Goal: Task Accomplishment & Management: Use online tool/utility

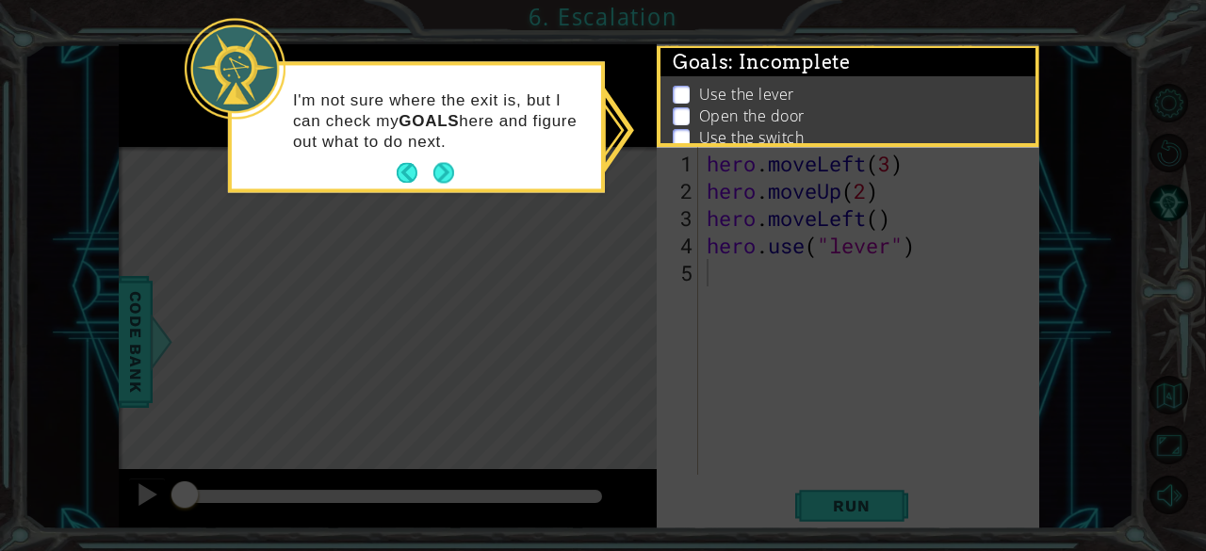
click at [422, 184] on footer at bounding box center [425, 173] width 57 height 28
click at [427, 181] on footer at bounding box center [425, 173] width 57 height 28
click at [427, 181] on button "Back" at bounding box center [415, 173] width 37 height 21
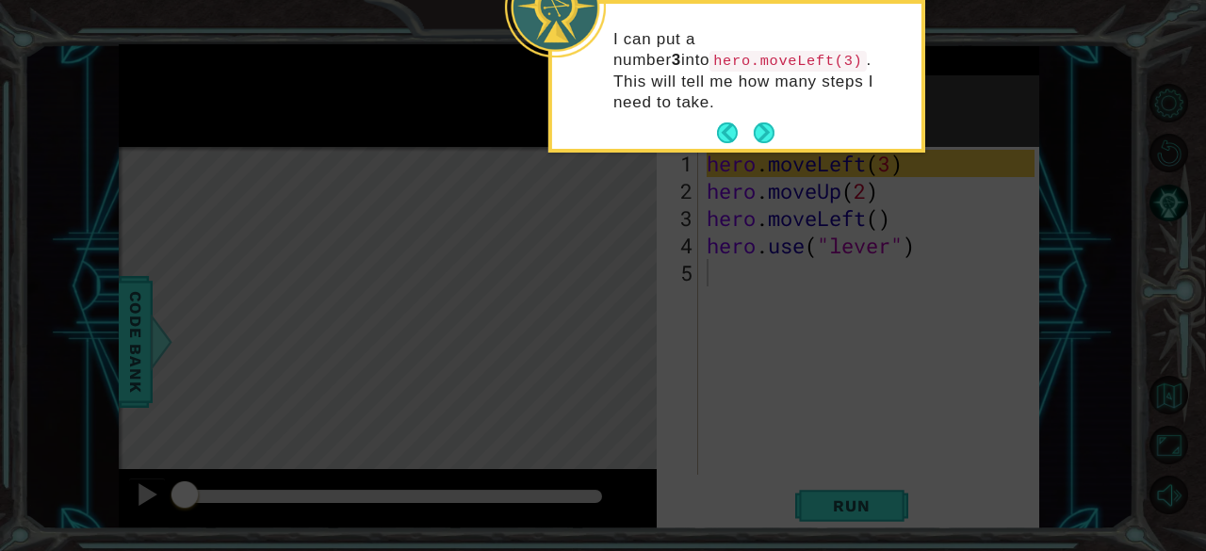
click at [755, 92] on div "I can put a number 3 into hero.moveLeft(3) . This will tell me how many steps I…" at bounding box center [736, 80] width 369 height 138
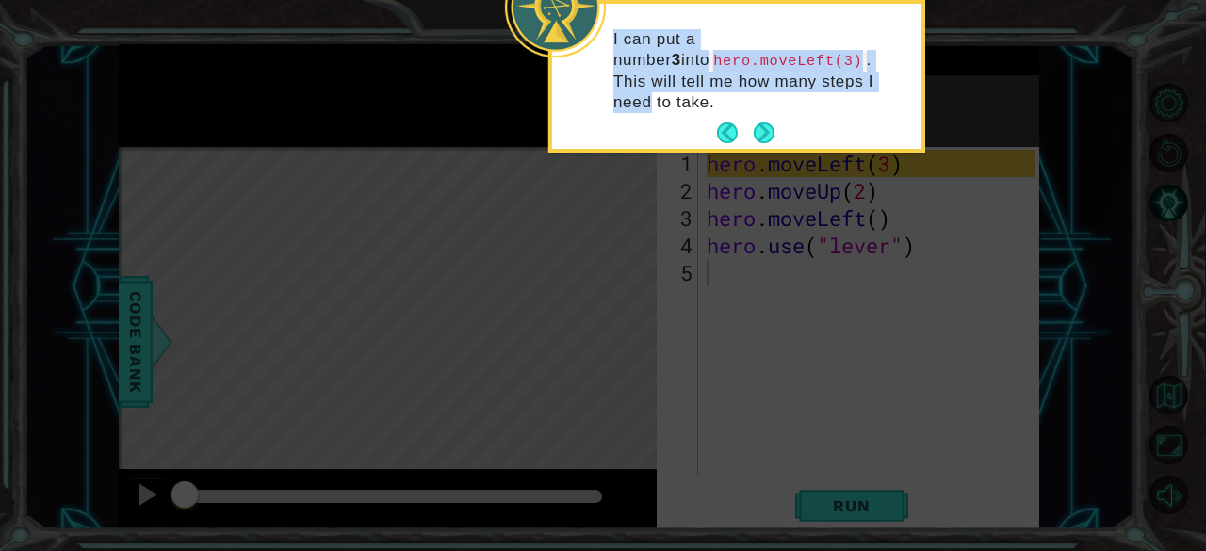
click at [789, 129] on body "1 ההההההההההההההההההההההההההההההההההההההההההההההההההההההההההההההההההההההההההההה…" at bounding box center [603, 275] width 1206 height 551
click at [772, 122] on button "Next" at bounding box center [764, 132] width 21 height 21
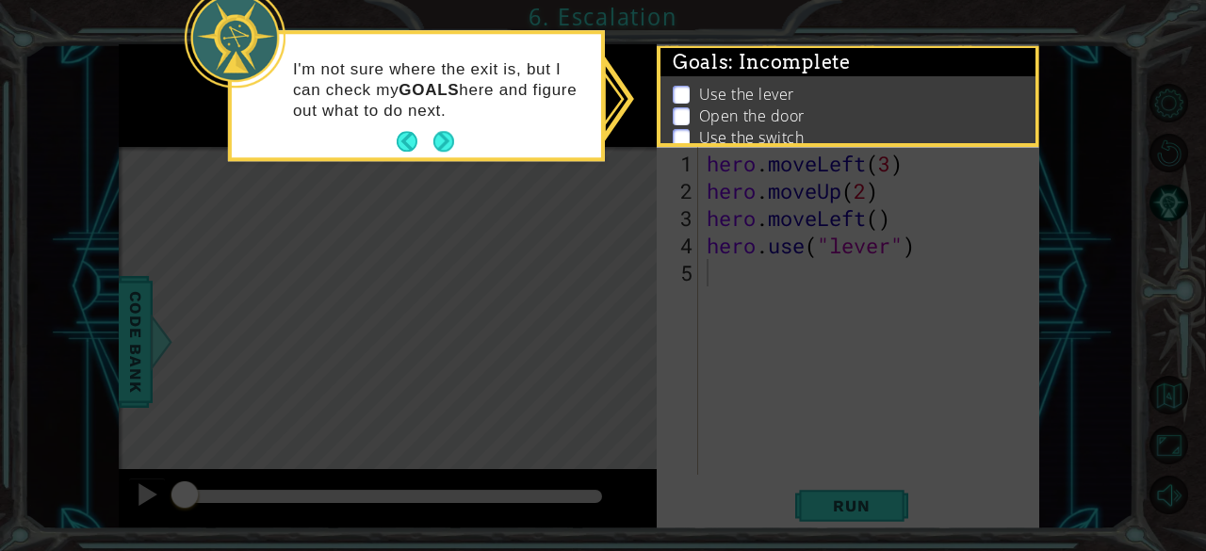
click at [772, 112] on p "Open the door" at bounding box center [751, 115] width 105 height 21
click at [434, 132] on button "Next" at bounding box center [443, 142] width 21 height 21
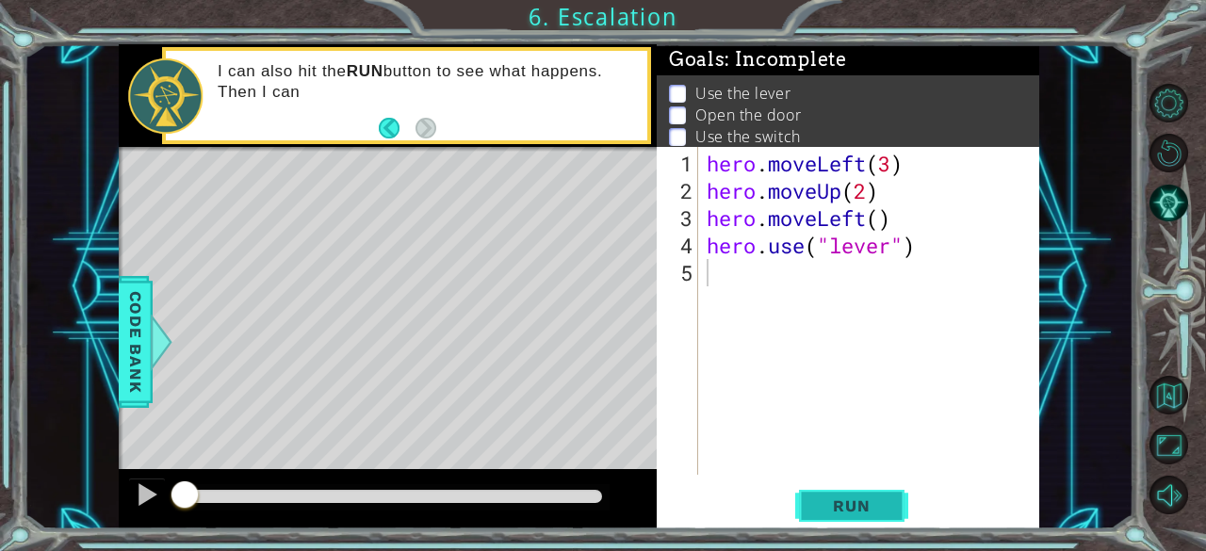
click at [840, 510] on span "Run" at bounding box center [851, 505] width 74 height 19
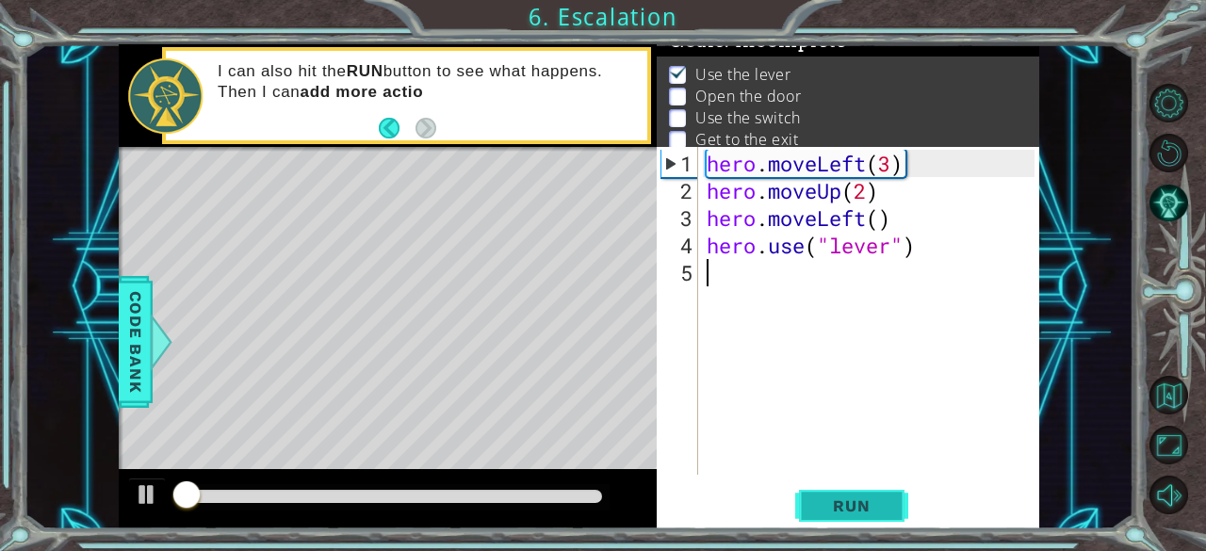
scroll to position [27, 0]
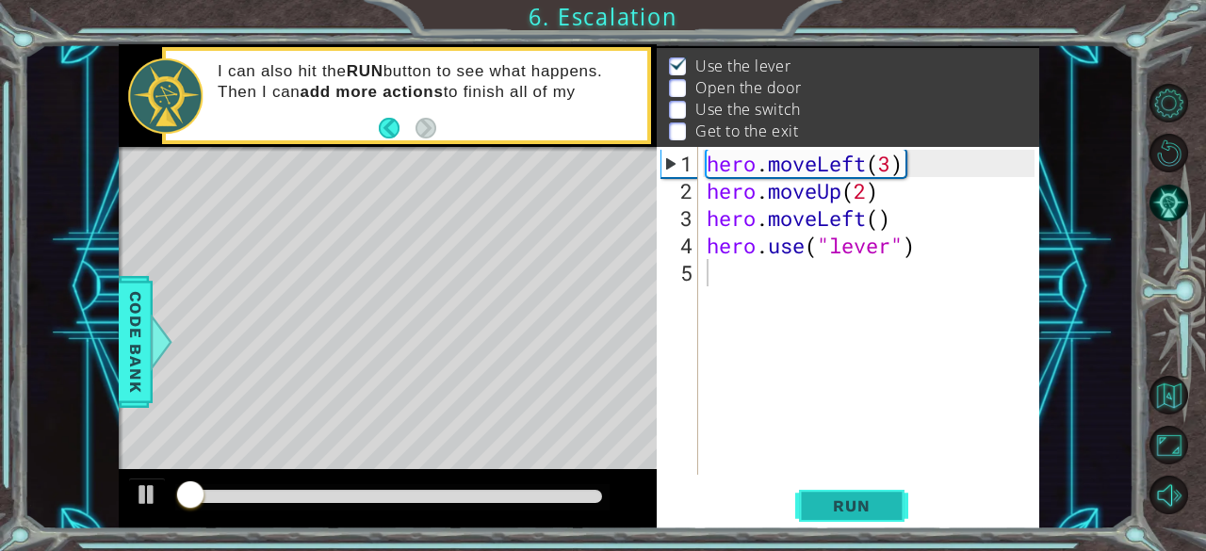
click at [840, 510] on span "Run" at bounding box center [851, 505] width 74 height 19
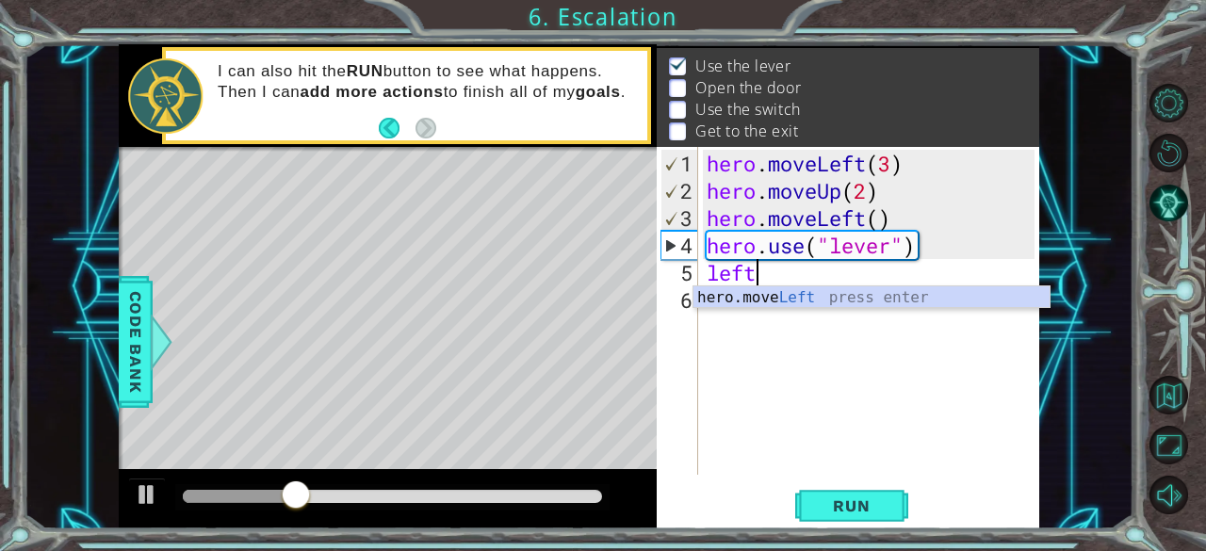
scroll to position [0, 1]
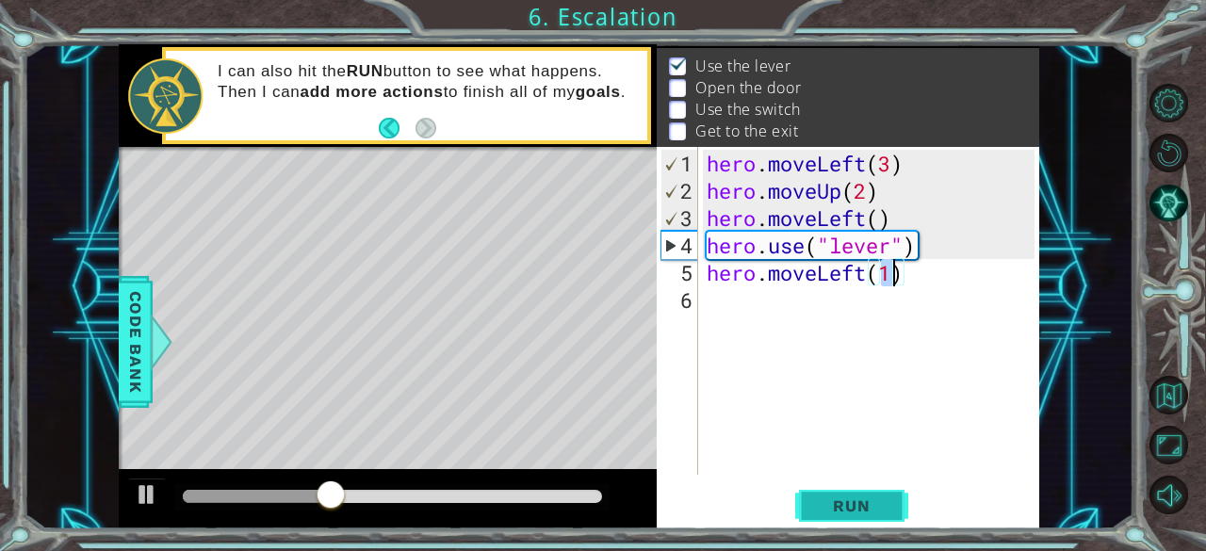
type textarea "hero.moveLeft(1)"
click at [864, 504] on span "Run" at bounding box center [851, 505] width 74 height 19
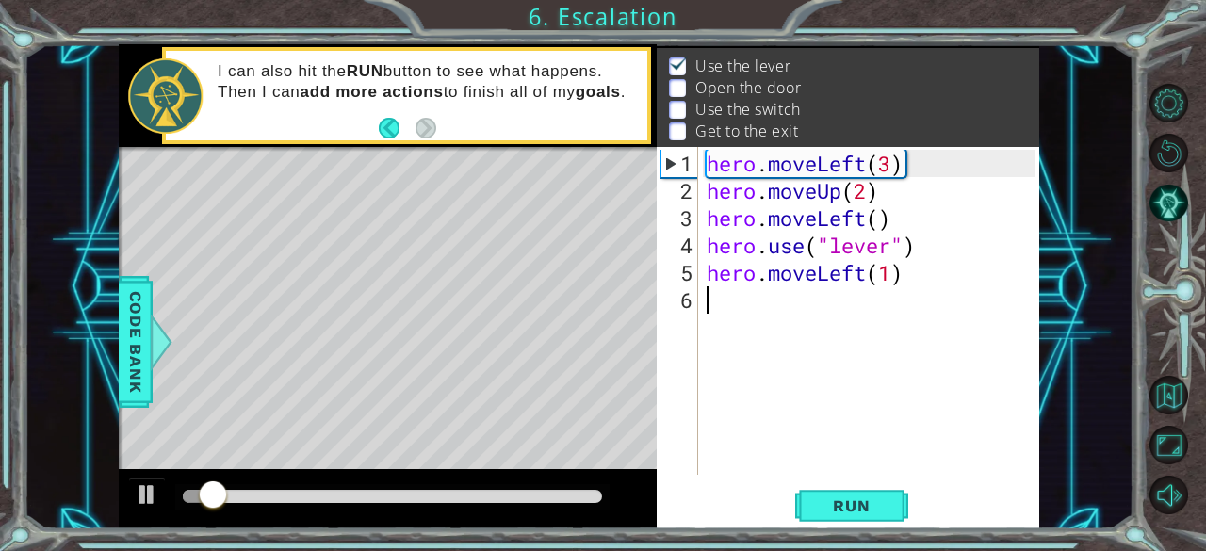
click at [748, 316] on div "hero . moveLeft ( 3 ) hero . moveUp ( 2 ) hero . moveLeft ( ) hero . use ( "lev…" at bounding box center [874, 341] width 342 height 382
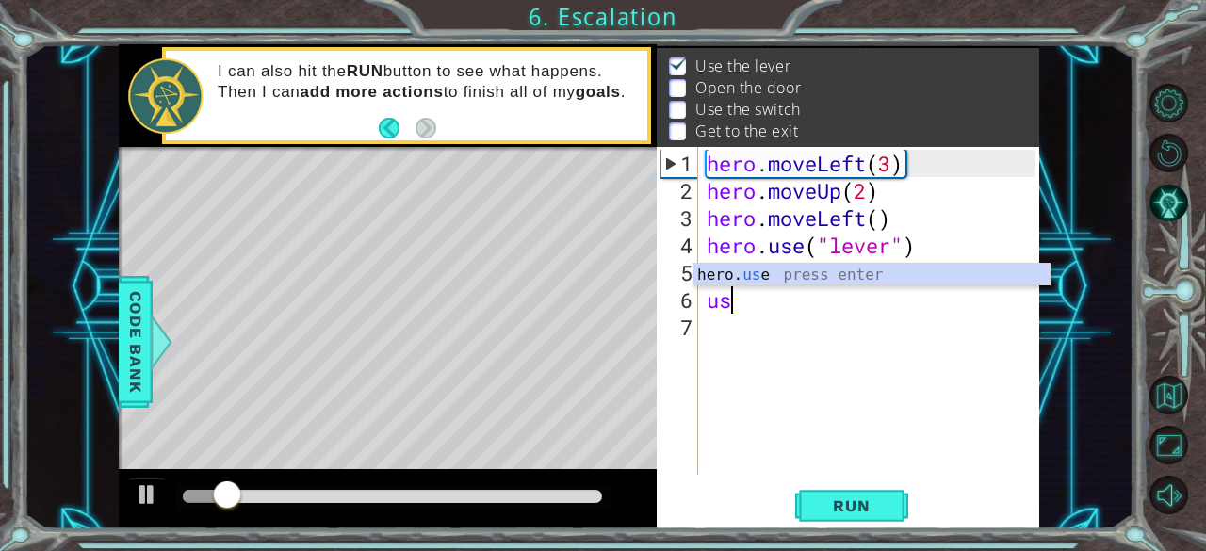
scroll to position [0, 0]
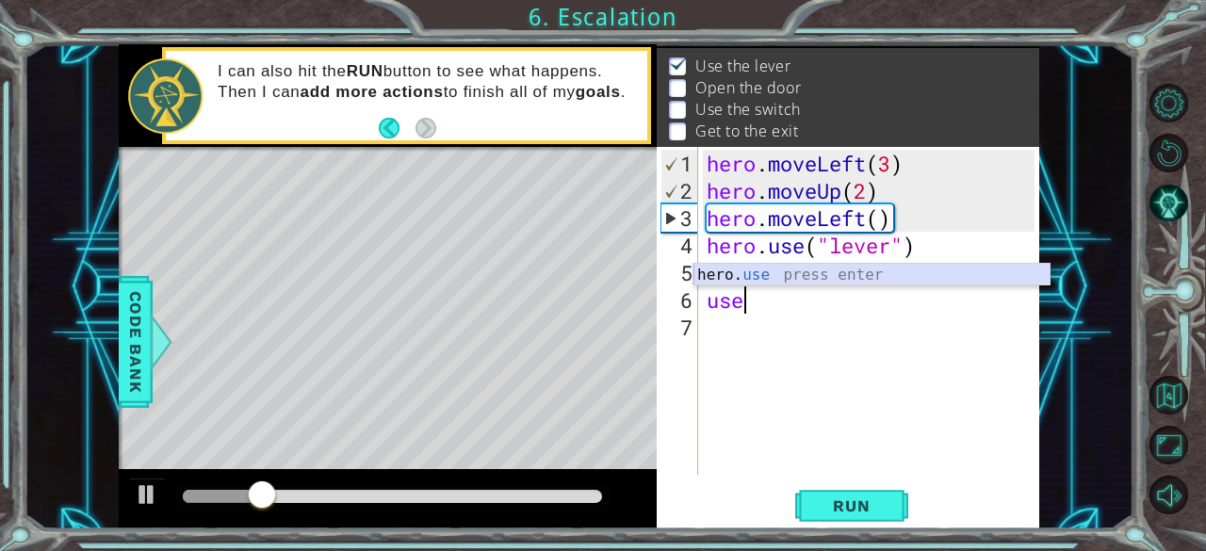
click at [765, 274] on div "hero. use press enter" at bounding box center [871, 298] width 357 height 68
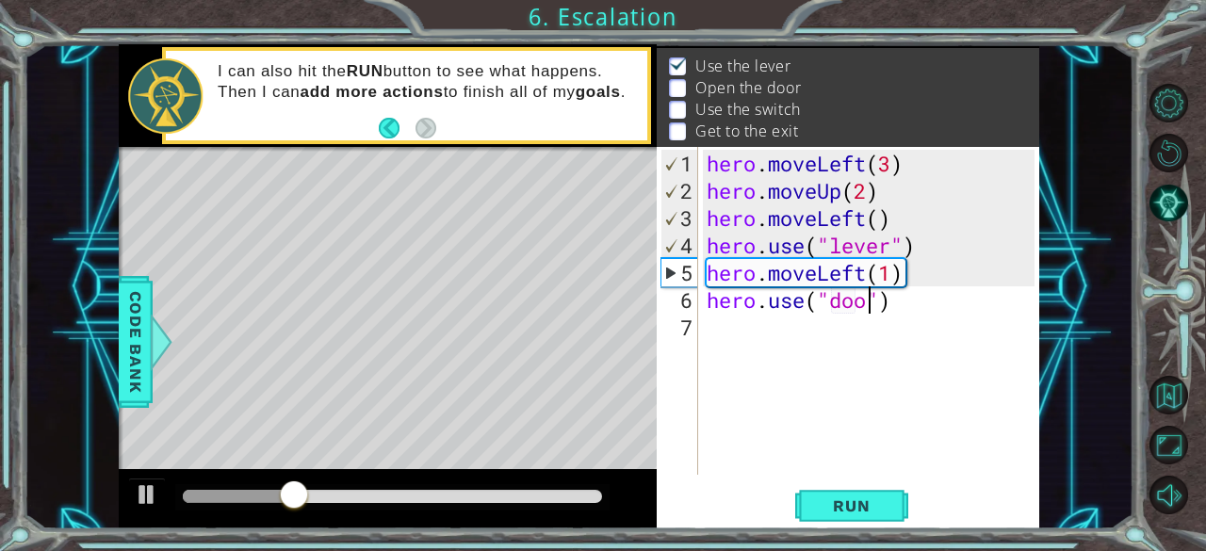
scroll to position [0, 8]
type textarea "hero.use("door")"
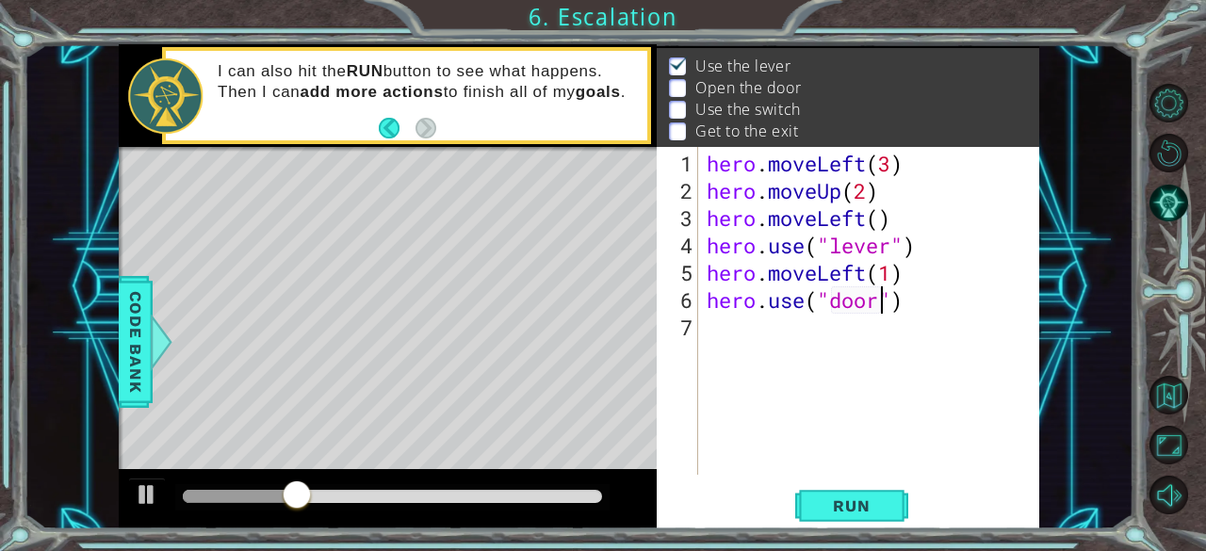
scroll to position [0, 0]
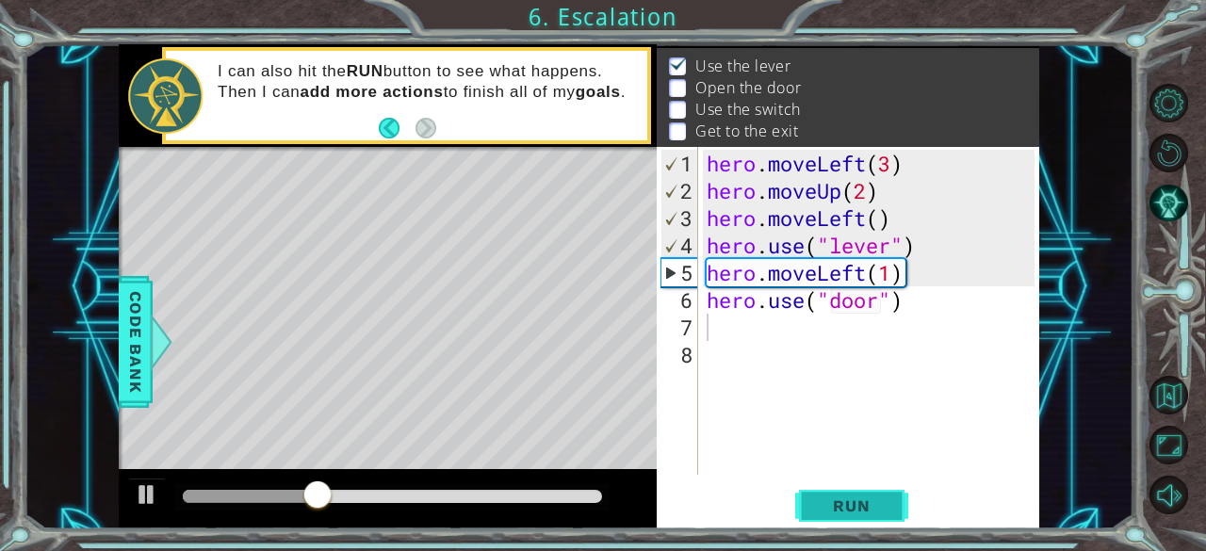
click at [899, 514] on button "Run" at bounding box center [851, 506] width 113 height 39
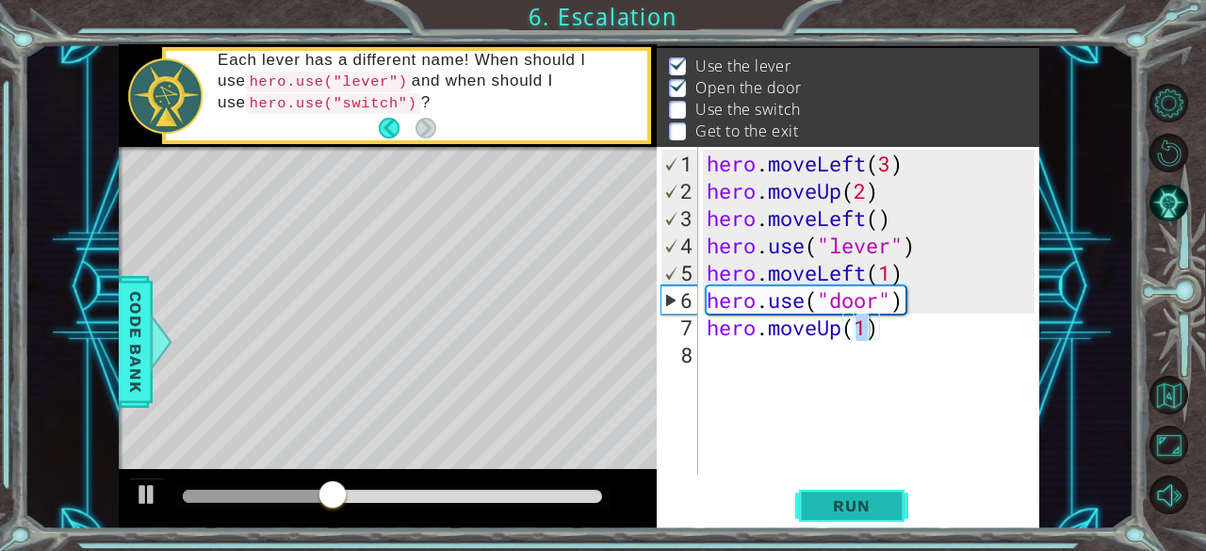
click at [846, 515] on span "Run" at bounding box center [851, 505] width 74 height 19
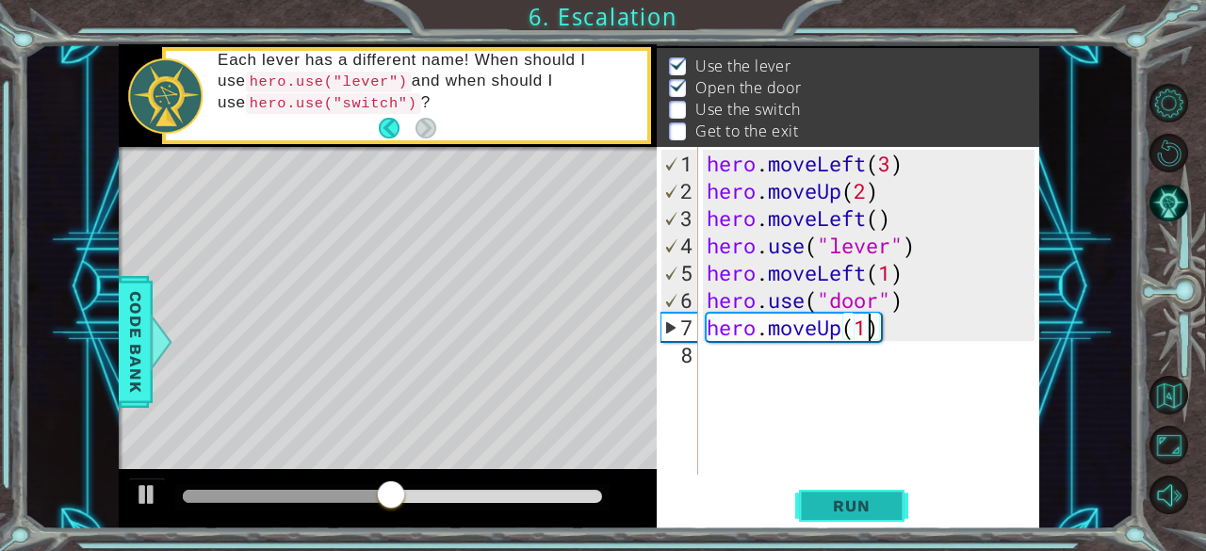
scroll to position [0, 8]
type textarea "hero.moveUp(1)"
click at [722, 357] on div "hero . moveLeft ( 3 ) hero . moveUp ( 2 ) hero . moveLeft ( ) hero . use ( "lev…" at bounding box center [874, 341] width 342 height 382
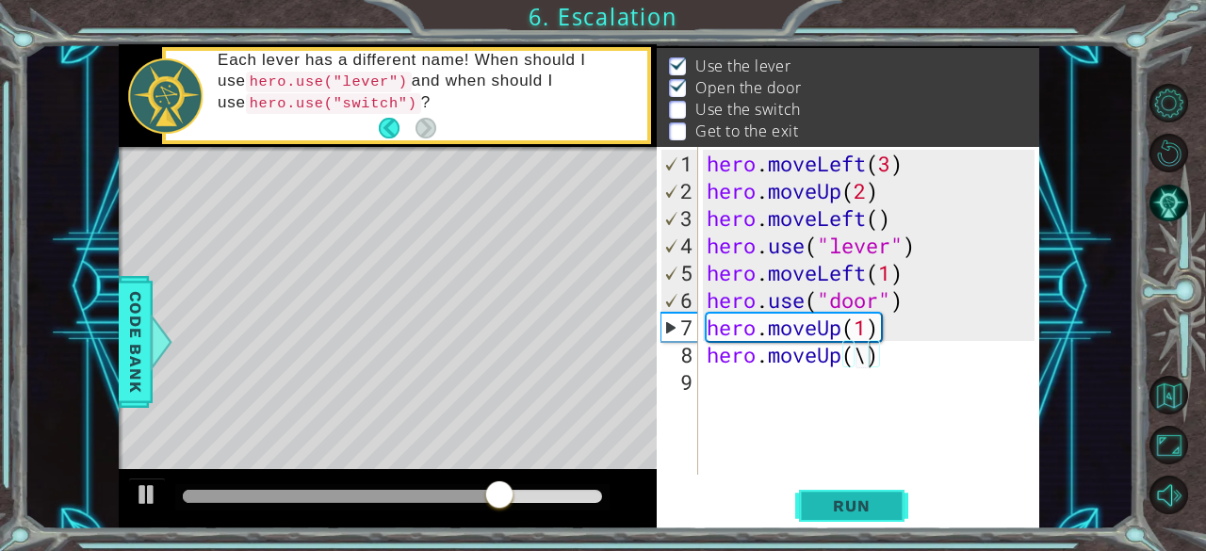
click at [861, 512] on span "Run" at bounding box center [851, 505] width 74 height 19
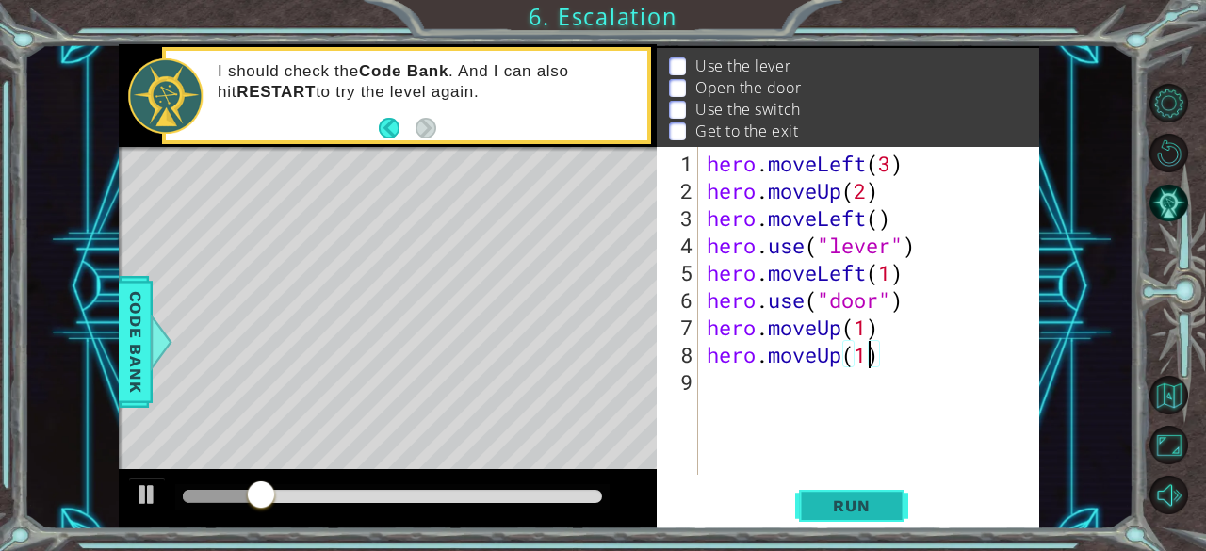
type textarea "hero.moveUp(1)"
click at [825, 508] on span "Run" at bounding box center [851, 505] width 74 height 19
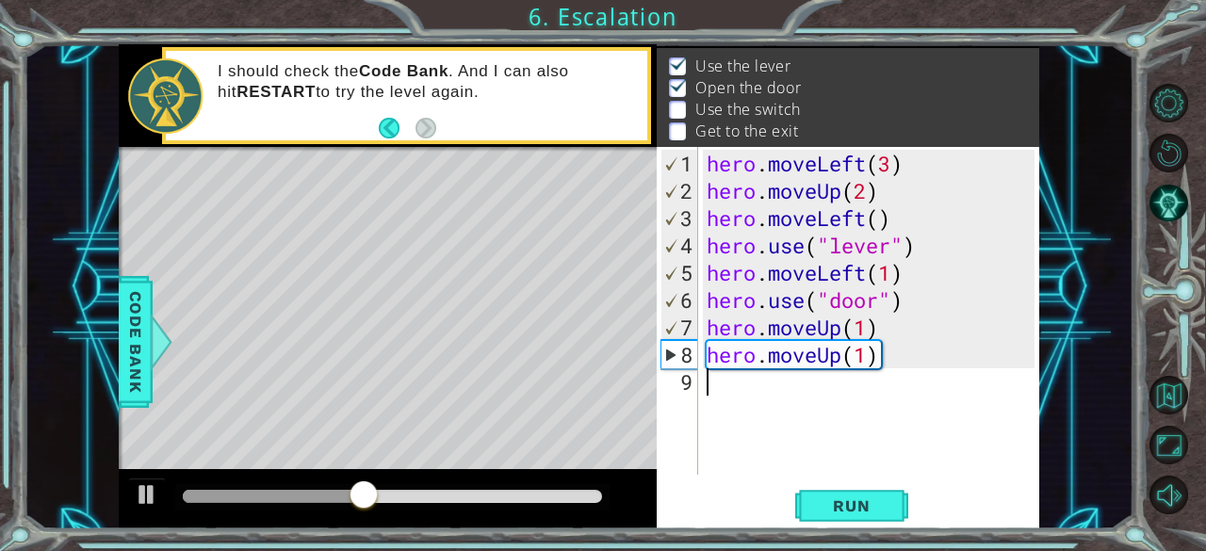
click at [733, 395] on div "hero . moveLeft ( 3 ) hero . moveUp ( 2 ) hero . moveLeft ( ) hero . use ( "lev…" at bounding box center [874, 341] width 342 height 382
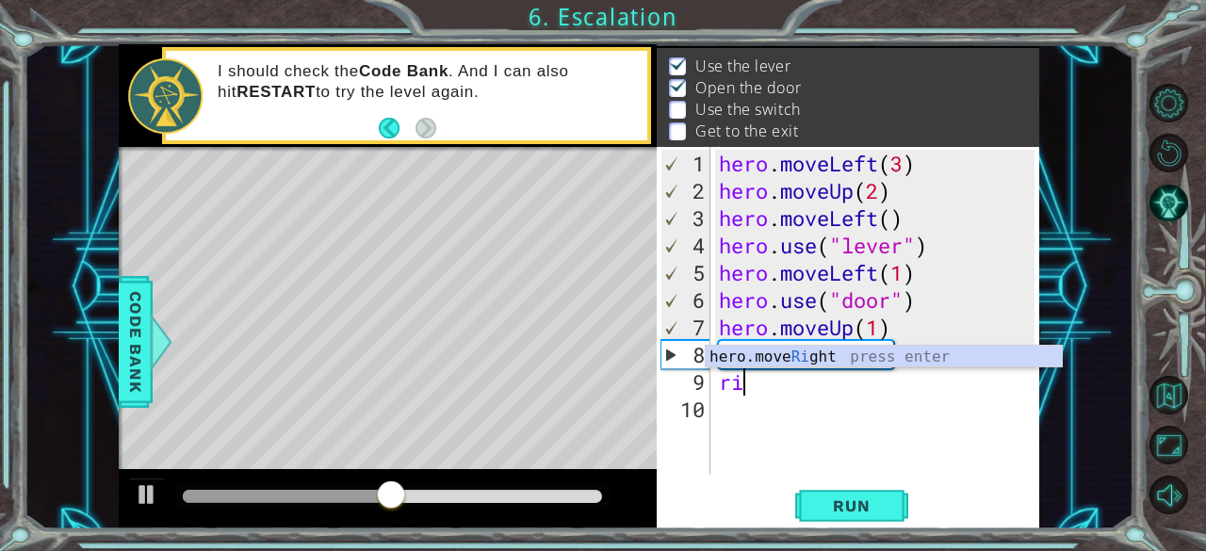
type textarea "hero.moveRight(1)"
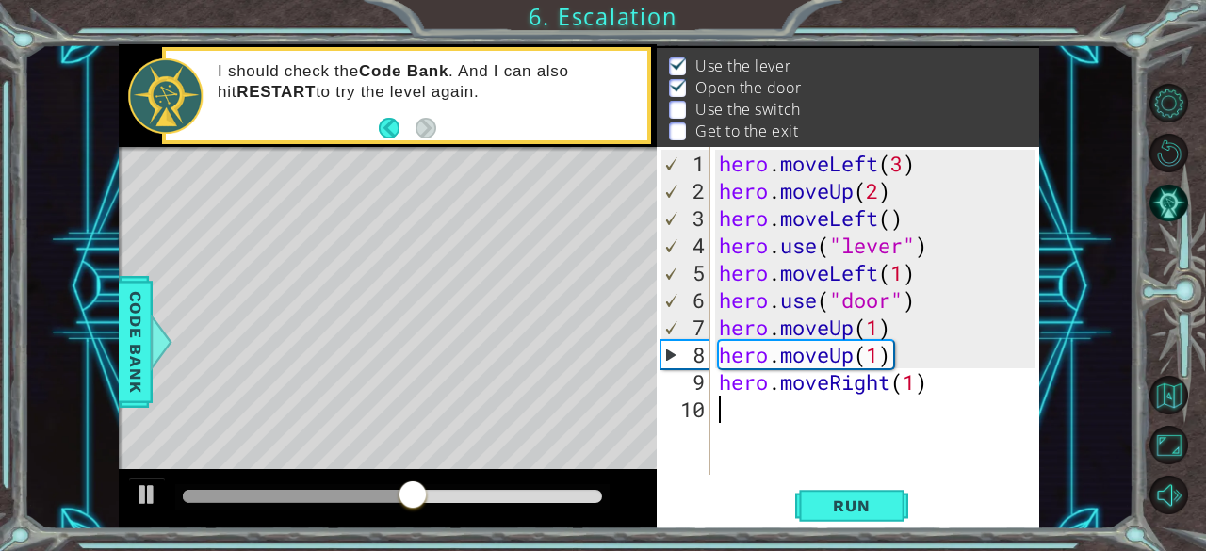
click at [730, 408] on div "hero . moveLeft ( 3 ) hero . moveUp ( 2 ) hero . moveLeft ( ) hero . use ( "lev…" at bounding box center [880, 341] width 330 height 382
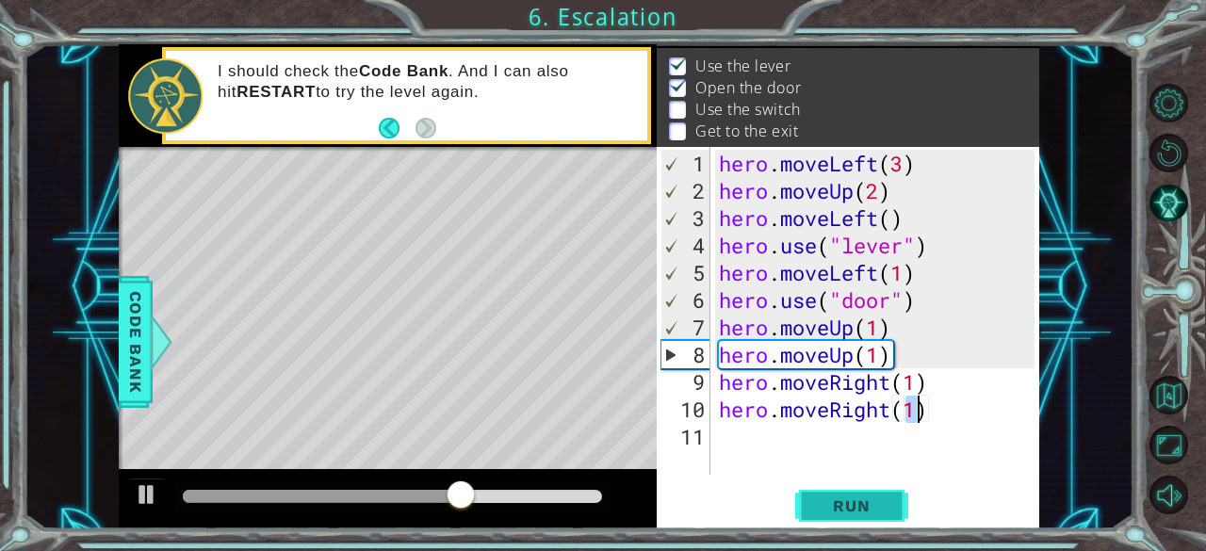
type textarea "hero.moveRight(1)"
click at [874, 495] on button "Run" at bounding box center [851, 506] width 113 height 39
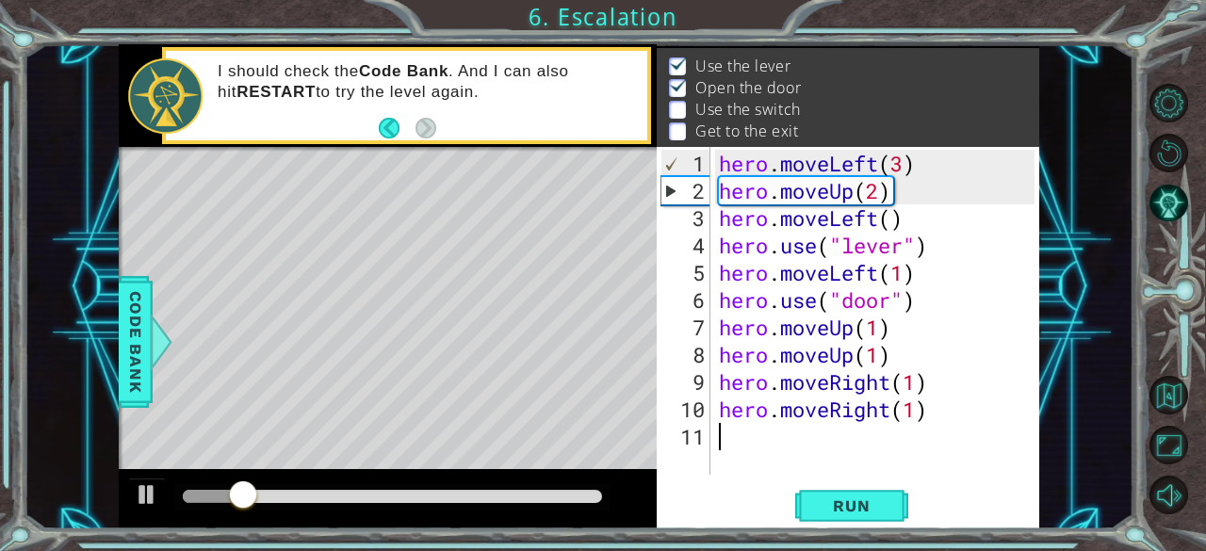
click at [765, 433] on div "hero . moveLeft ( 3 ) hero . moveUp ( 2 ) hero . moveLeft ( ) hero . use ( "lev…" at bounding box center [880, 341] width 330 height 382
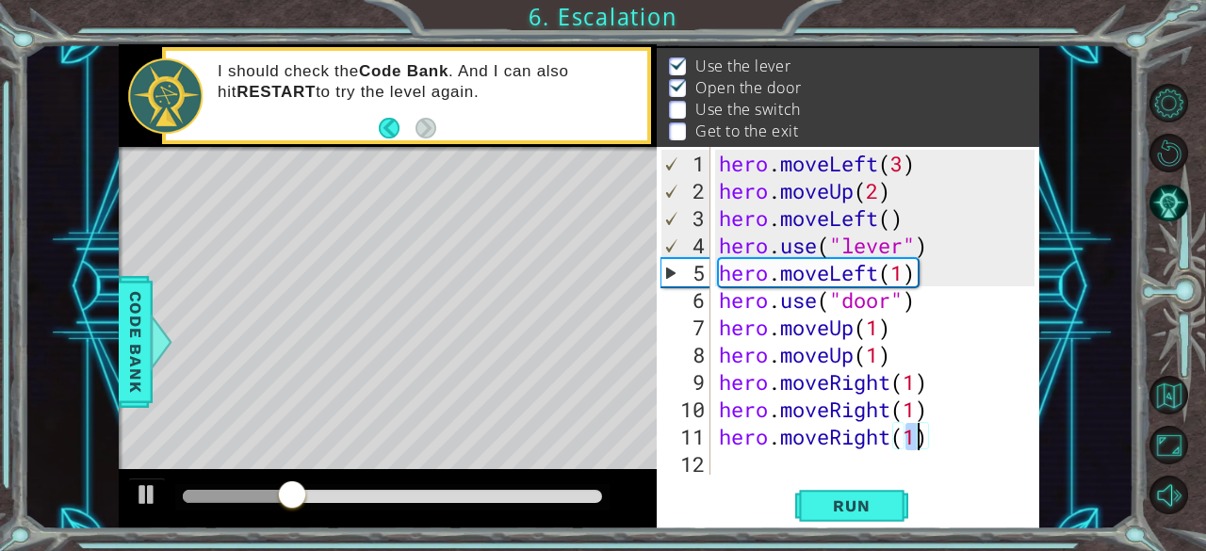
type textarea "hero.moveRight(1)"
click at [727, 481] on div "hero.moveRight(1) 1 2 3 4 5 6 7 8 9 10 11 12 hero . moveLeft ( 3 ) hero . moveU…" at bounding box center [848, 337] width 382 height 381
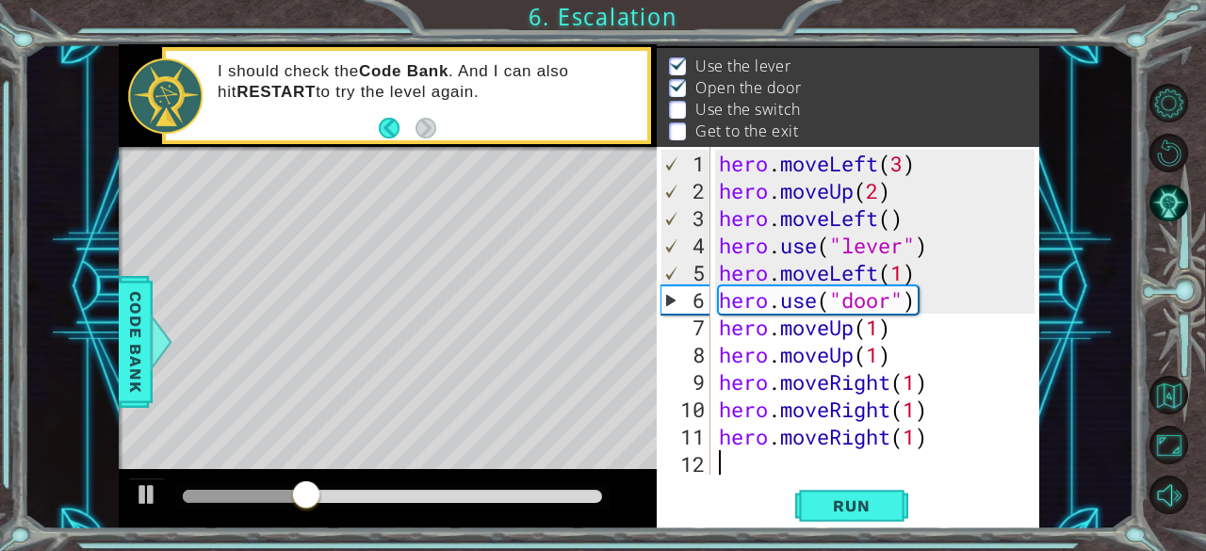
click at [743, 464] on div "hero . moveLeft ( 3 ) hero . moveUp ( 2 ) hero . moveLeft ( ) hero . use ( "lev…" at bounding box center [880, 341] width 330 height 382
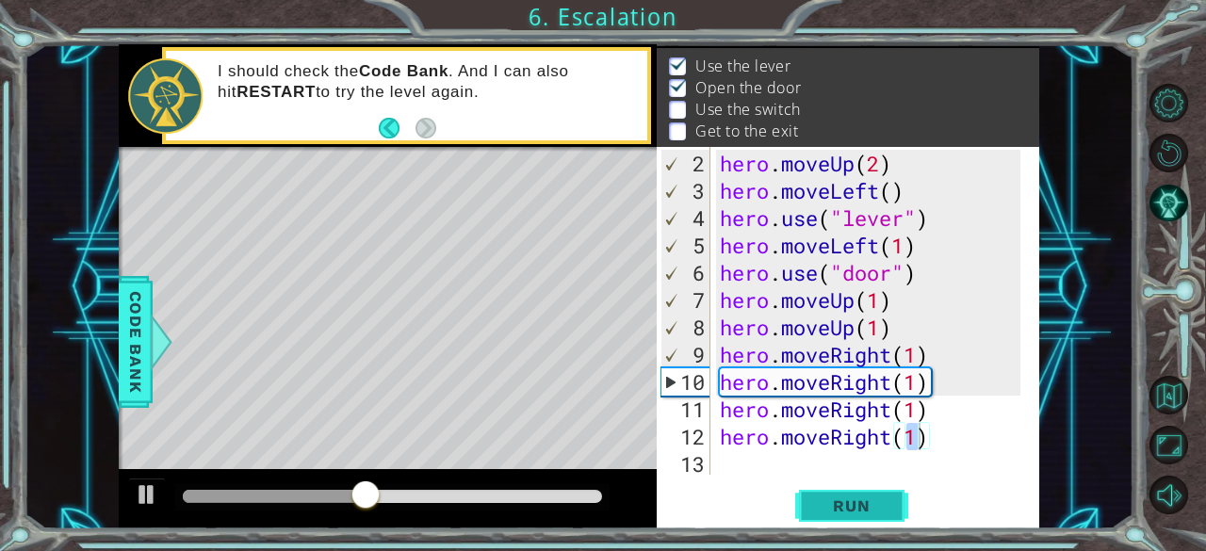
click at [865, 506] on span "Run" at bounding box center [851, 505] width 74 height 19
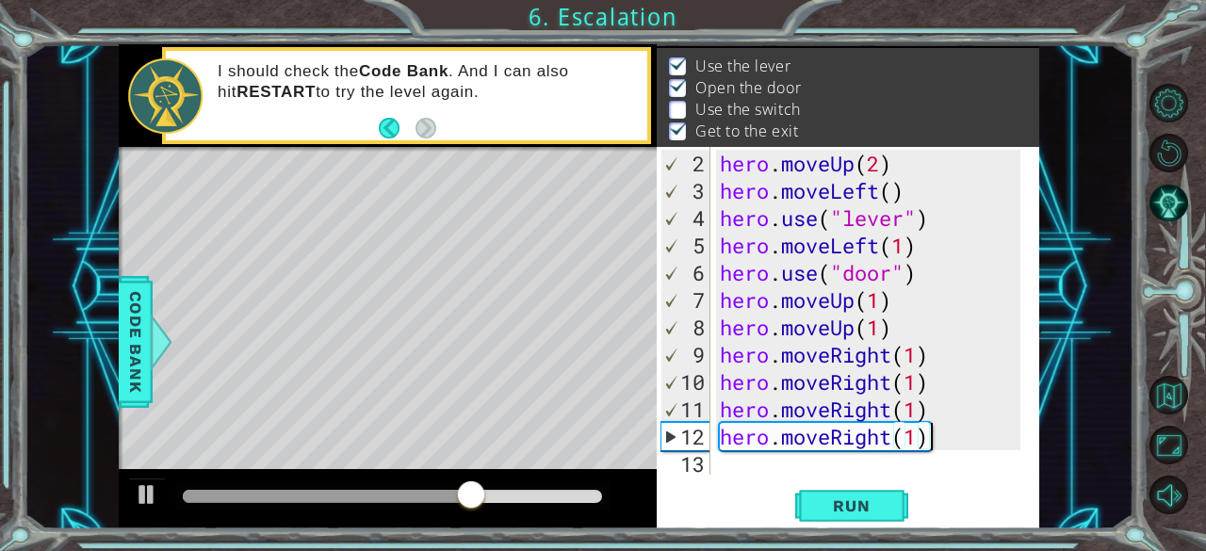
click at [966, 440] on div "hero . moveUp ( 2 ) hero . moveLeft ( ) hero . use ( "lever" ) hero . moveLeft …" at bounding box center [873, 341] width 315 height 382
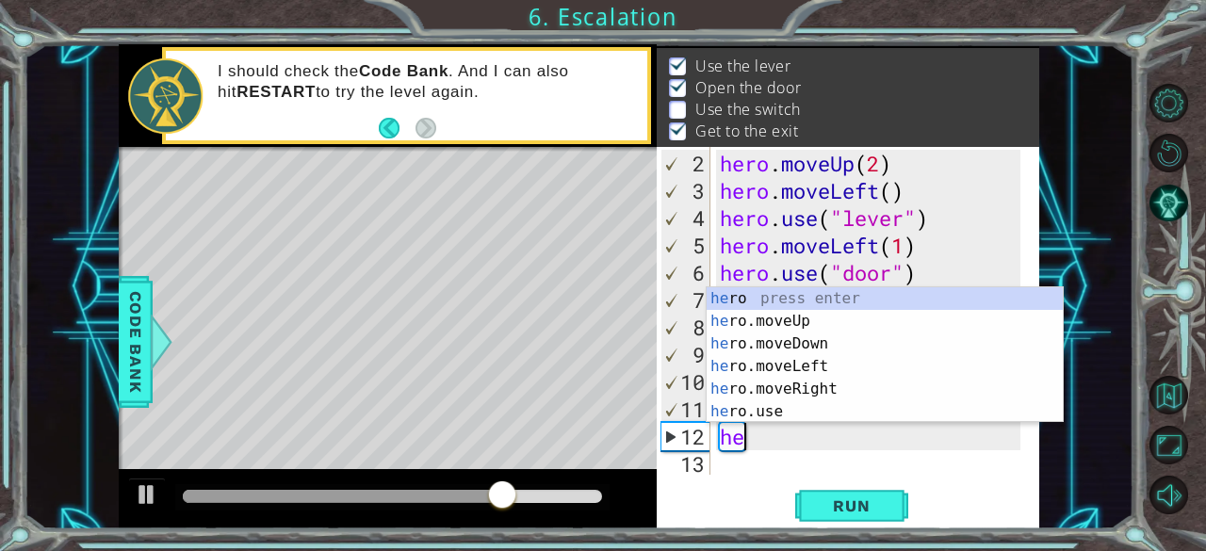
type textarea "h"
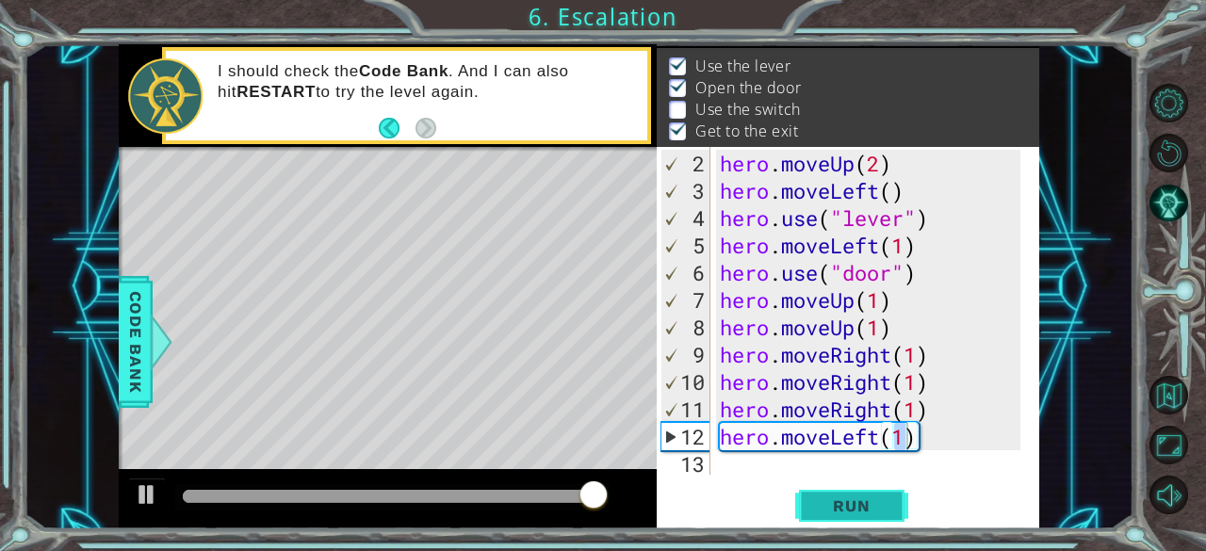
click at [853, 523] on button "Run" at bounding box center [851, 506] width 113 height 39
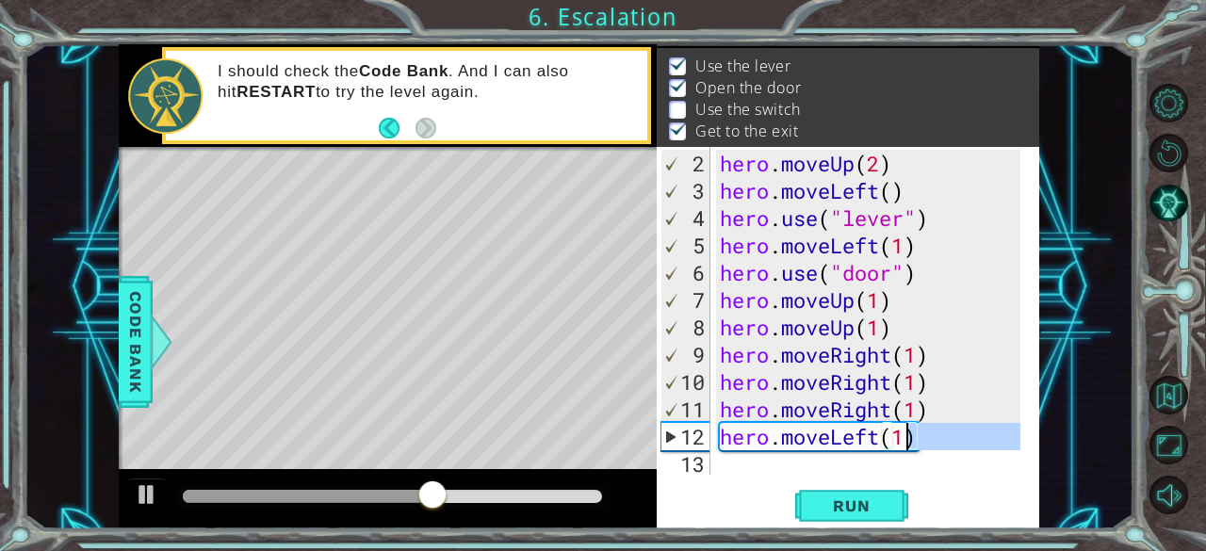
drag, startPoint x: 943, startPoint y: 448, endPoint x: 908, endPoint y: 445, distance: 35.1
click at [908, 445] on div "hero . moveUp ( 2 ) hero . moveLeft ( ) hero . use ( "lever" ) hero . moveLeft …" at bounding box center [873, 341] width 315 height 382
click at [929, 443] on div "hero . moveUp ( 2 ) hero . moveLeft ( ) hero . use ( "lever" ) hero . moveLeft …" at bounding box center [868, 311] width 305 height 328
click at [929, 443] on div "hero . moveUp ( 2 ) hero . moveLeft ( ) hero . use ( "lever" ) hero . moveLeft …" at bounding box center [873, 341] width 315 height 382
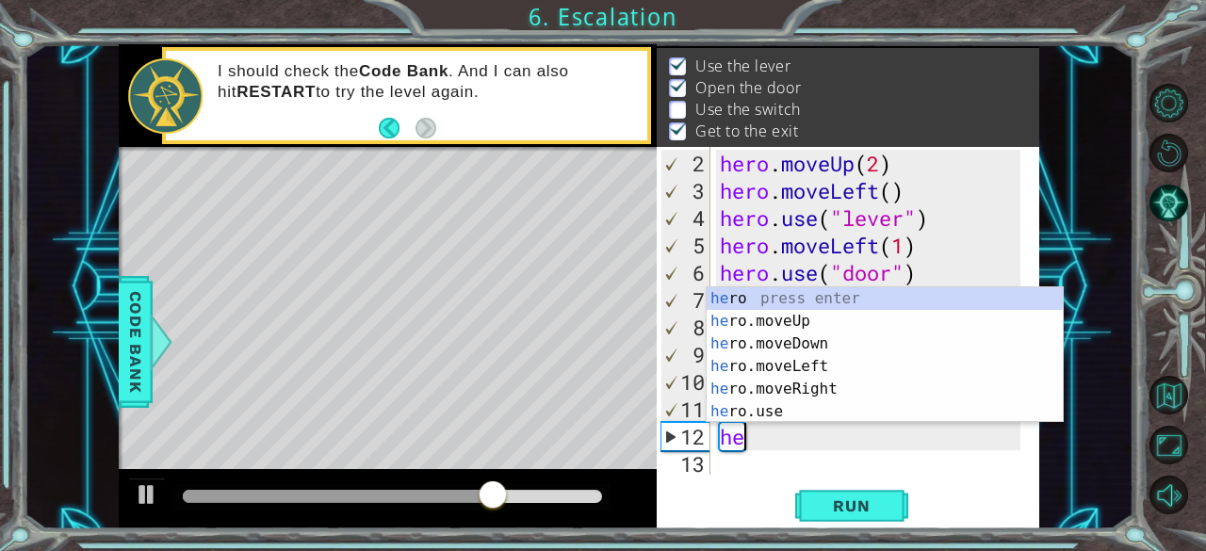
type textarea "h"
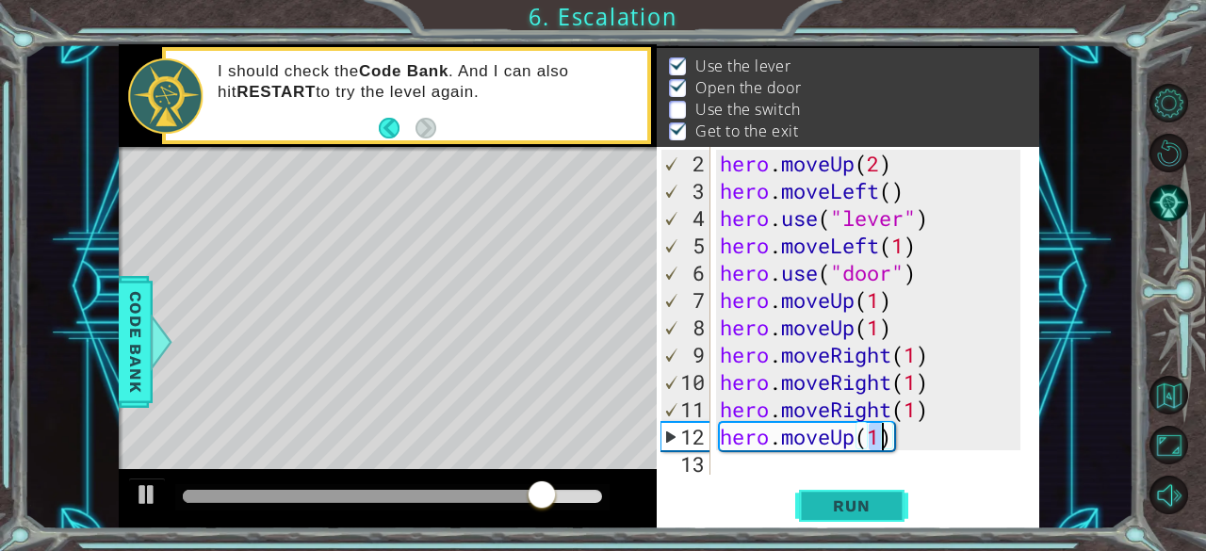
type textarea "hero.moveUp(1)"
click at [850, 500] on span "Run" at bounding box center [851, 505] width 74 height 19
click at [729, 475] on div "hero . moveUp ( 2 ) hero . moveLeft ( ) hero . use ( "lever" ) hero . moveLeft …" at bounding box center [873, 341] width 315 height 382
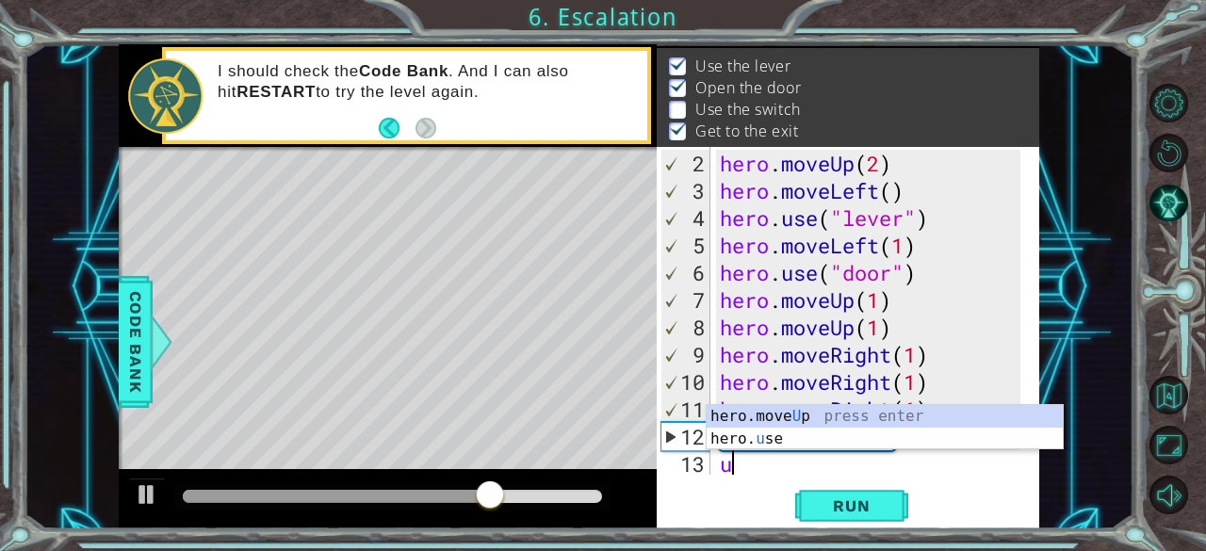
scroll to position [55, 0]
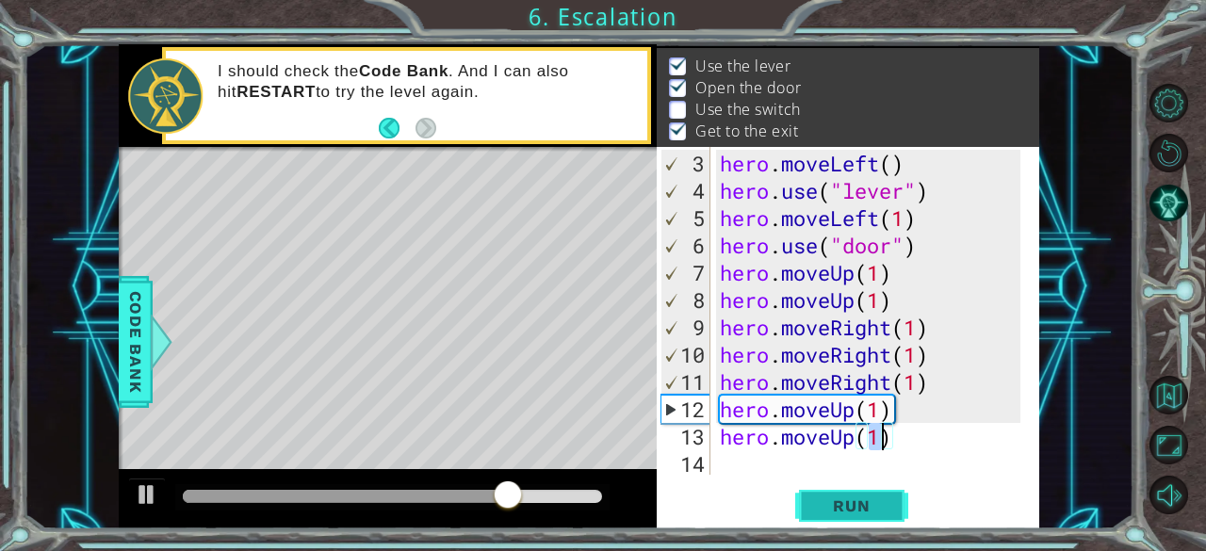
type textarea "hero.moveUp(1)"
click at [840, 496] on span "Run" at bounding box center [851, 505] width 74 height 19
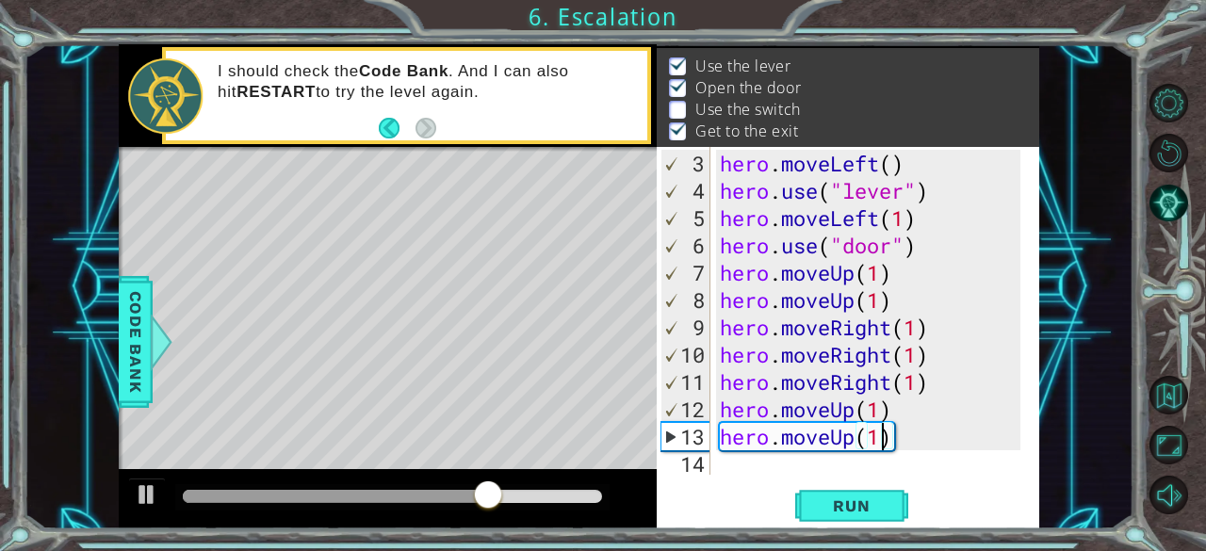
click at [932, 444] on div "hero . moveLeft ( ) hero . use ( "lever" ) hero . moveLeft ( 1 ) hero . use ( "…" at bounding box center [873, 341] width 315 height 382
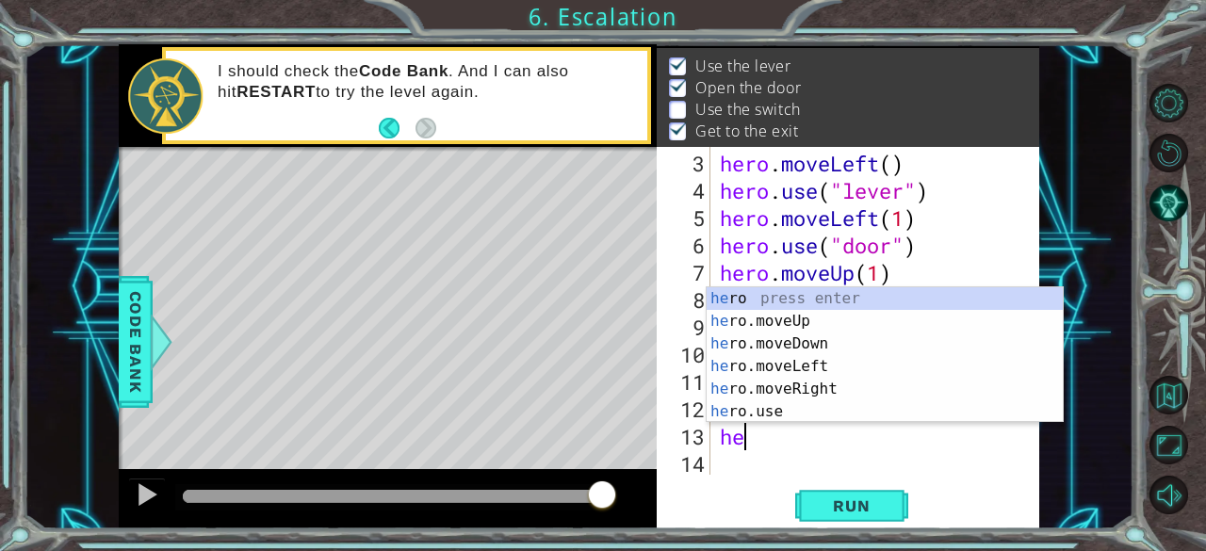
type textarea "h"
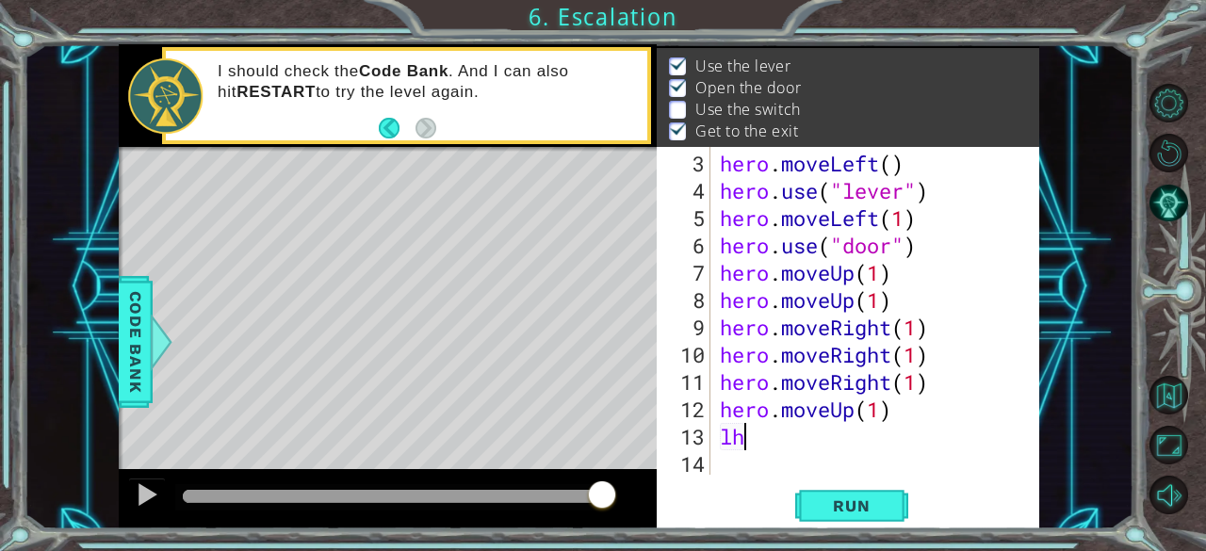
type textarea "l"
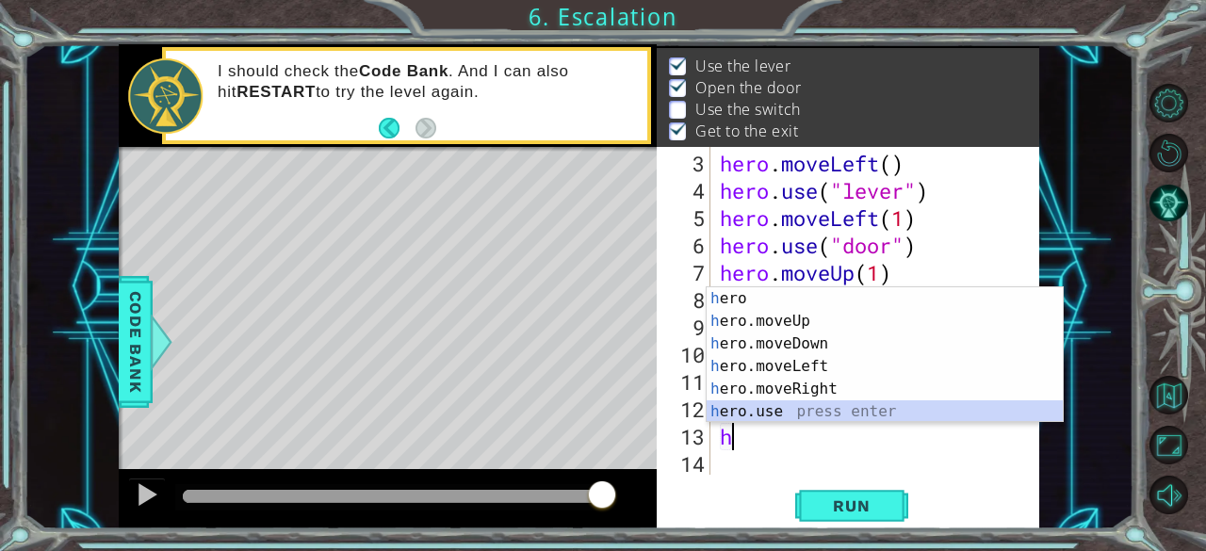
click at [750, 406] on div "h ero press enter h ero.moveUp press enter h ero.moveDown press enter h ero.mov…" at bounding box center [884, 377] width 357 height 181
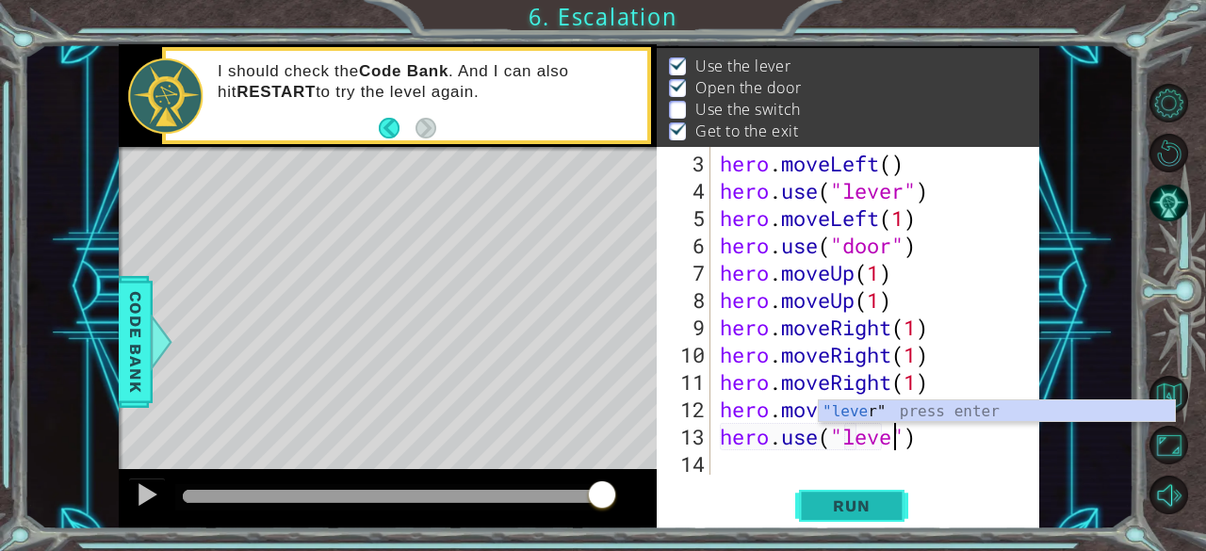
scroll to position [0, 8]
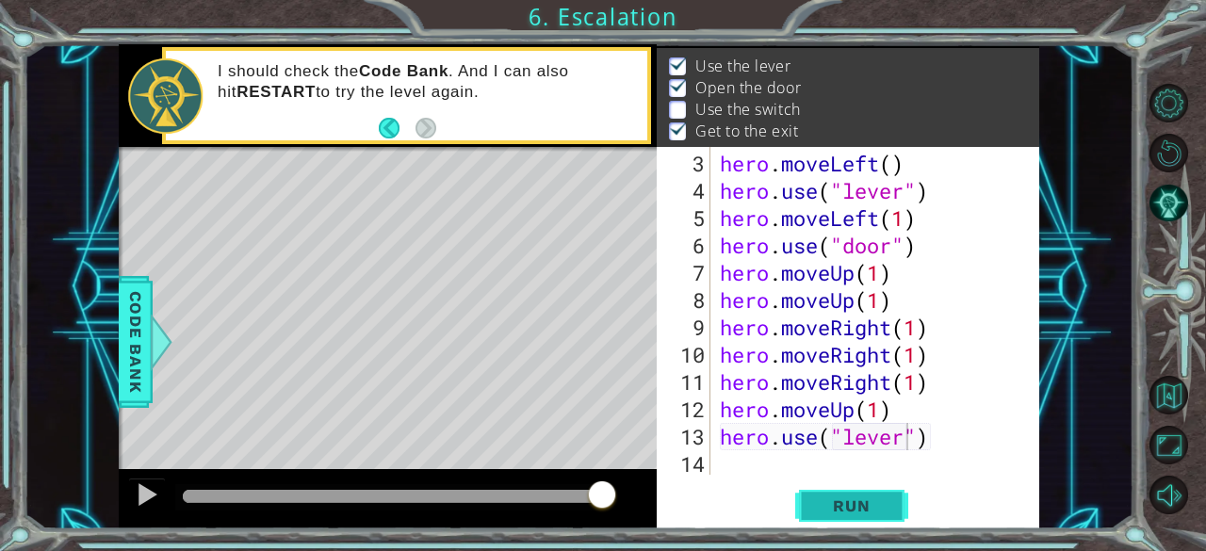
click at [865, 489] on button "Run" at bounding box center [851, 506] width 113 height 39
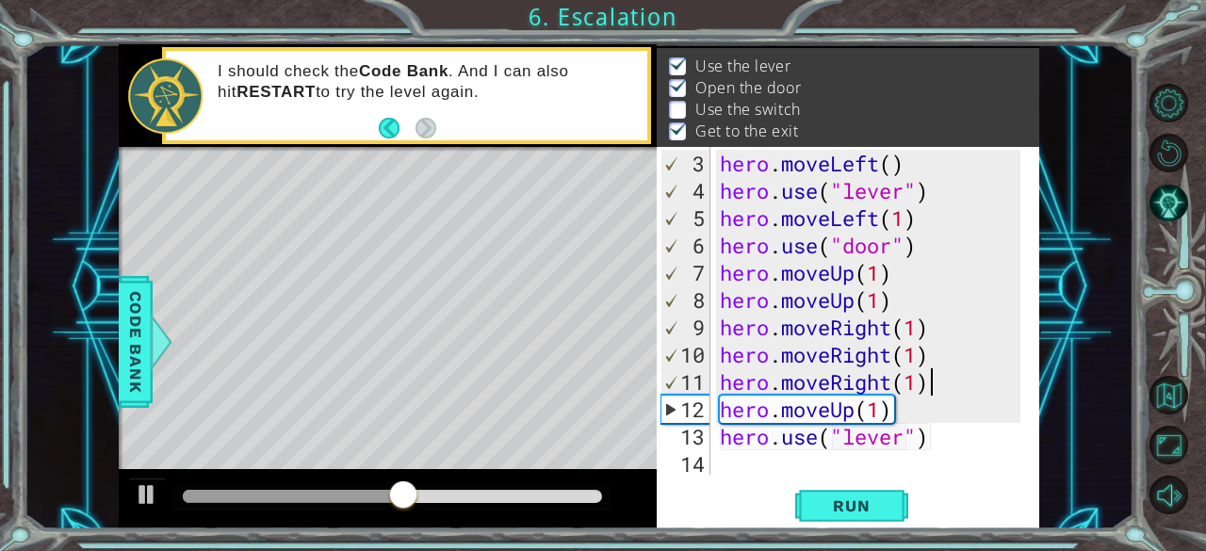
click at [955, 366] on div "hero . moveLeft ( ) hero . use ( "lever" ) hero . moveLeft ( 1 ) hero . use ( "…" at bounding box center [873, 341] width 315 height 382
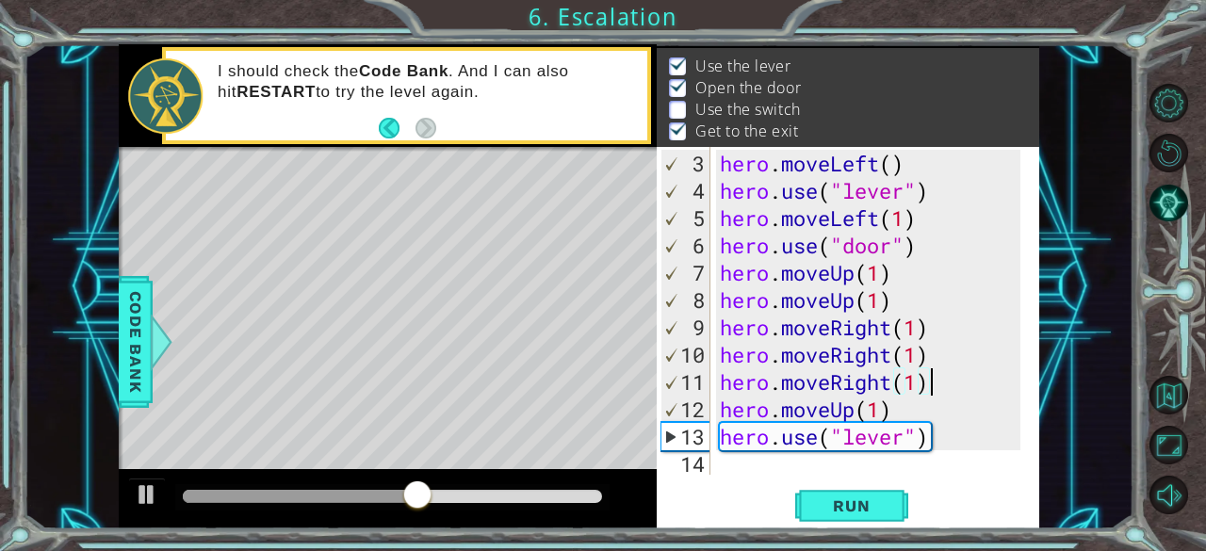
click at [940, 354] on div "hero . moveLeft ( ) hero . use ( "lever" ) hero . moveLeft ( 1 ) hero . use ( "…" at bounding box center [873, 341] width 315 height 382
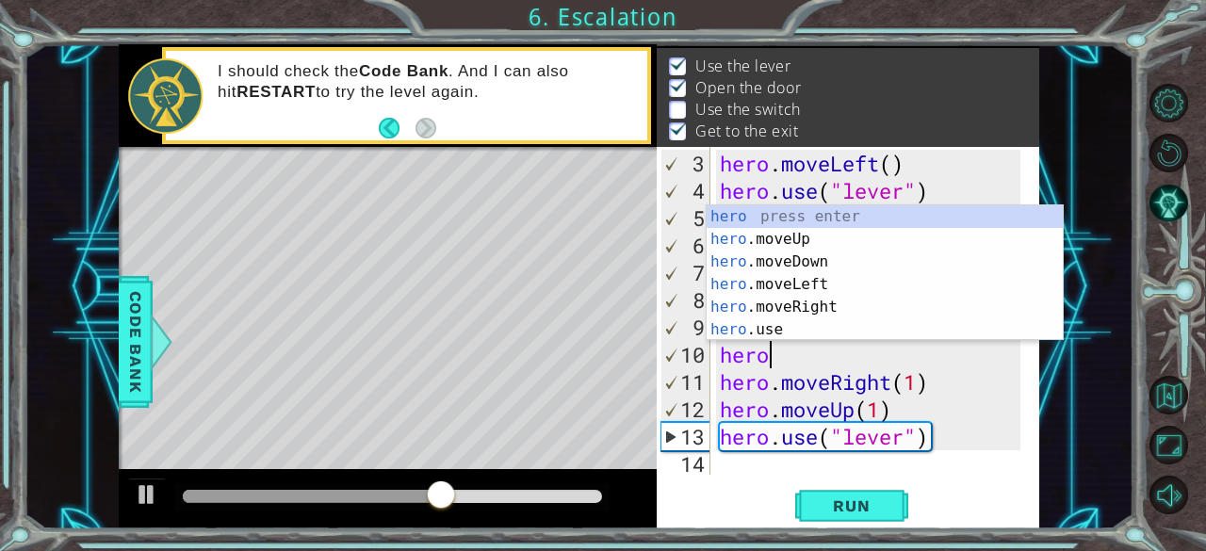
scroll to position [0, 0]
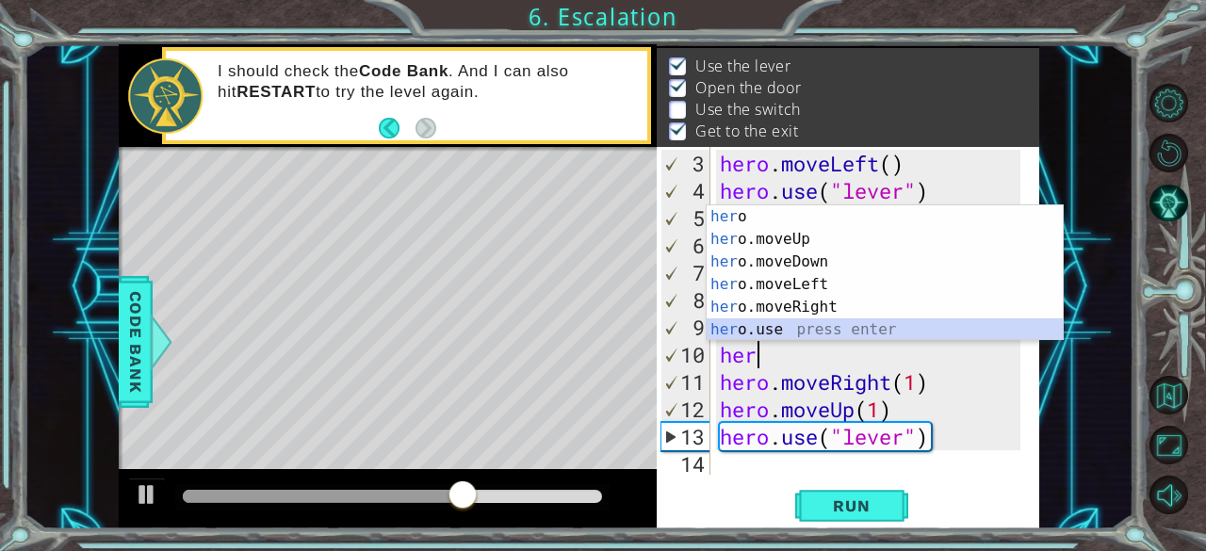
click at [803, 323] on div "her o press enter her o.moveUp press enter her o.moveDown press enter her o.mov…" at bounding box center [884, 295] width 357 height 181
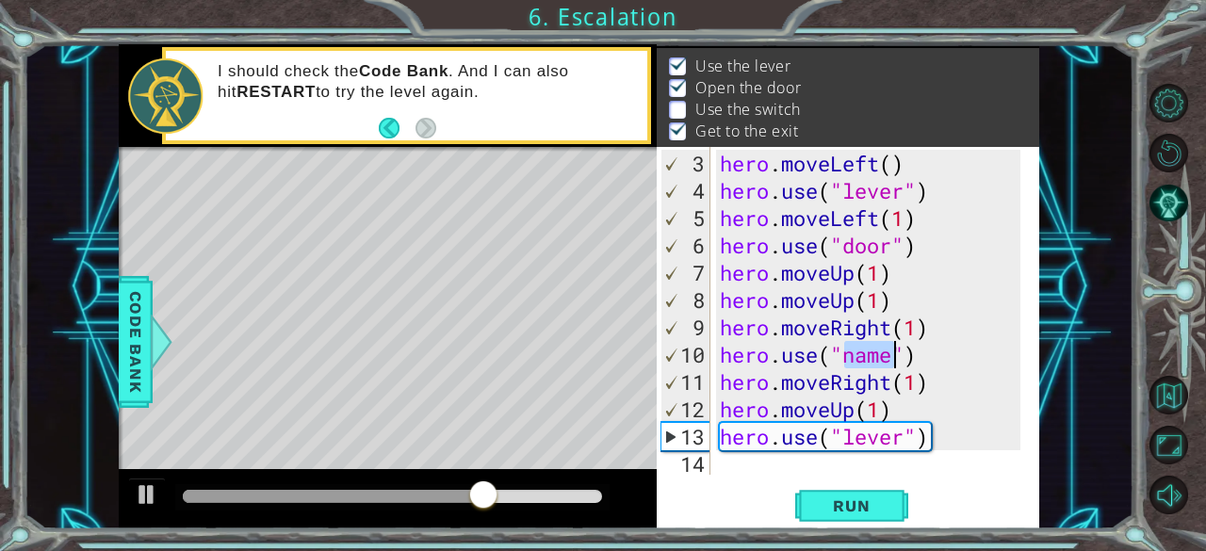
scroll to position [0, 6]
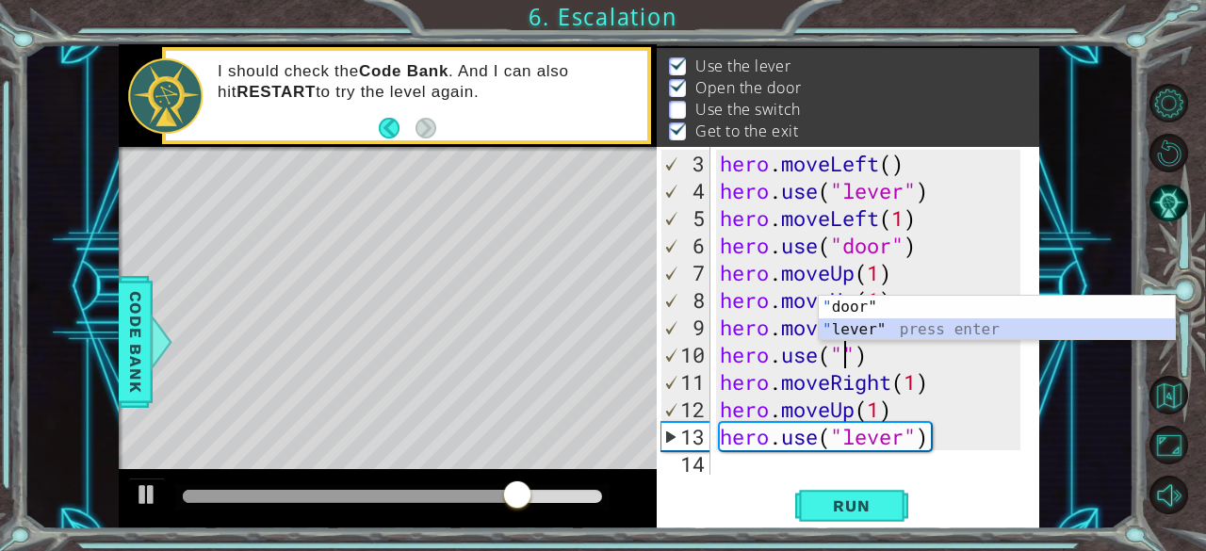
click at [857, 338] on div "" door" press enter " lever" press enter" at bounding box center [997, 341] width 357 height 90
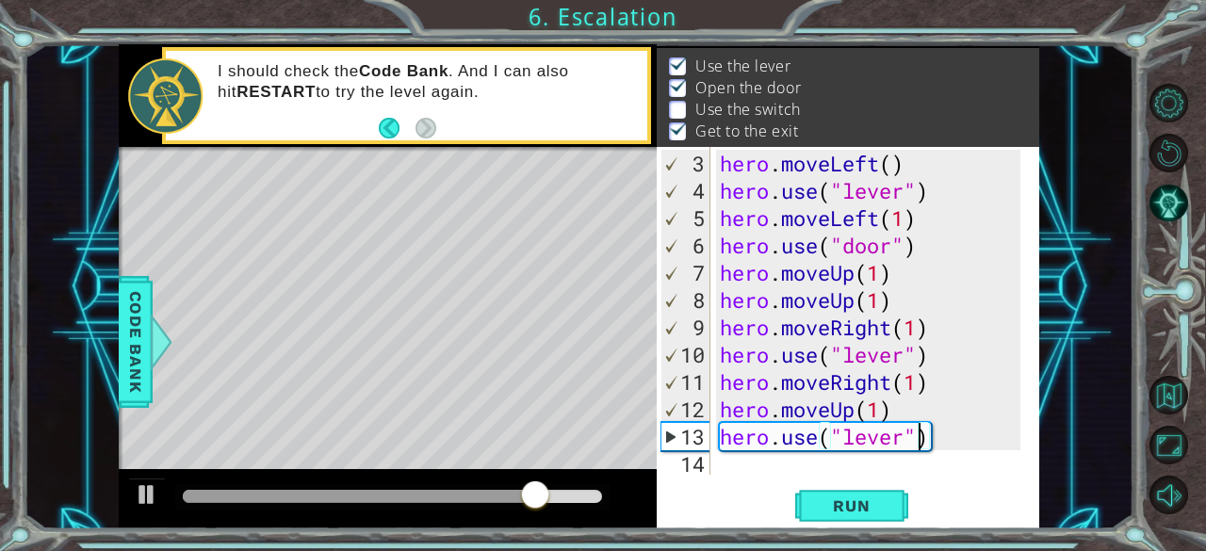
click at [913, 439] on div "hero . moveLeft ( ) hero . use ( "lever" ) hero . moveLeft ( 1 ) hero . use ( "…" at bounding box center [873, 341] width 315 height 382
click at [991, 436] on div "hero . moveLeft ( ) hero . use ( "lever" ) hero . moveLeft ( 1 ) hero . use ( "…" at bounding box center [873, 341] width 315 height 382
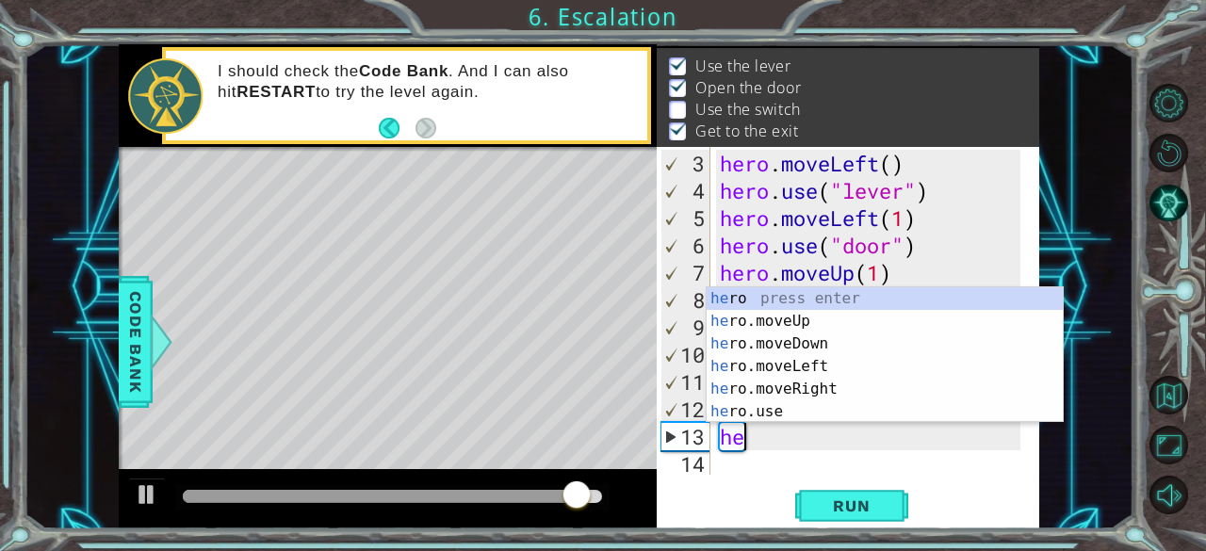
type textarea "h"
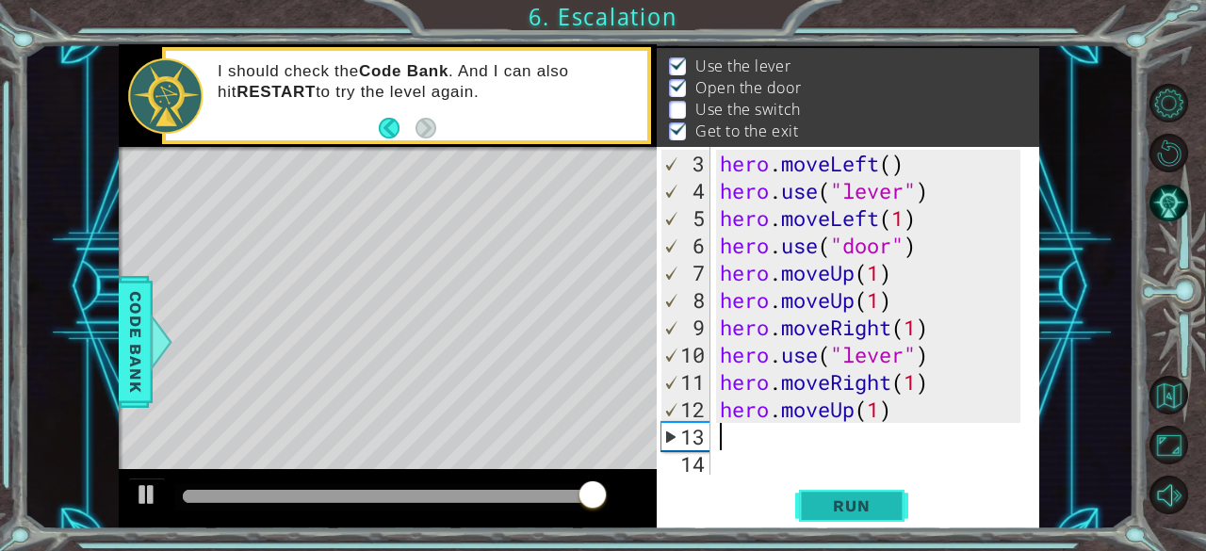
click at [895, 517] on button "Run" at bounding box center [851, 506] width 113 height 39
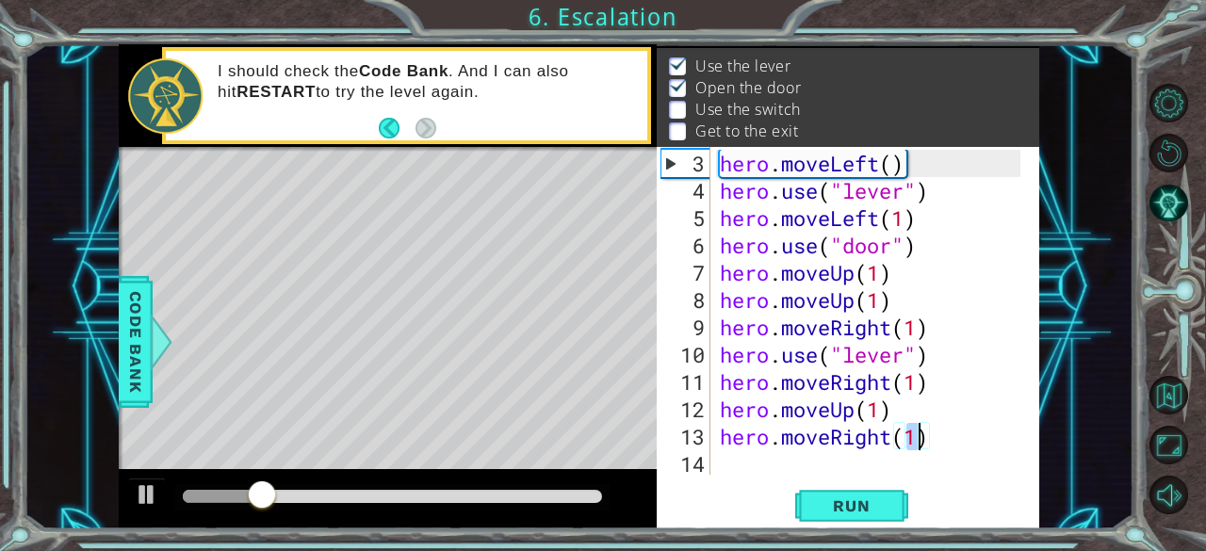
type textarea "hero.moveRight(1)"
click at [717, 477] on div "hero.moveRight(1) 3 4 5 6 7 8 9 10 11 12 13 14 hero . moveLeft ( ) hero . use (…" at bounding box center [848, 337] width 382 height 381
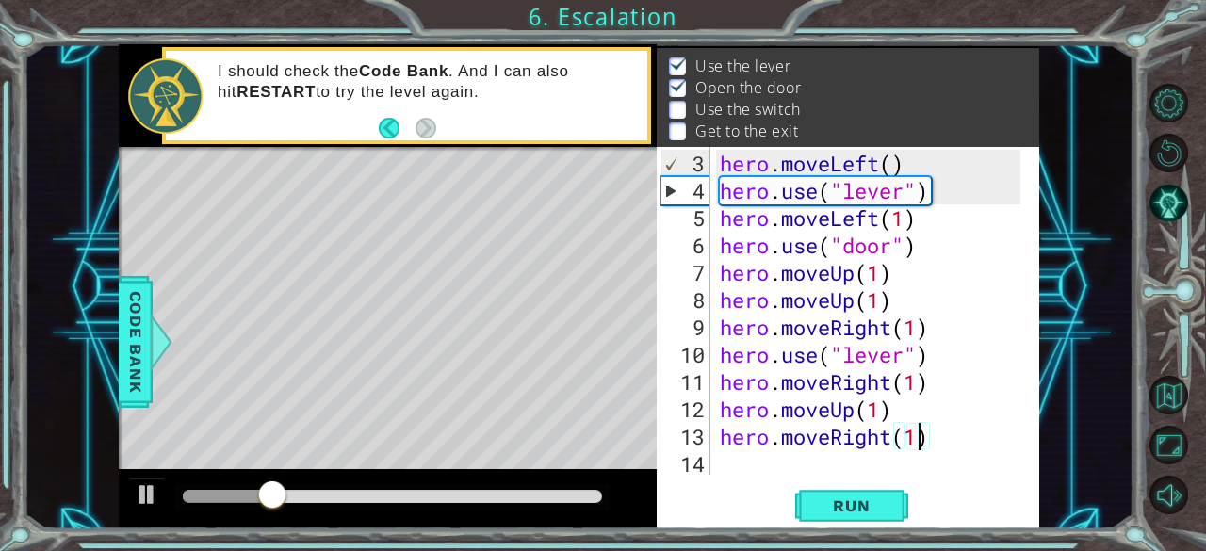
click at [726, 466] on div "hero . moveLeft ( ) hero . use ( "lever" ) hero . moveLeft ( 1 ) hero . use ( "…" at bounding box center [873, 341] width 315 height 382
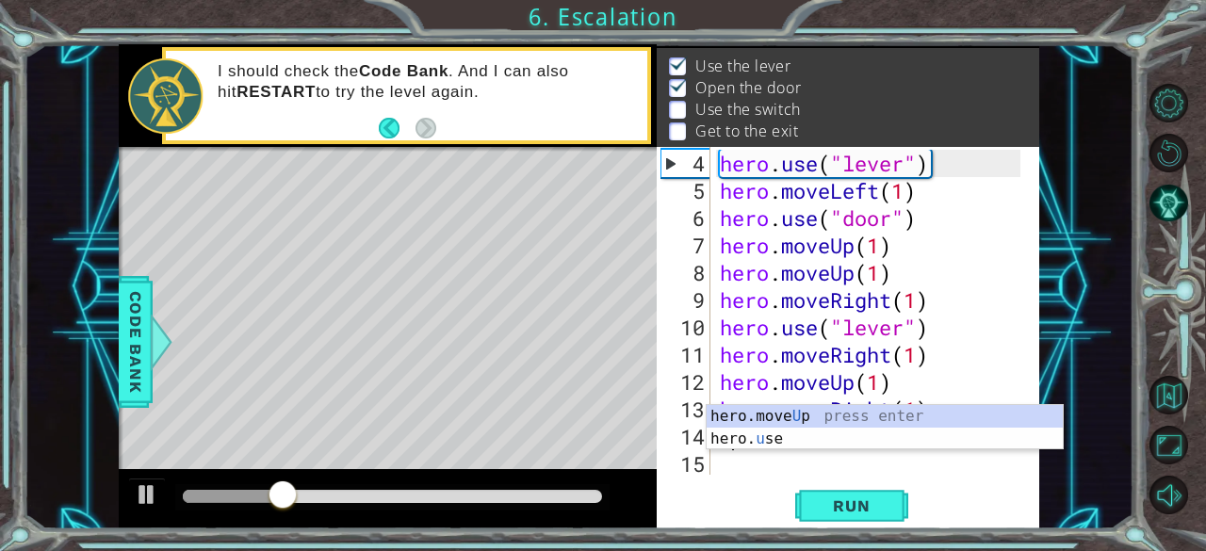
scroll to position [82, 0]
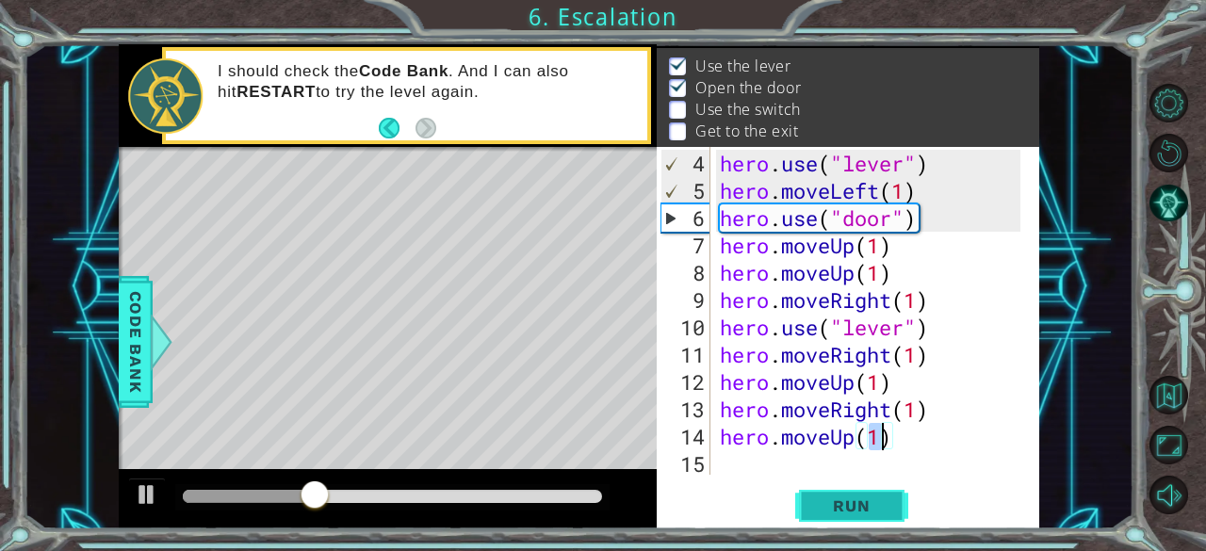
click at [847, 517] on button "Run" at bounding box center [851, 506] width 113 height 39
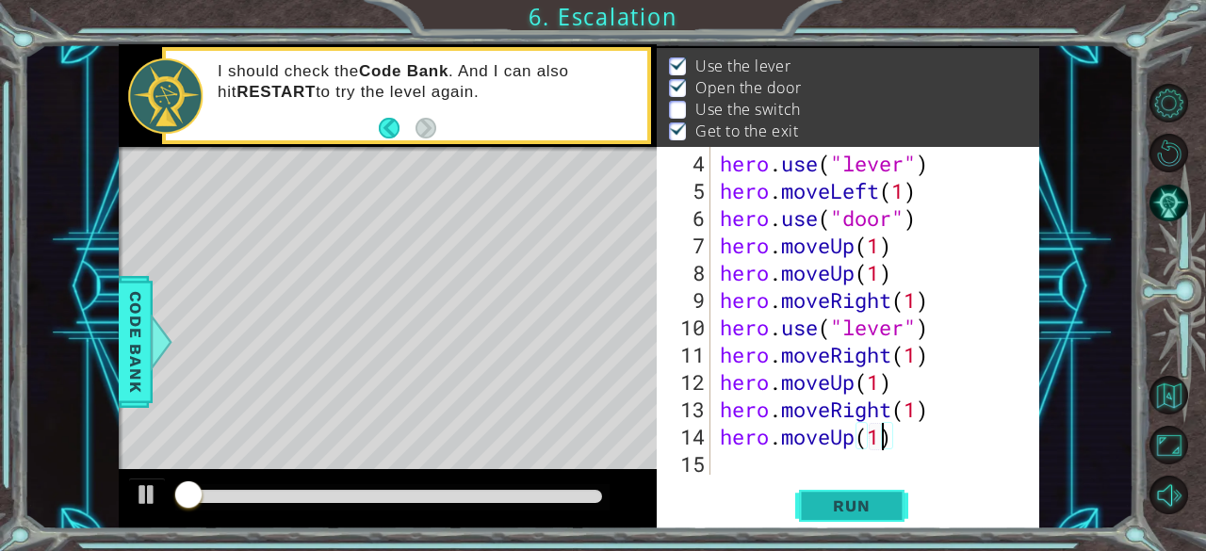
click at [847, 517] on button "Run" at bounding box center [851, 506] width 113 height 39
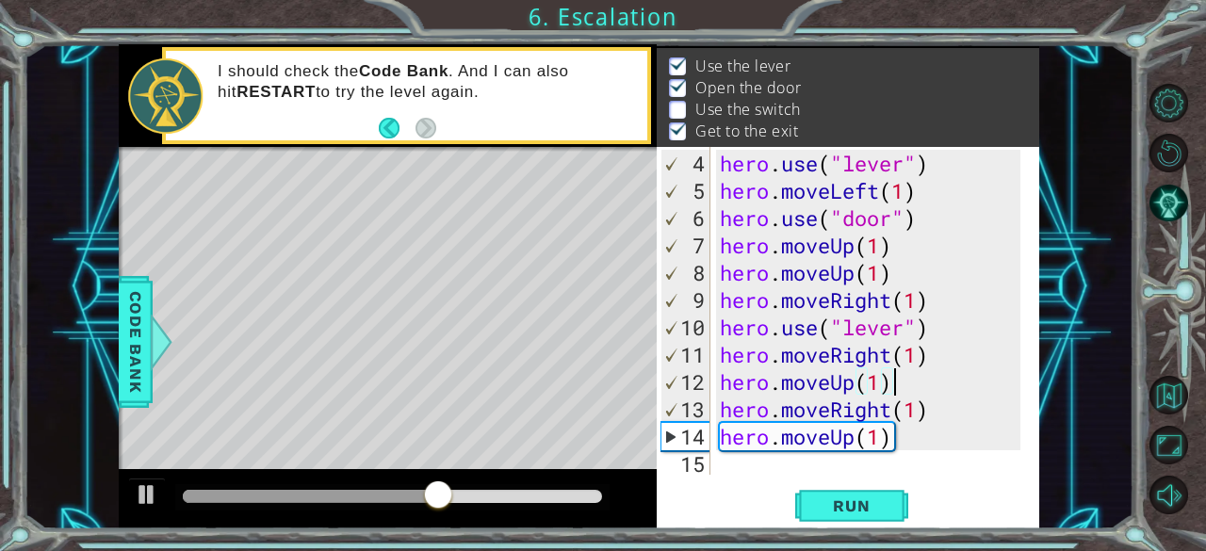
click at [904, 368] on div "hero . use ( "lever" ) hero . moveLeft ( 1 ) hero . use ( "door" ) hero . moveU…" at bounding box center [873, 341] width 315 height 382
click at [921, 355] on div "hero . use ( "lever" ) hero . moveLeft ( 1 ) hero . use ( "door" ) hero . moveU…" at bounding box center [873, 341] width 315 height 382
click at [939, 338] on div "hero . use ( "lever" ) hero . moveLeft ( 1 ) hero . use ( "door" ) hero . moveU…" at bounding box center [873, 341] width 315 height 382
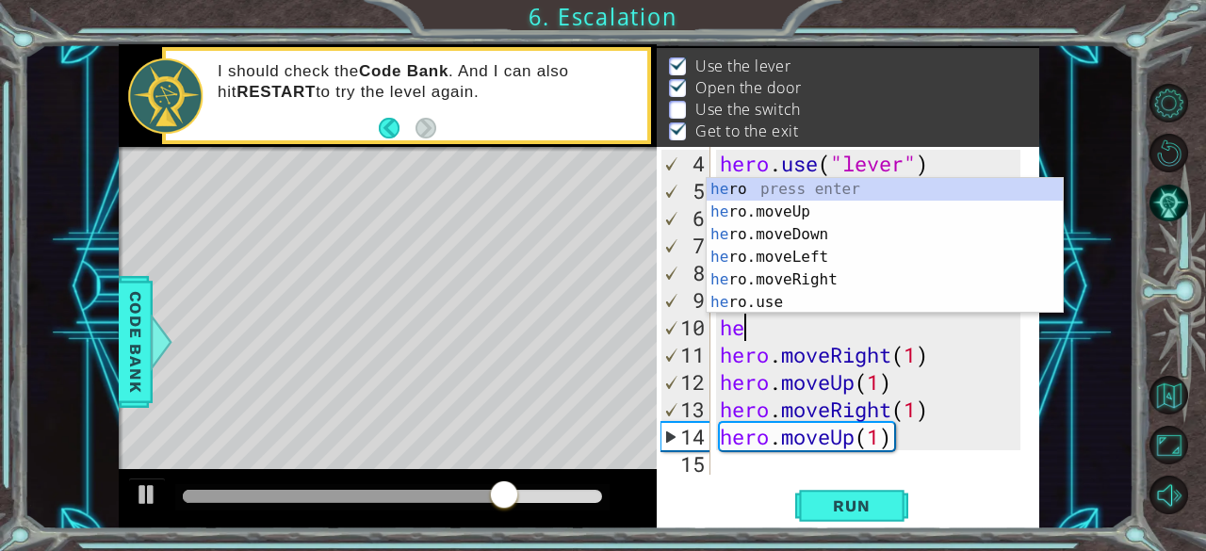
type textarea "h"
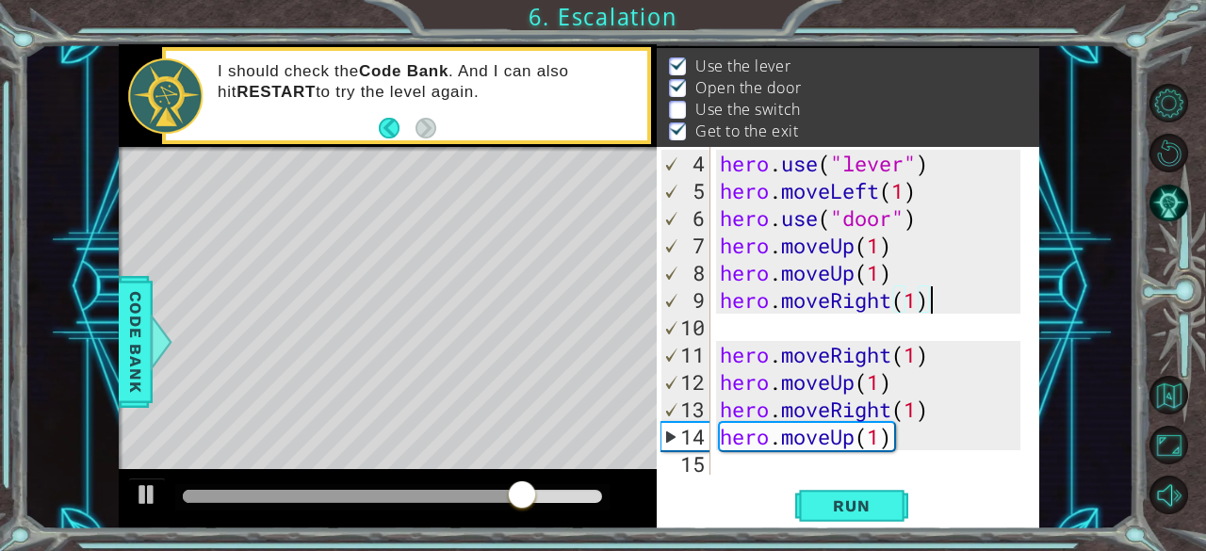
click at [961, 307] on div "hero . use ( "lever" ) hero . moveLeft ( 1 ) hero . use ( "door" ) hero . moveU…" at bounding box center [873, 341] width 315 height 382
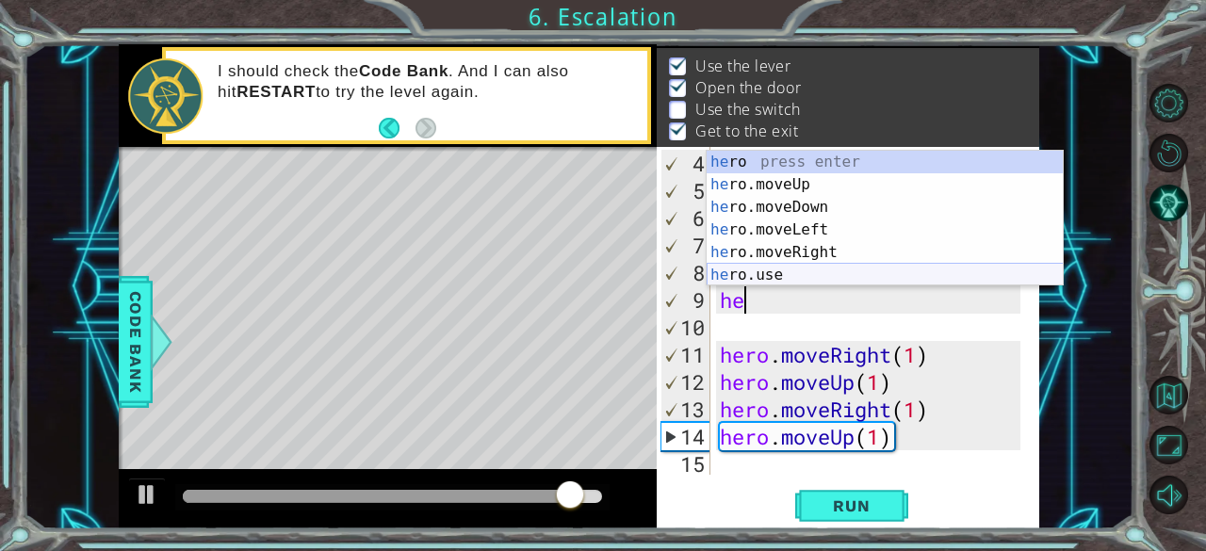
click at [836, 268] on div "he ro press enter he ro.moveUp press enter he ro.moveDown press enter he ro.mov…" at bounding box center [884, 241] width 357 height 181
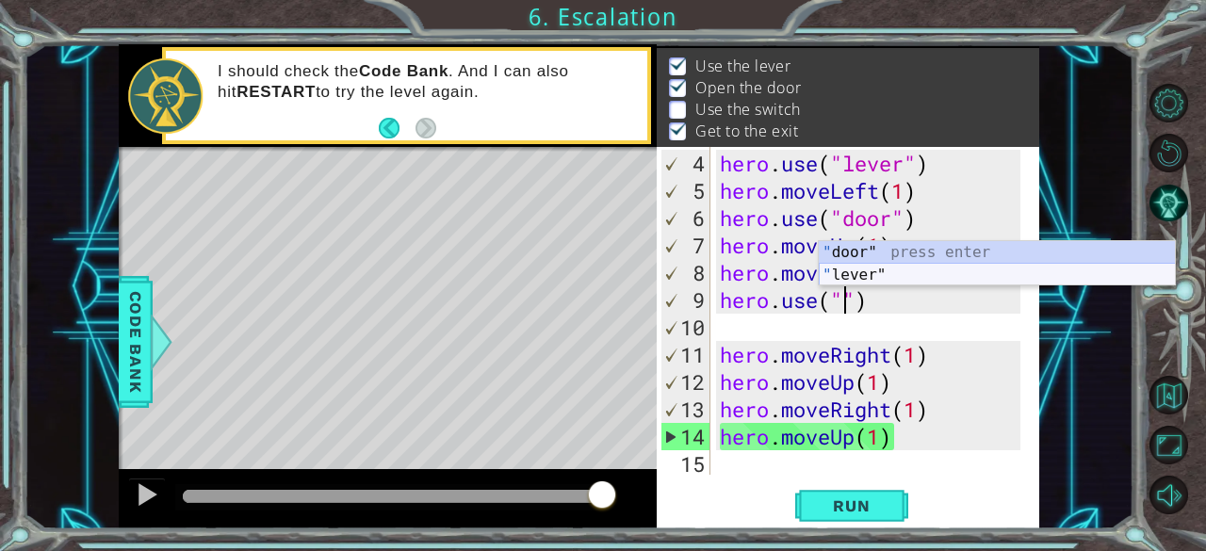
click at [850, 273] on div "" door" press enter " lever" press enter" at bounding box center [997, 286] width 357 height 90
type textarea "hero.use("lever")"
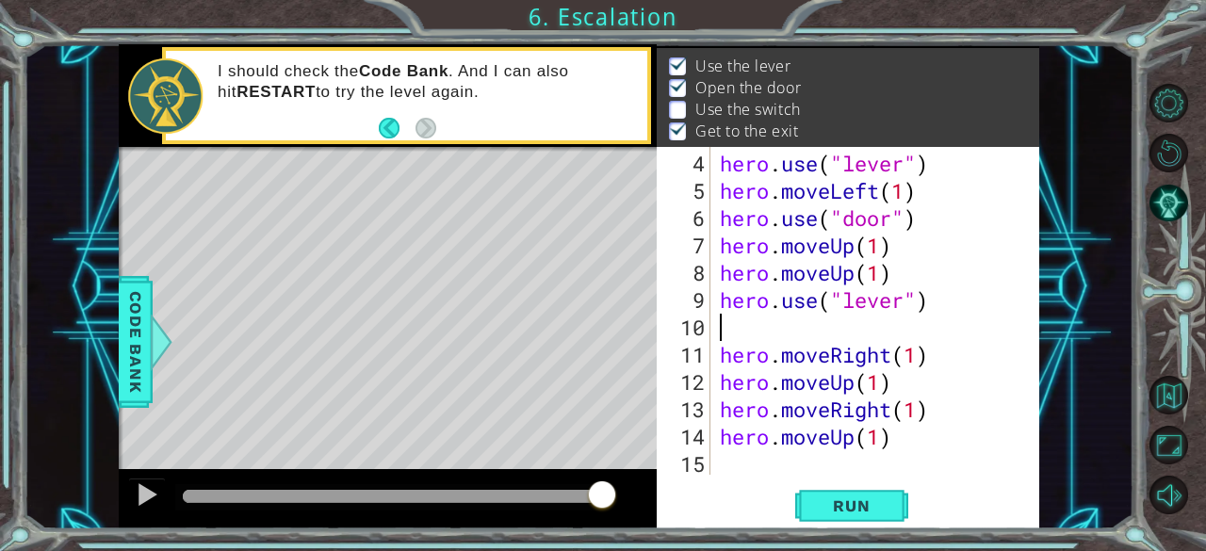
click at [736, 326] on div "hero . use ( "lever" ) hero . moveLeft ( 1 ) hero . use ( "door" ) hero . moveU…" at bounding box center [873, 341] width 315 height 382
click at [812, 503] on button "Run" at bounding box center [851, 506] width 113 height 39
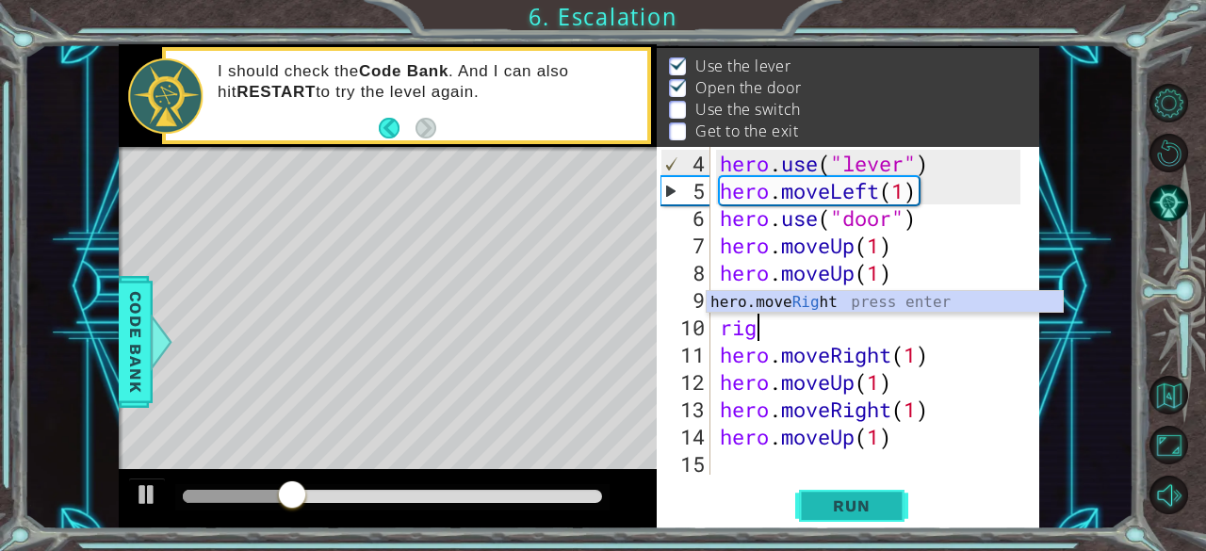
scroll to position [0, 0]
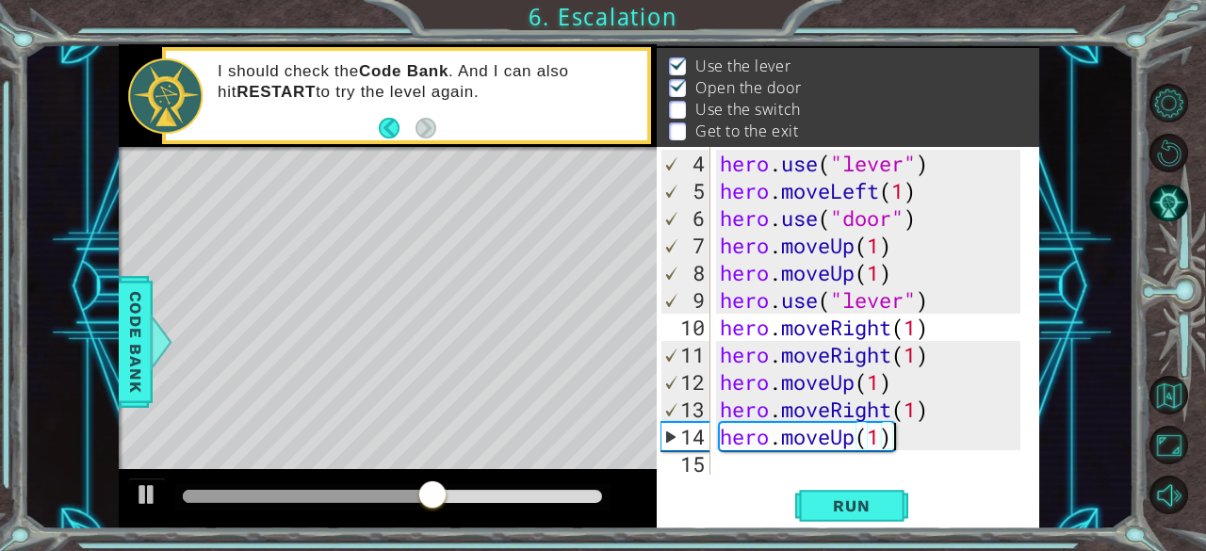
click at [955, 439] on div "hero . use ( "lever" ) hero . moveLeft ( 1 ) hero . use ( "door" ) hero . moveU…" at bounding box center [873, 341] width 315 height 382
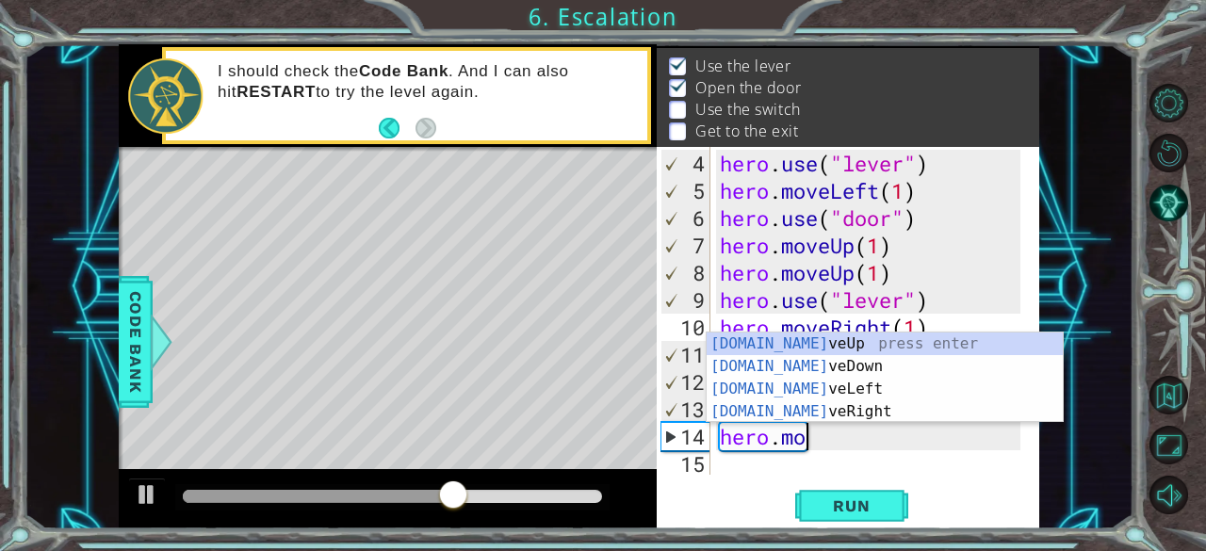
type textarea "h"
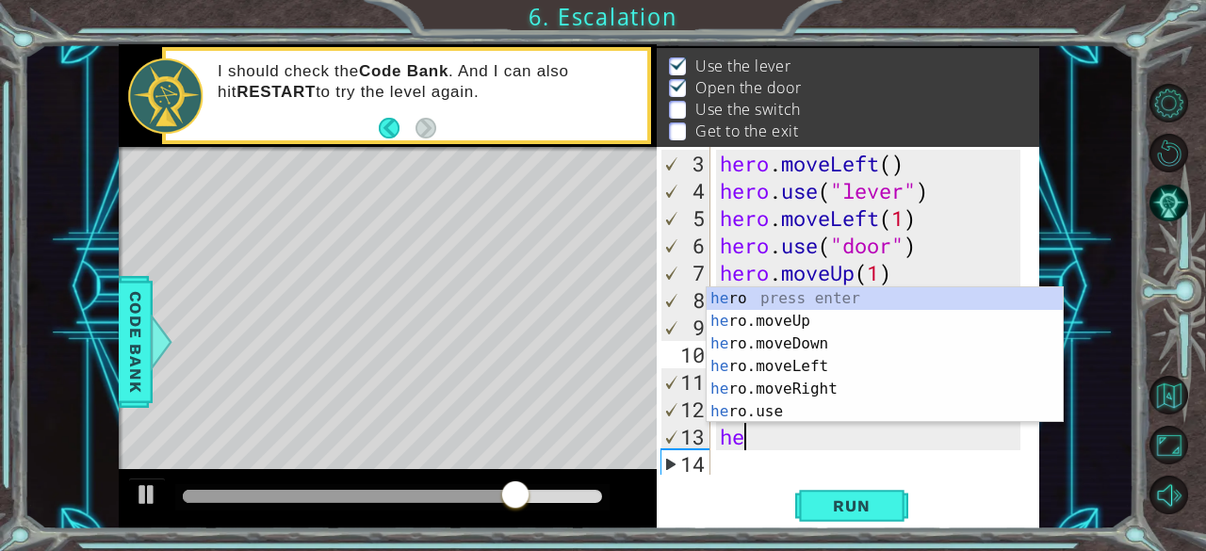
type textarea "h"
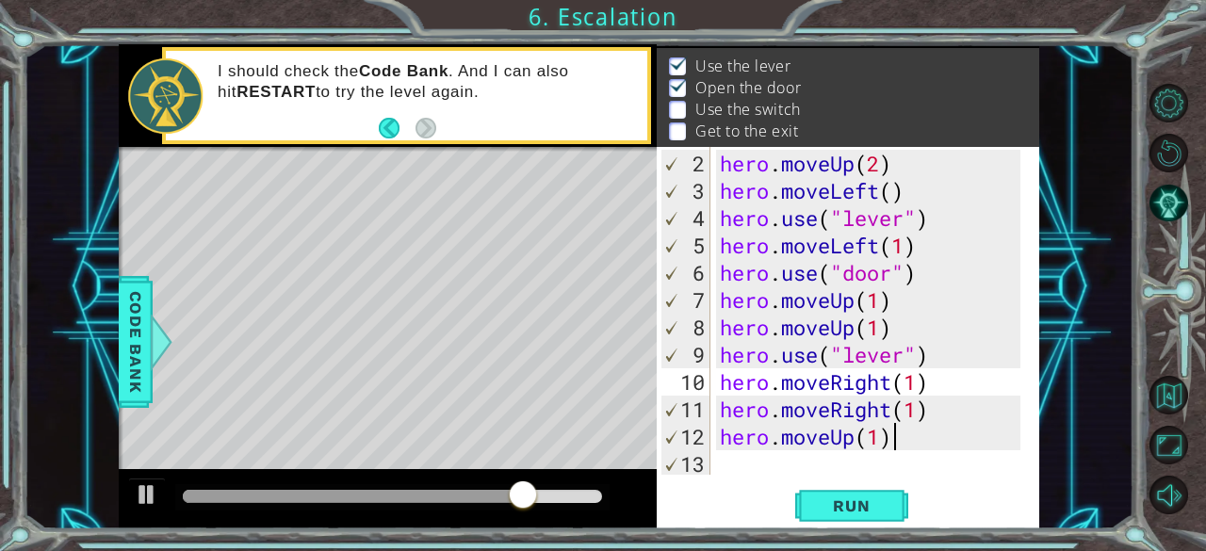
scroll to position [27, 0]
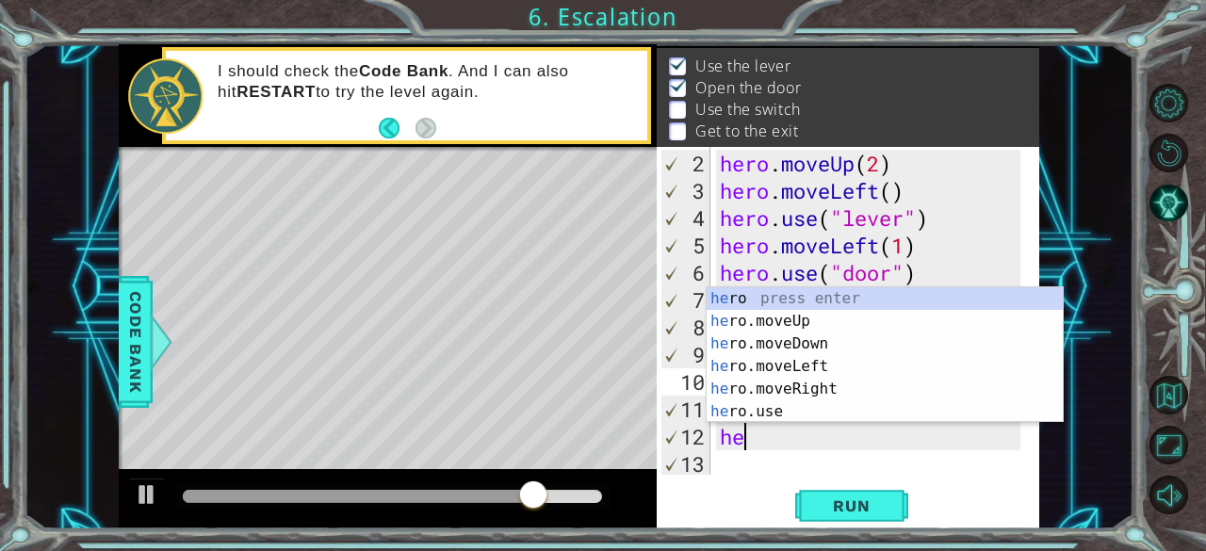
type textarea "h"
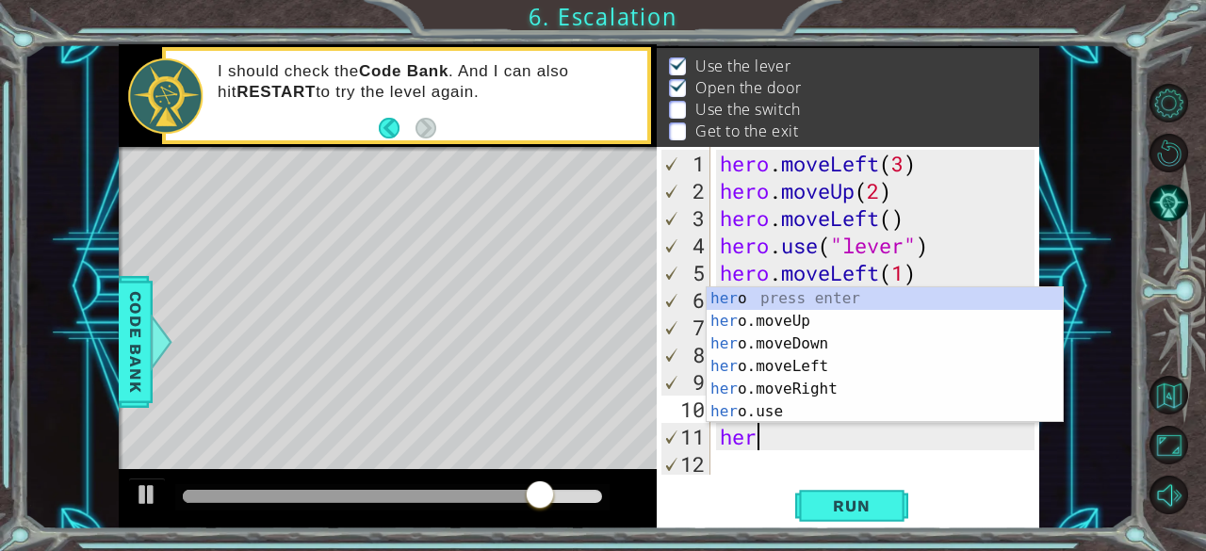
type textarea "h"
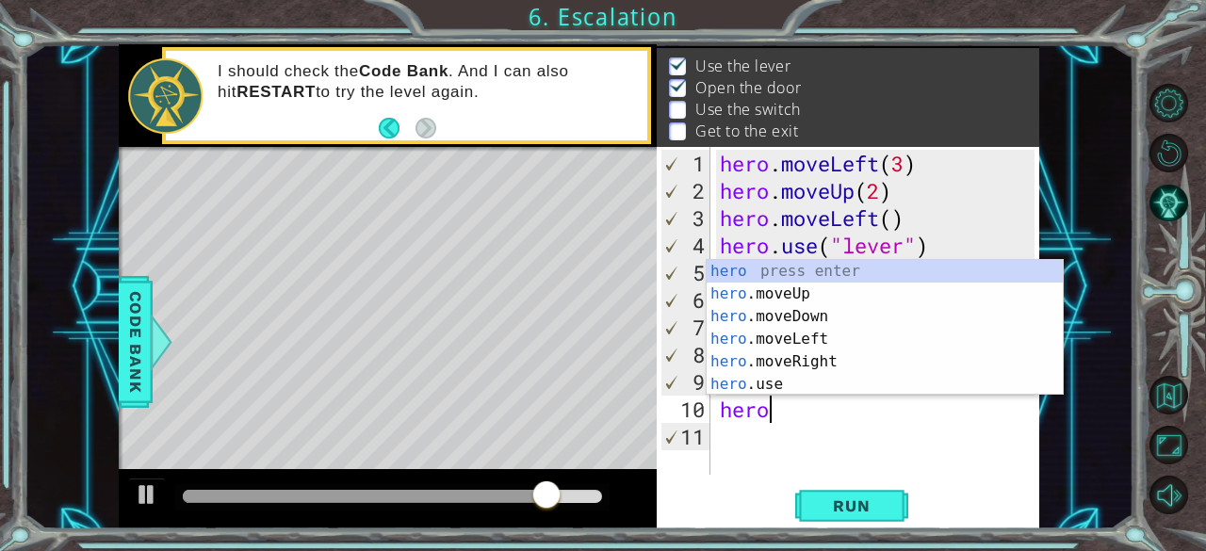
type textarea "h"
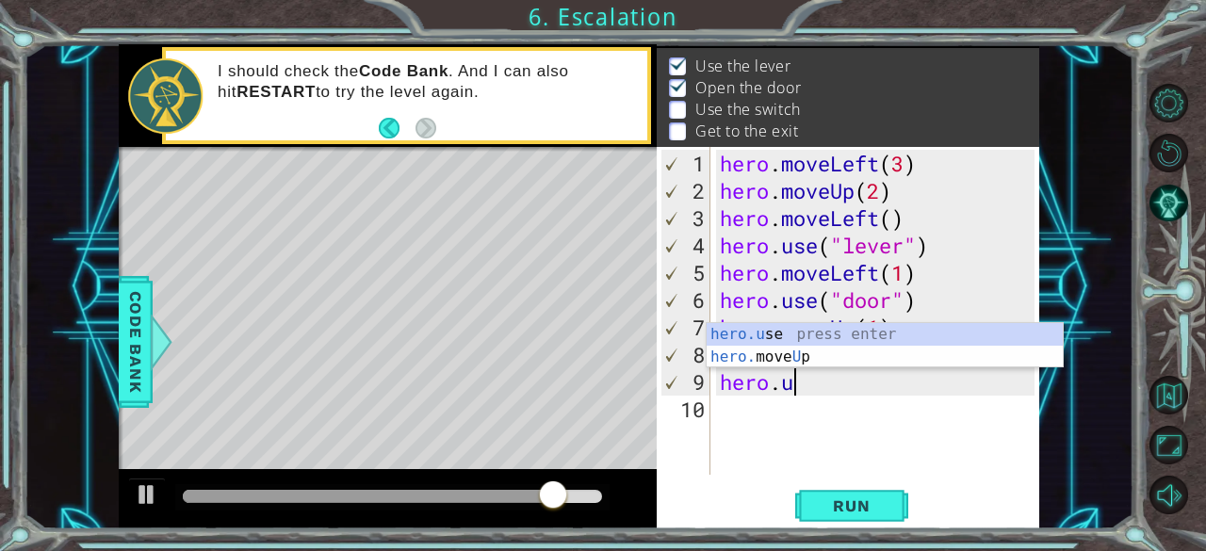
type textarea "h"
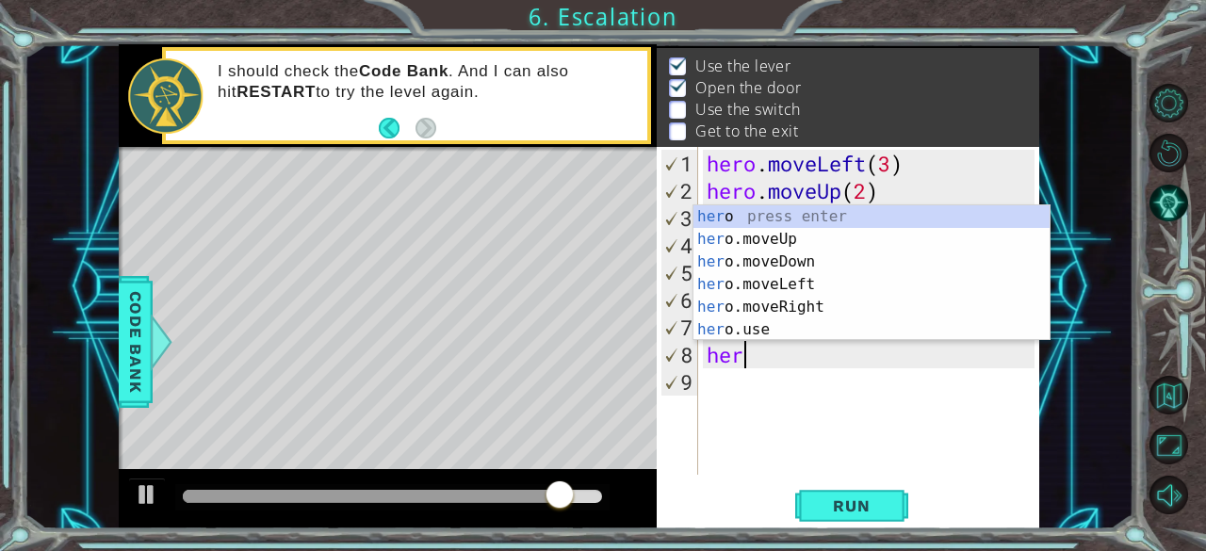
type textarea "h"
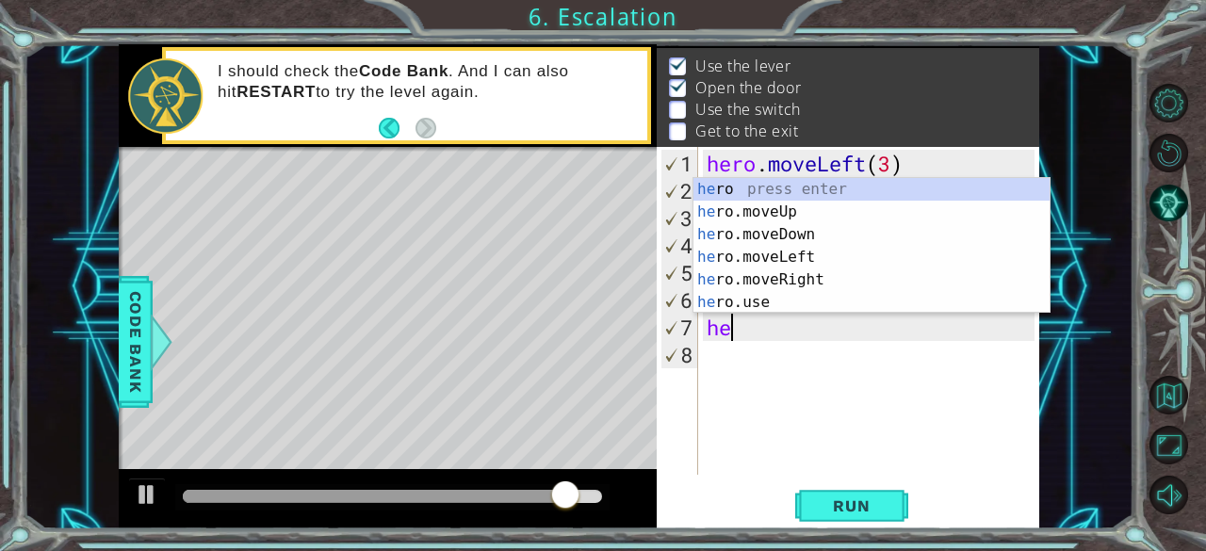
type textarea "h"
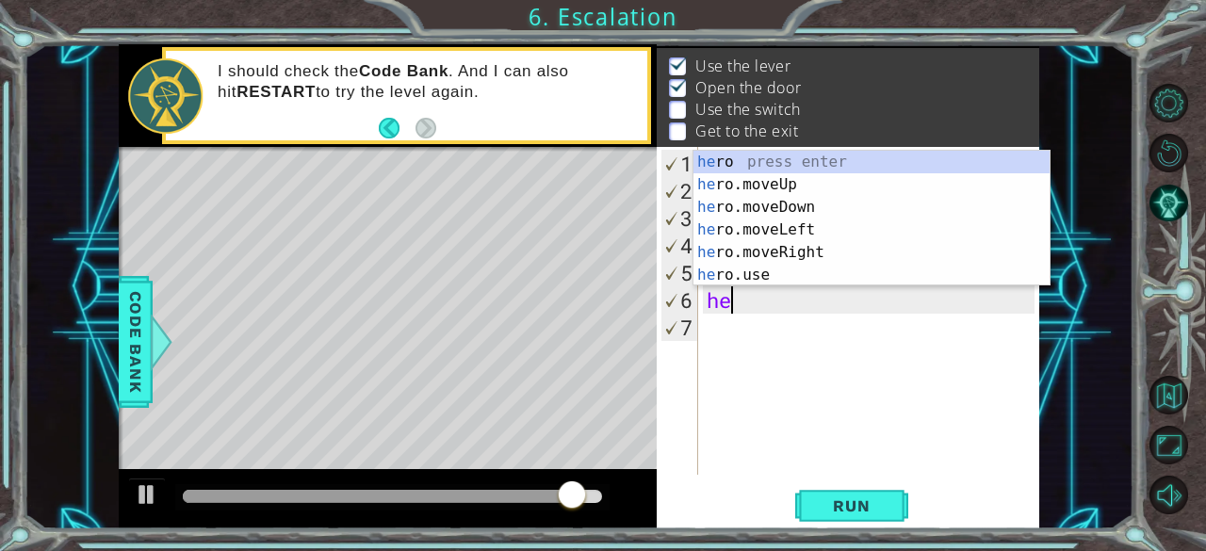
type textarea "h"
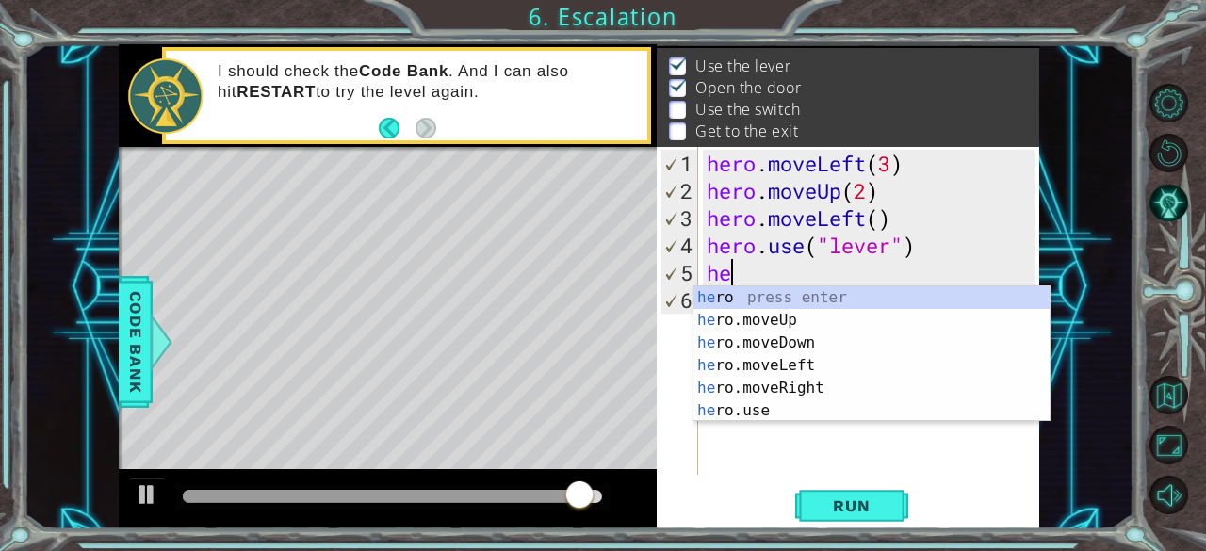
type textarea "h"
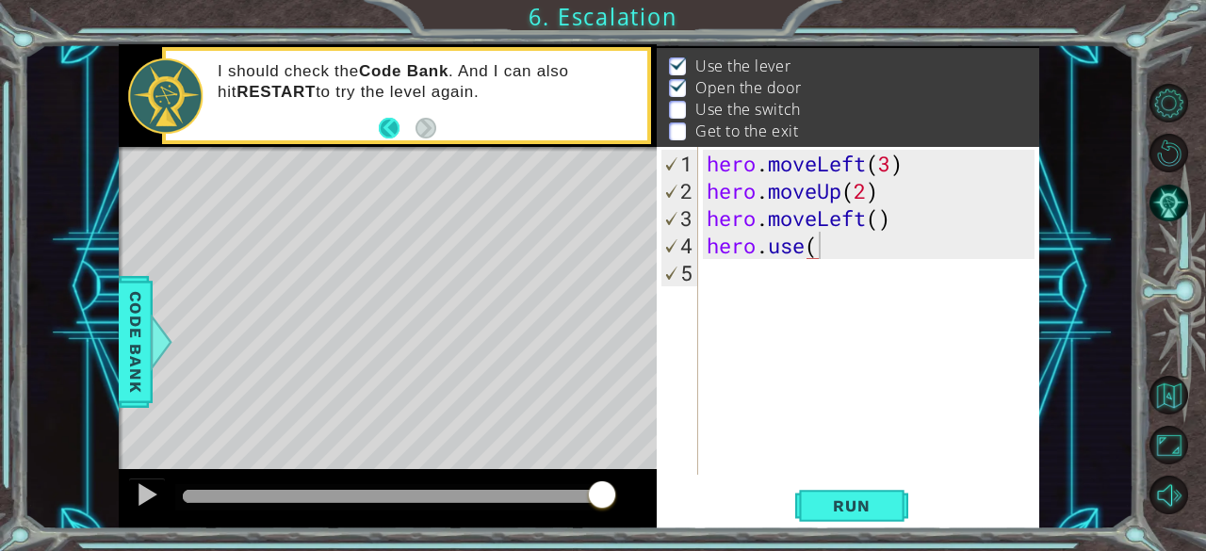
click at [387, 125] on button "Back" at bounding box center [397, 128] width 37 height 21
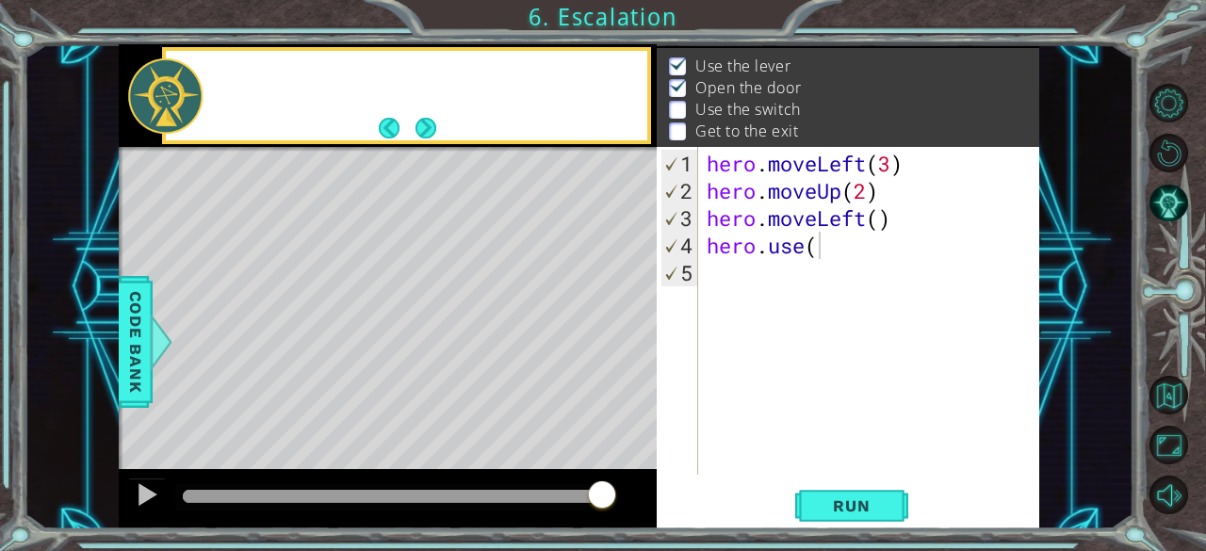
click at [387, 125] on button "Back" at bounding box center [397, 128] width 37 height 21
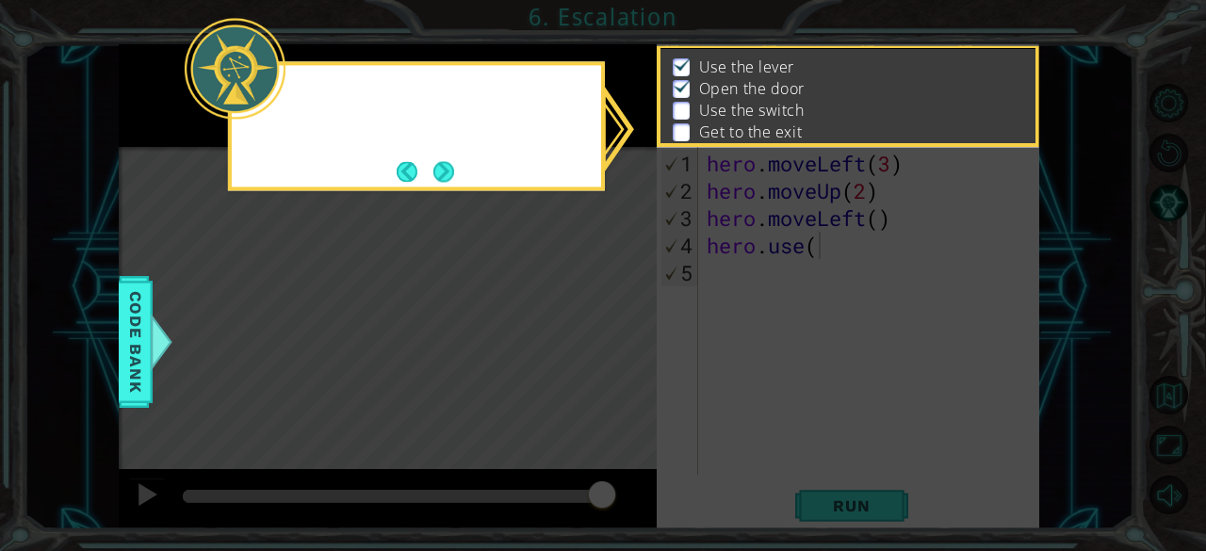
scroll to position [24, 0]
click at [387, 125] on div at bounding box center [416, 100] width 369 height 54
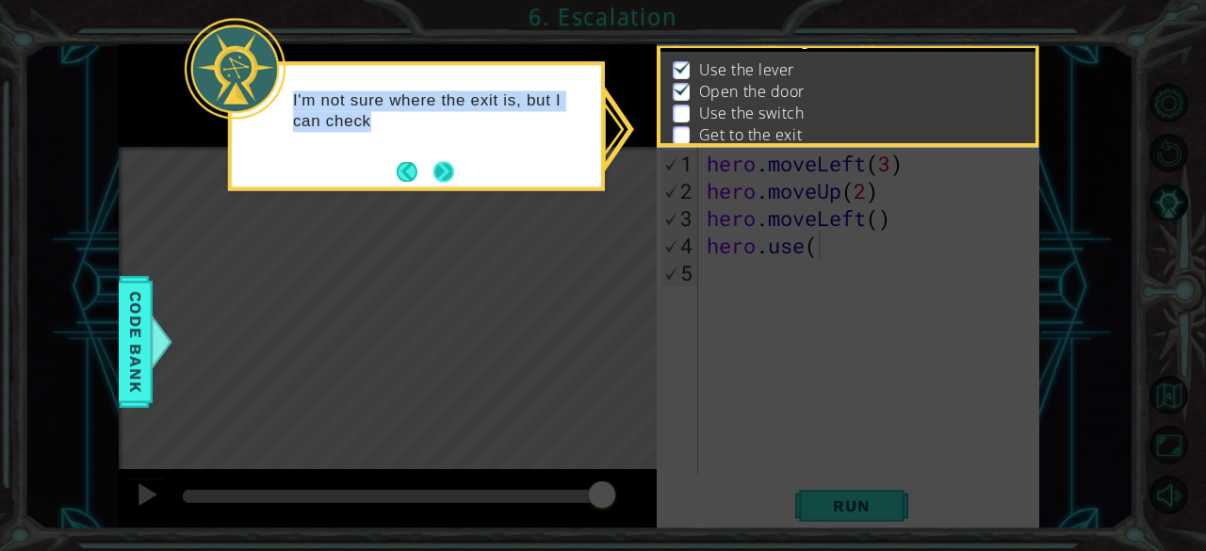
click at [443, 169] on button "Next" at bounding box center [443, 171] width 21 height 21
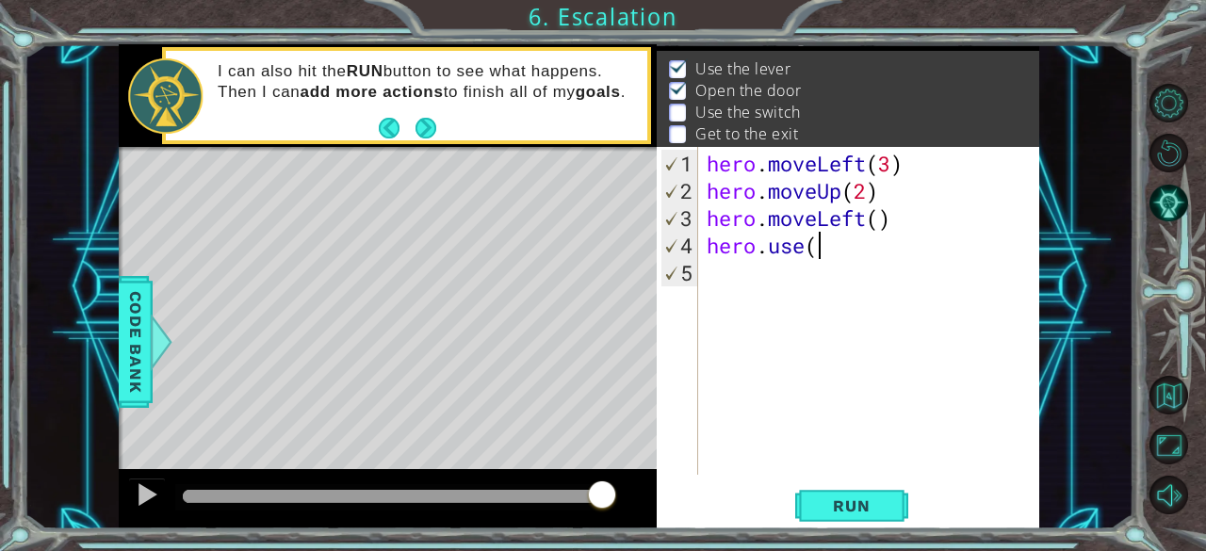
scroll to position [22, 0]
drag, startPoint x: 269, startPoint y: 199, endPoint x: 90, endPoint y: -82, distance: 332.9
click at [90, 0] on html "1 ההההההההההההההההההההההההההההההההההההההההההההההההההההההההההההההההההההההההההההה…" at bounding box center [603, 275] width 1206 height 551
click at [887, 231] on div "hero . moveLeft ( 3 ) hero . moveUp ( 2 ) hero . moveLeft ( ) hero . use (" at bounding box center [874, 341] width 342 height 382
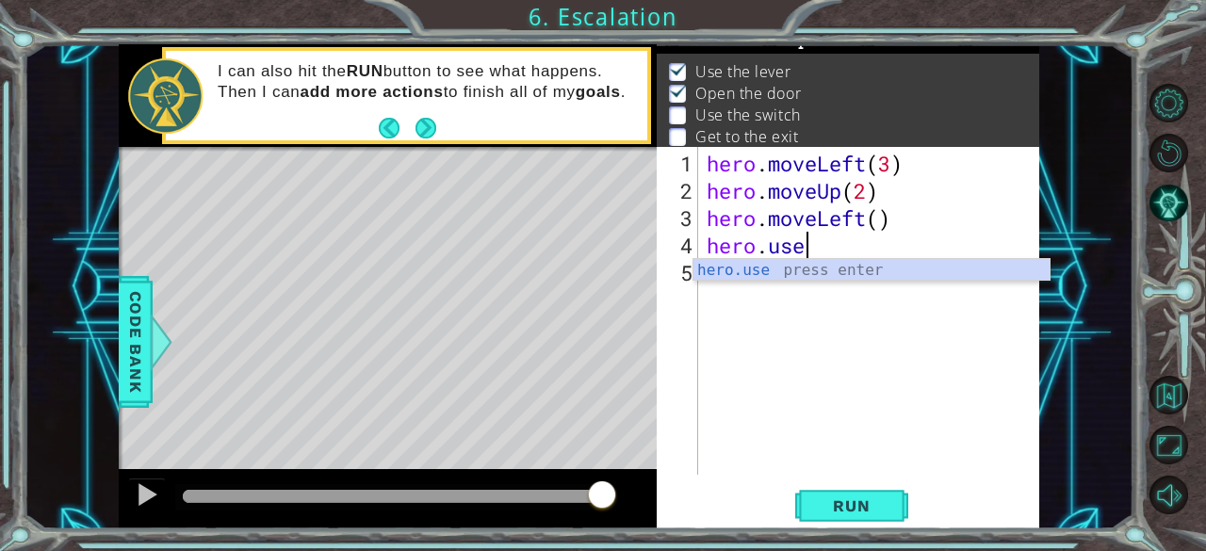
type textarea "h"
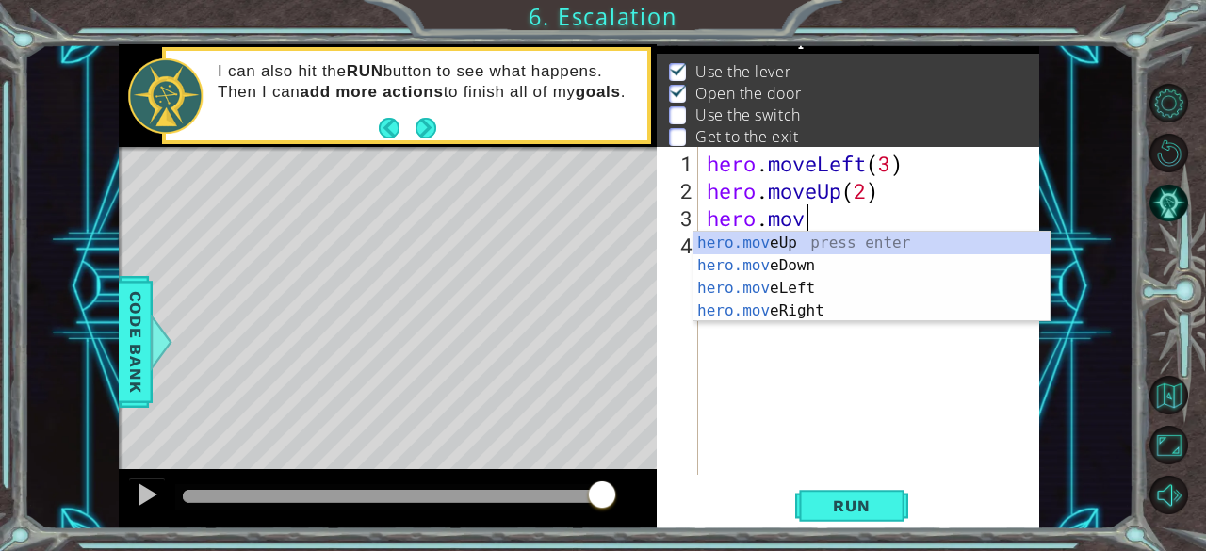
type textarea "h"
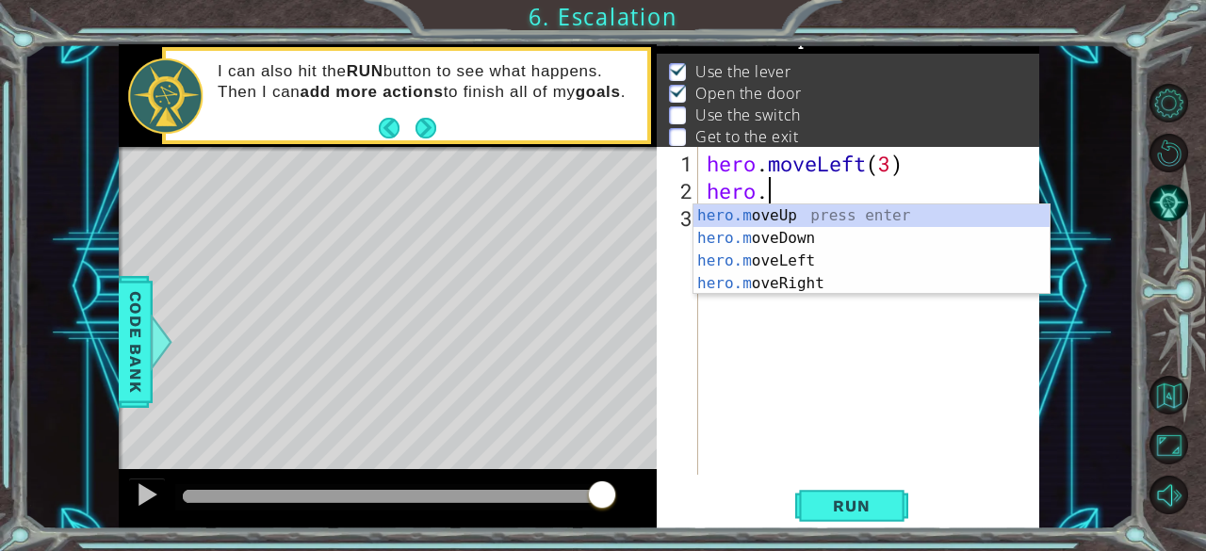
type textarea "h"
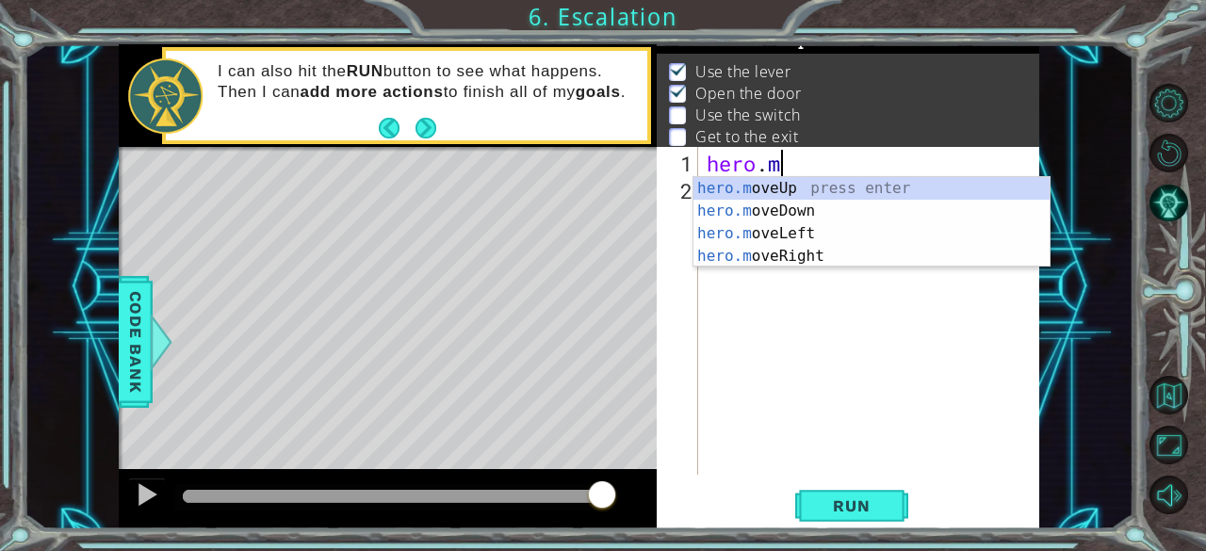
type textarea "h"
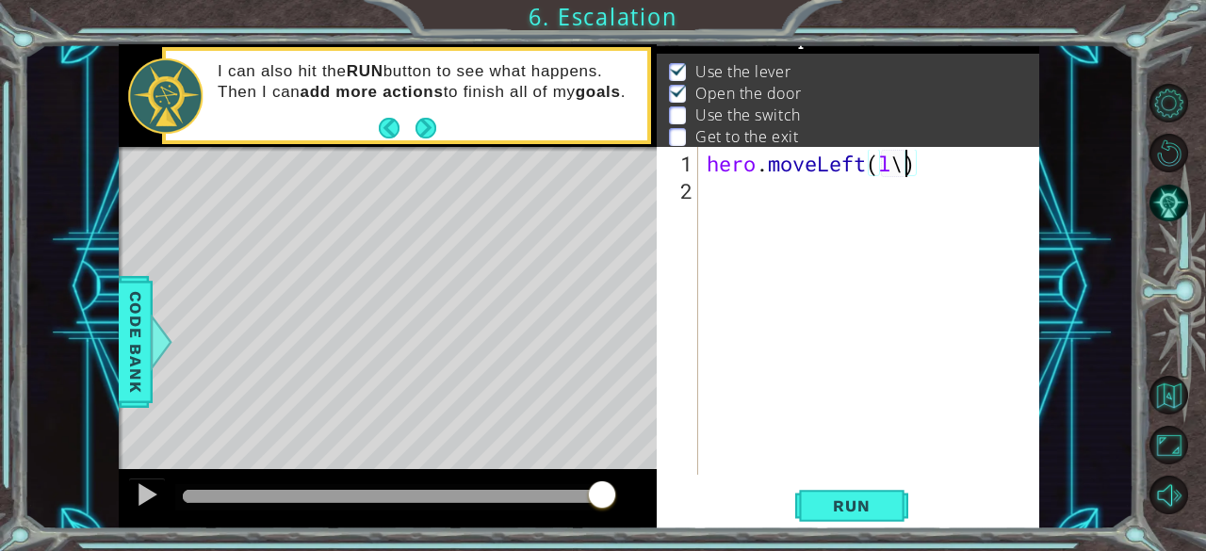
type textarea "hero.moveLeft(l)"
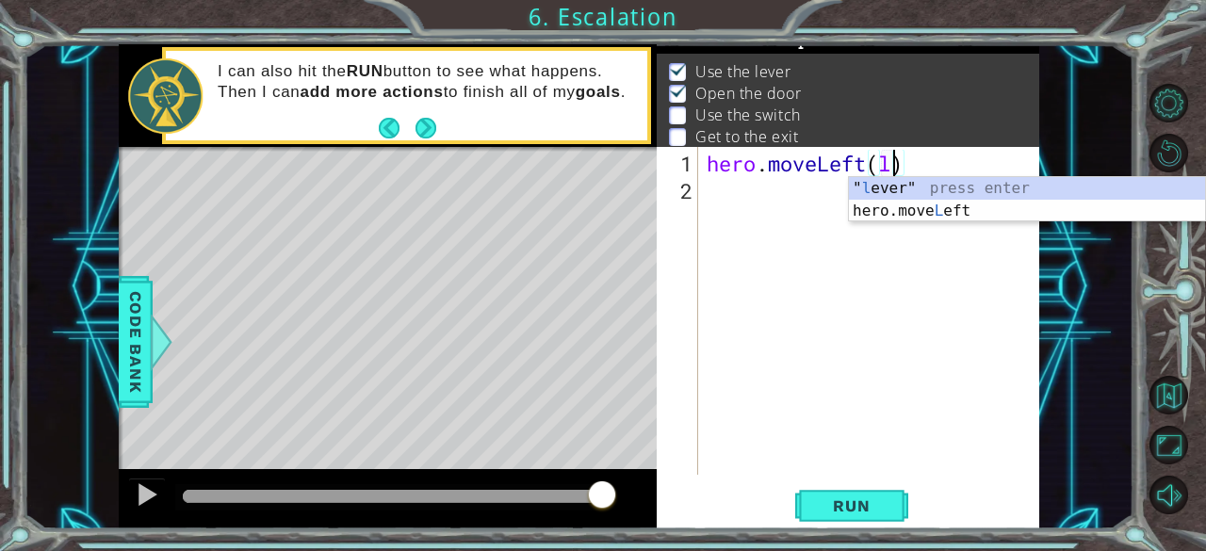
click at [735, 202] on div "hero . moveLeft ( l )" at bounding box center [874, 341] width 342 height 382
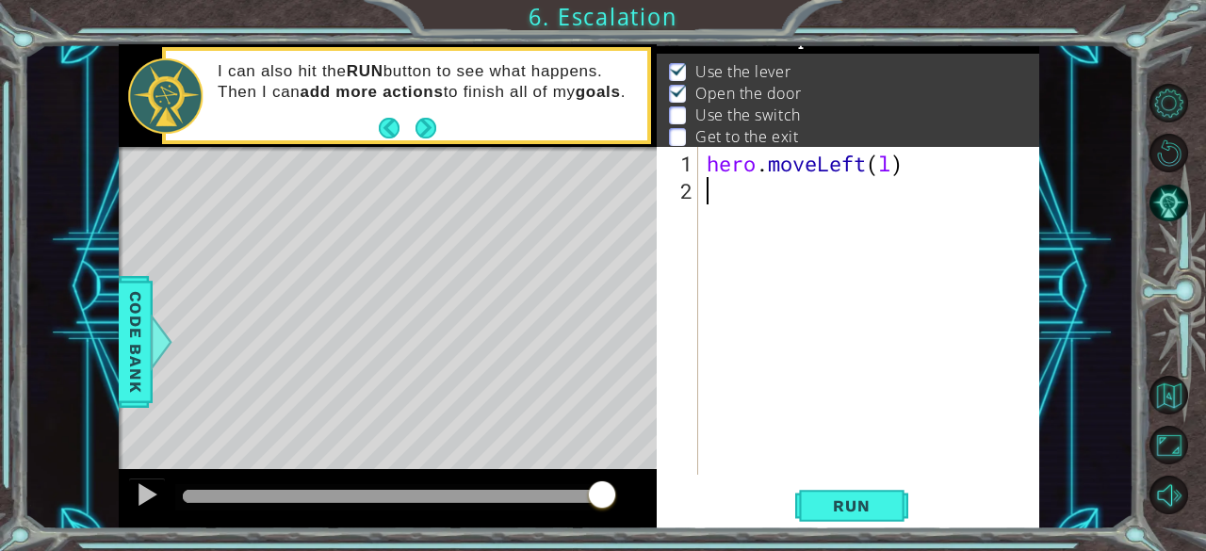
scroll to position [0, 0]
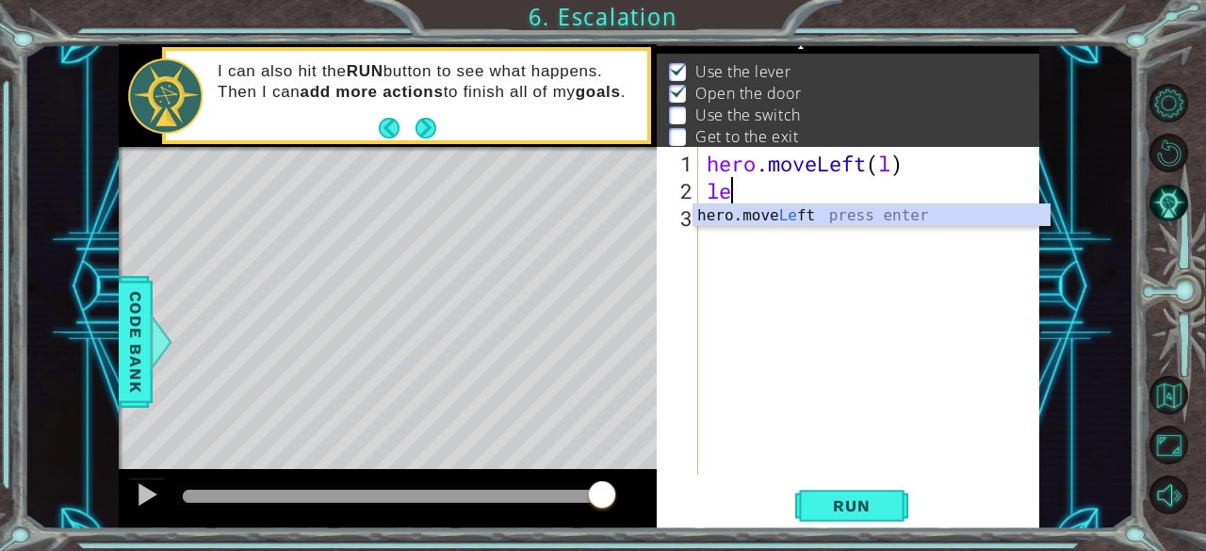
type textarea "hero.moveLeft(1)"
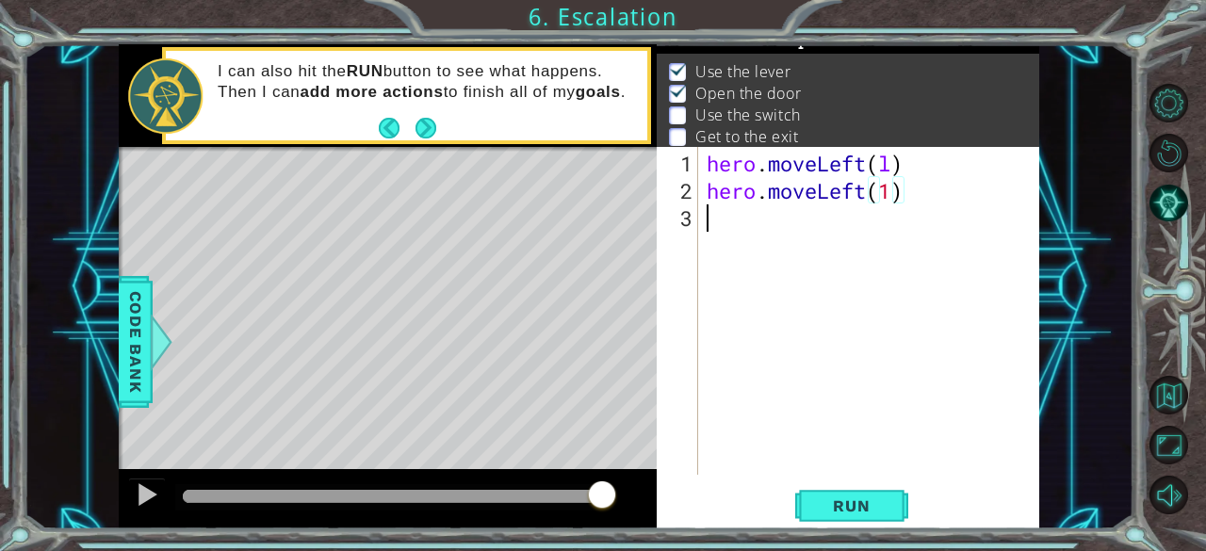
click at [720, 206] on div "hero . moveLeft ( l ) hero . moveLeft ( 1 )" at bounding box center [874, 341] width 342 height 382
type textarea "lle"
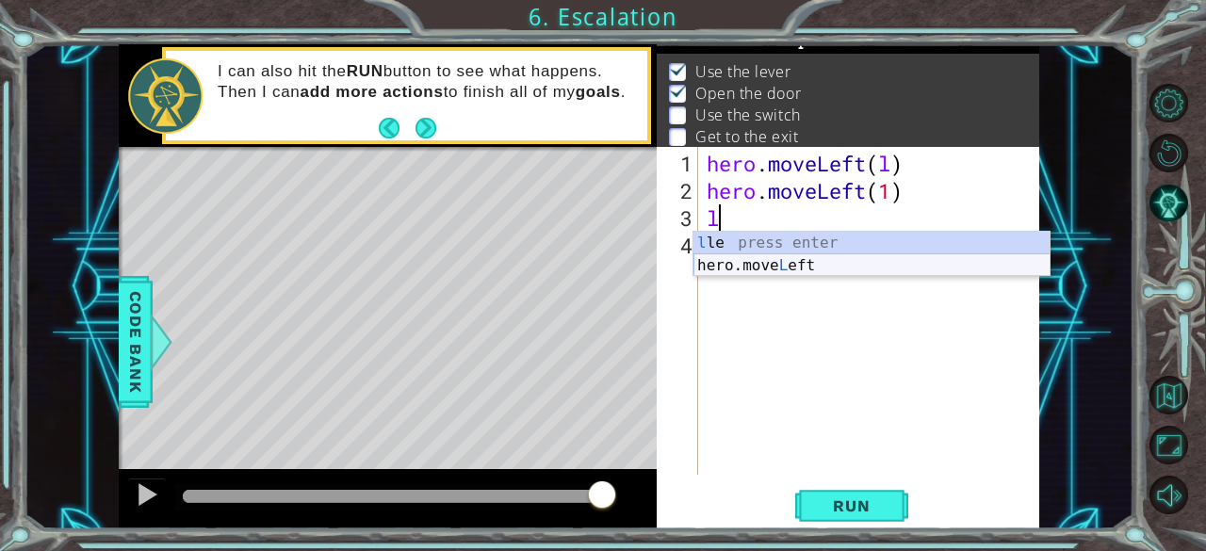
click at [748, 262] on div "l le press enter hero.move L eft press enter" at bounding box center [871, 277] width 357 height 90
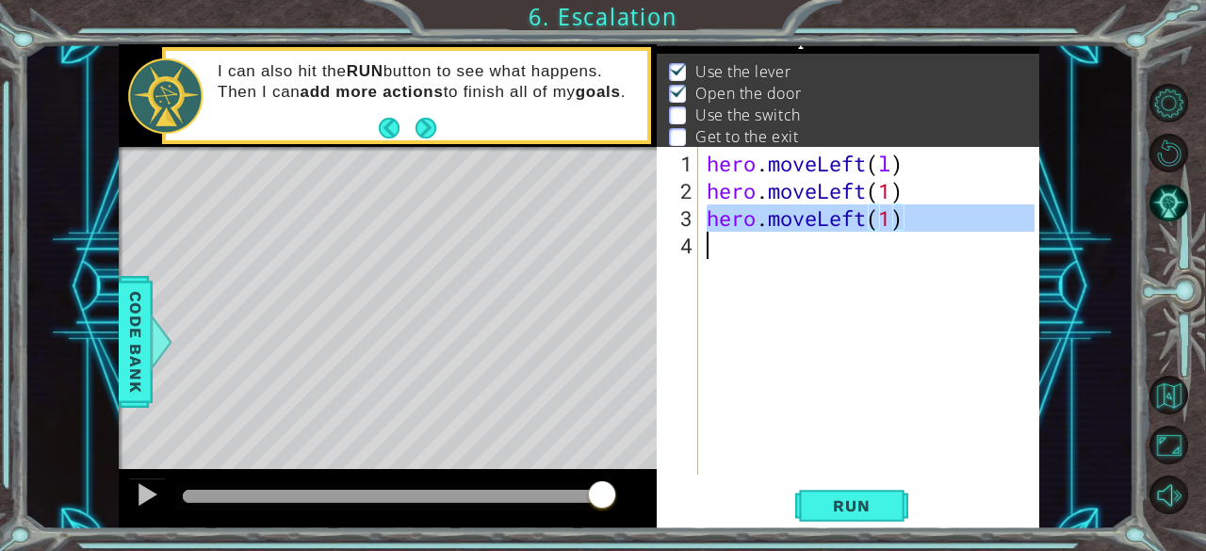
click at [712, 255] on div "hero . moveLeft ( l ) hero . moveLeft ( 1 ) hero . moveLeft ( 1 )" at bounding box center [874, 341] width 342 height 382
type textarea "hero.moveLeft(1)"
click at [722, 253] on div "hero . moveLeft ( l ) hero . moveLeft ( 1 ) hero . moveLeft ( 1 )" at bounding box center [869, 311] width 332 height 328
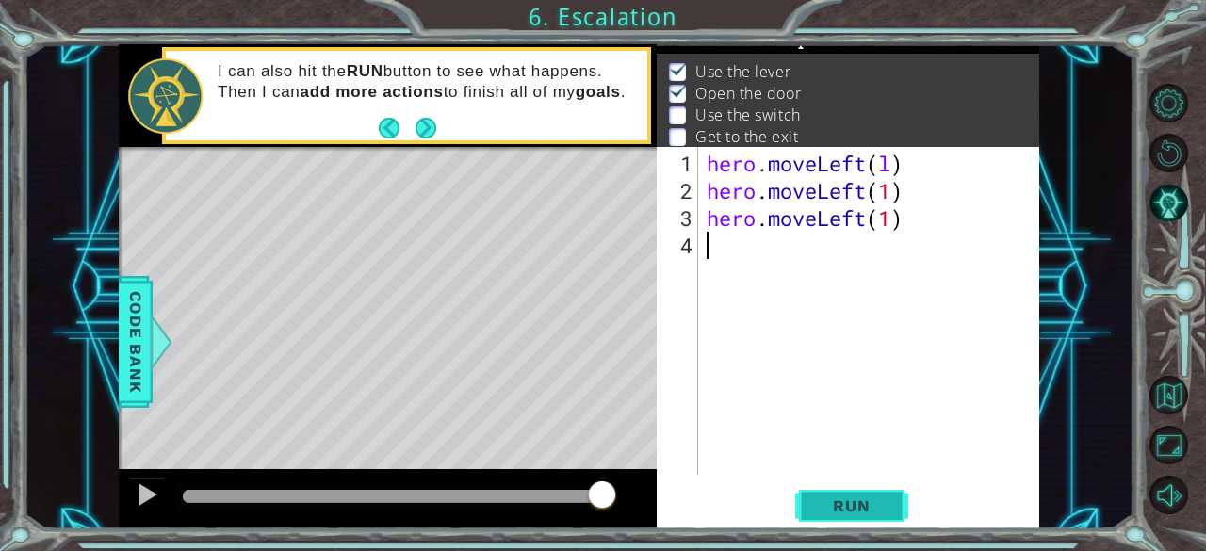
click at [868, 515] on button "Run" at bounding box center [851, 506] width 113 height 39
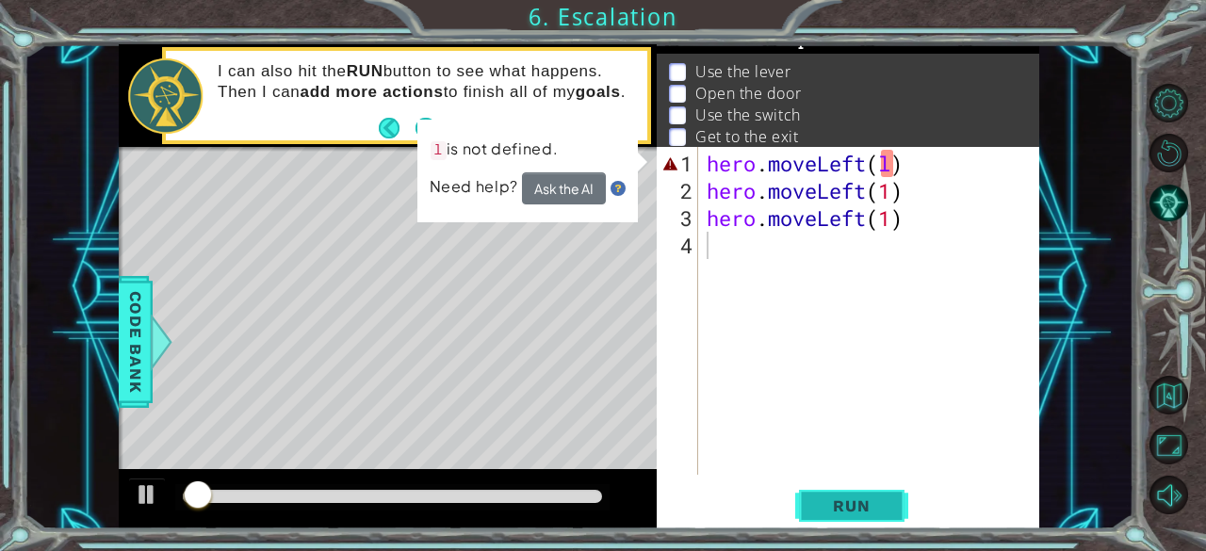
drag, startPoint x: 868, startPoint y: 515, endPoint x: 836, endPoint y: 495, distance: 36.8
click at [836, 495] on button "Run" at bounding box center [851, 506] width 113 height 39
click at [914, 152] on div "hero . moveLeft ( l ) hero . moveLeft ( 1 ) hero . moveLeft ( 1 )" at bounding box center [874, 341] width 342 height 382
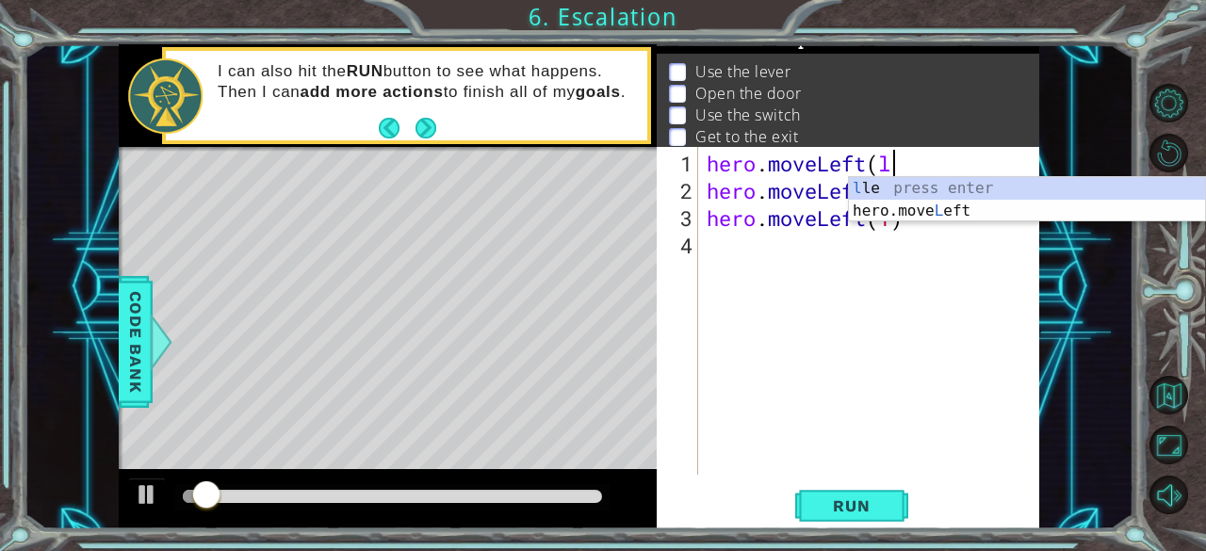
type textarea "h"
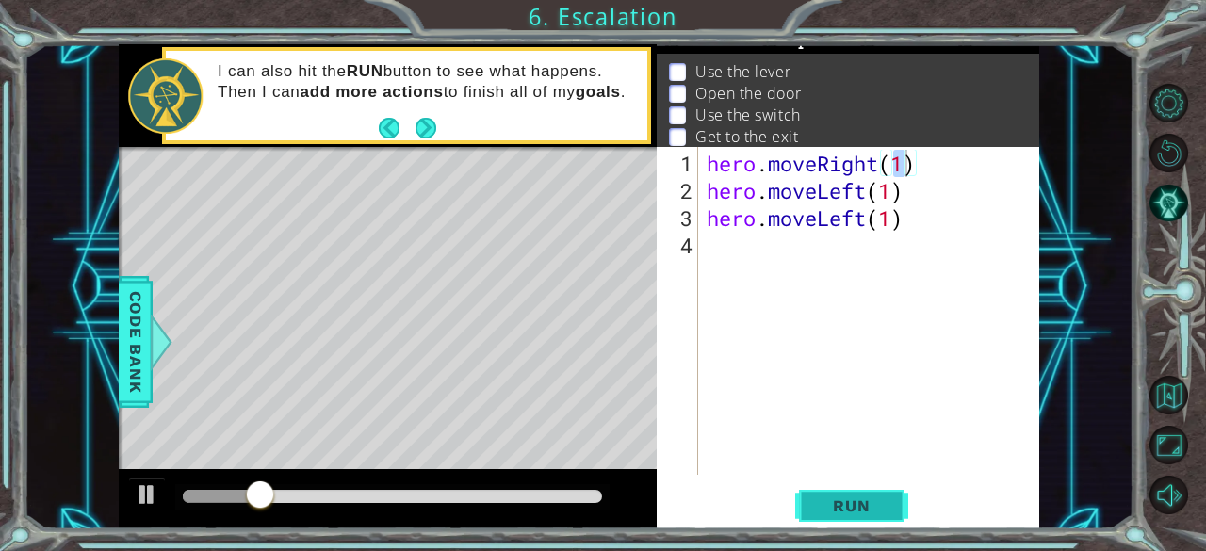
click at [825, 503] on span "Run" at bounding box center [851, 505] width 74 height 19
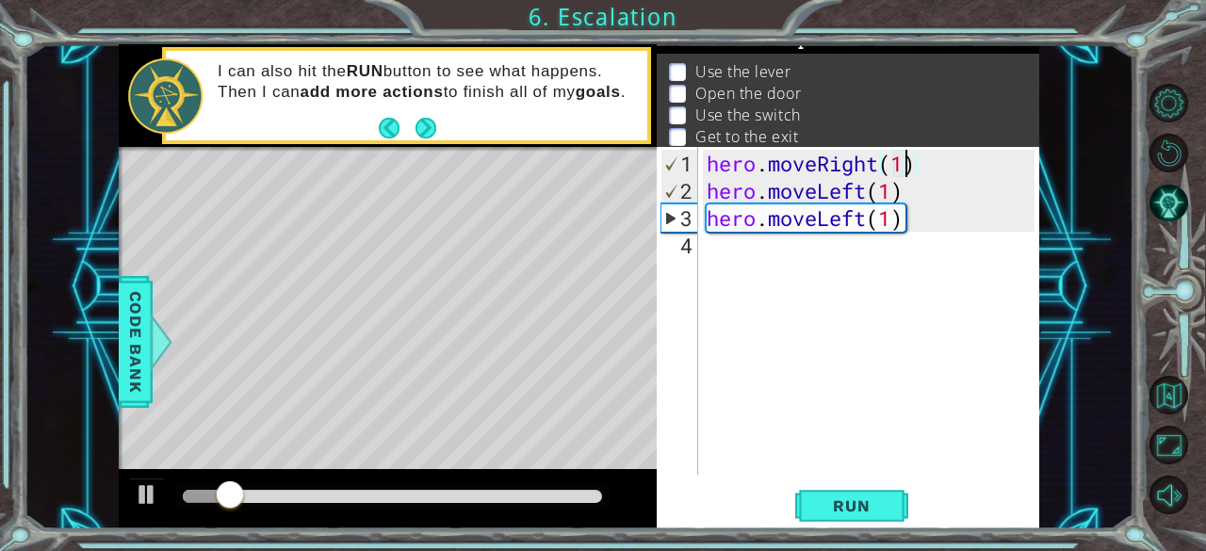
type textarea "hero.moveLeft(1)"
drag, startPoint x: 957, startPoint y: 193, endPoint x: 831, endPoint y: 327, distance: 183.9
click at [831, 327] on div "hero . moveRight ( 1 ) hero . moveLeft ( 1 ) hero . moveLeft ( 1 )" at bounding box center [874, 341] width 342 height 382
click at [847, 497] on span "Run" at bounding box center [851, 505] width 74 height 19
click at [913, 208] on div "hero . moveRight ( 1 ) hero . moveLeft ( 1 ) hero . moveLeft ( 1 )" at bounding box center [874, 341] width 342 height 382
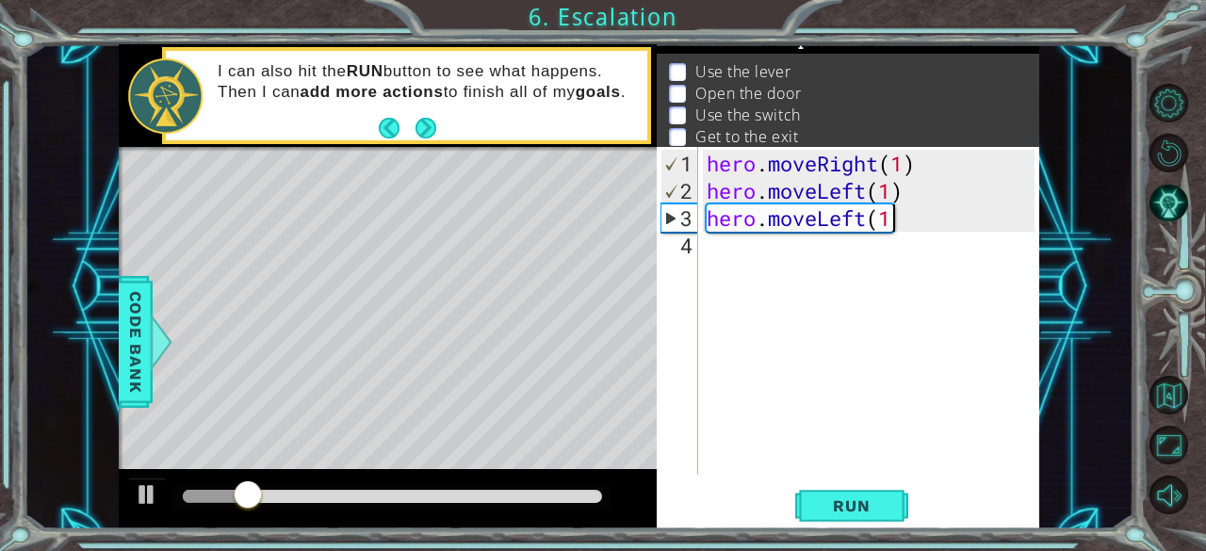
type textarea "h"
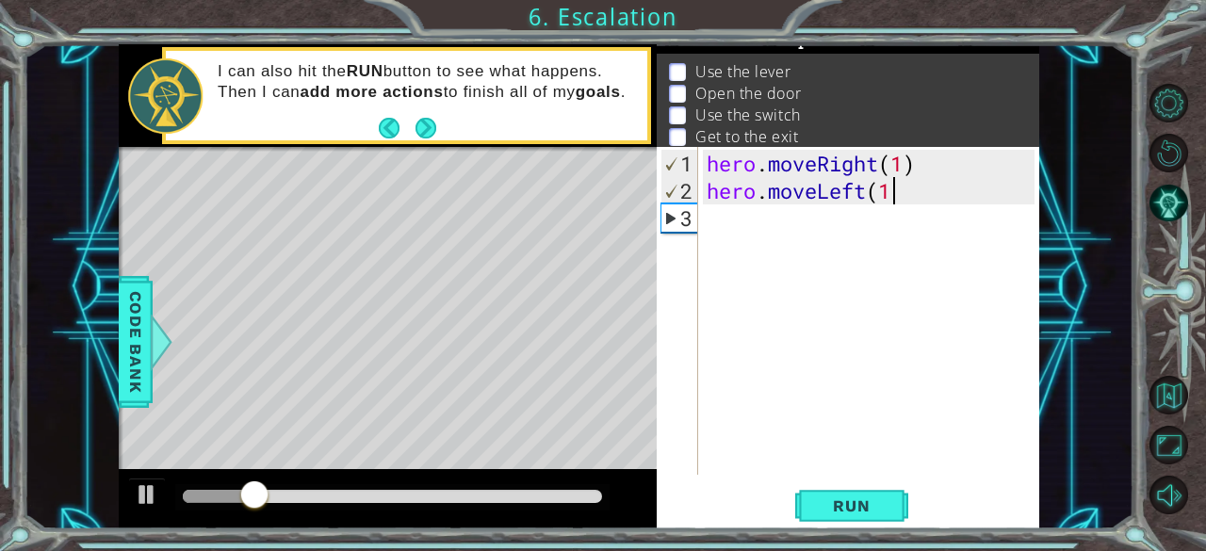
type textarea "h"
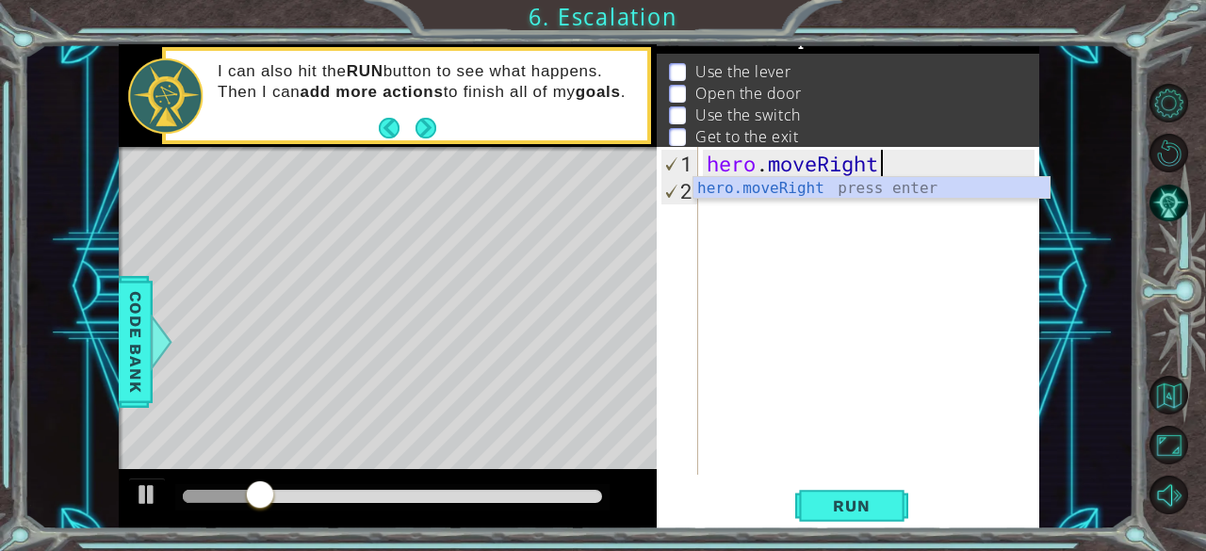
type textarea "h"
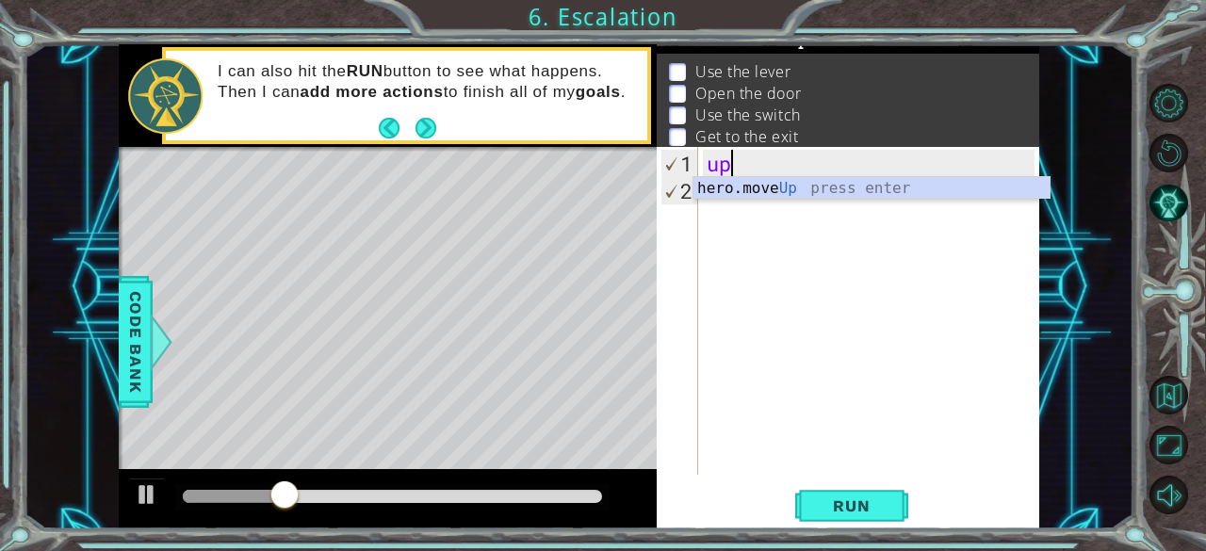
type textarea "hero.moveUp(1)"
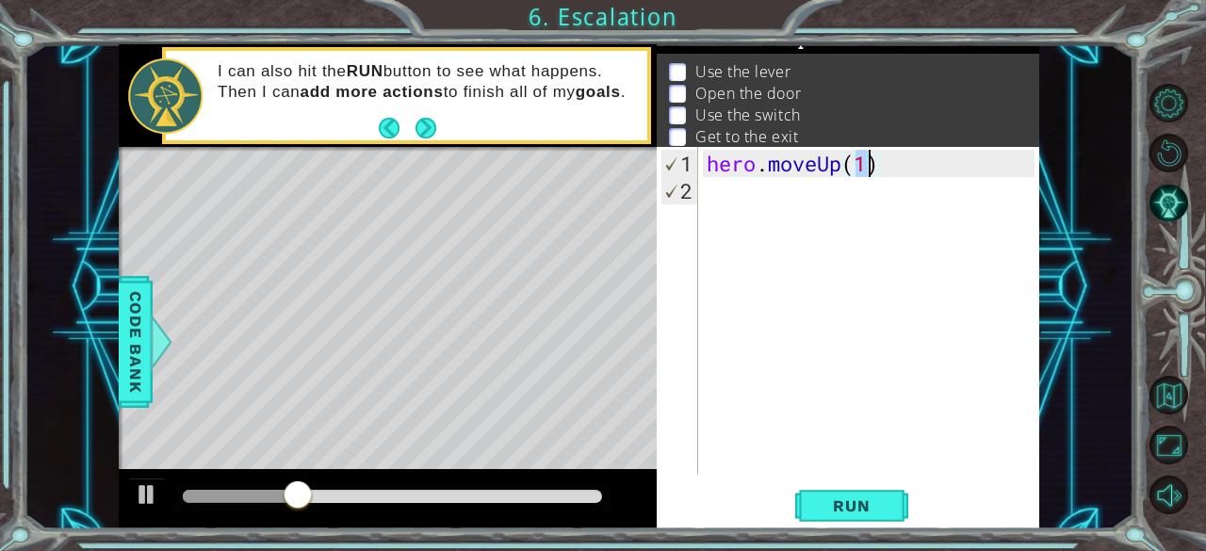
click at [793, 222] on div "hero . moveUp ( 1 )" at bounding box center [874, 341] width 342 height 382
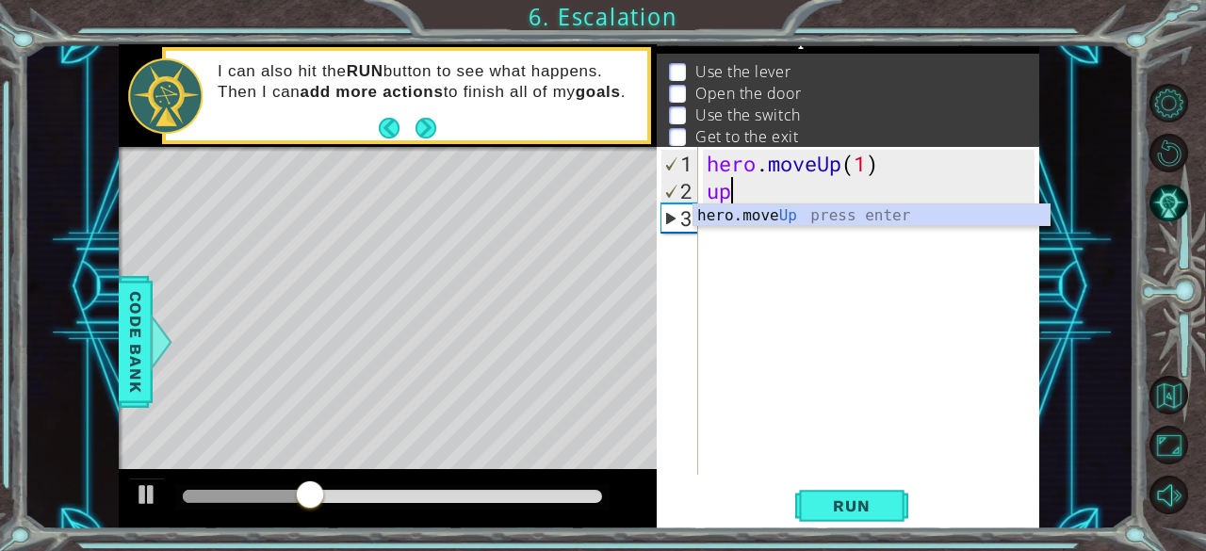
type textarea "hero.moveUp(1)"
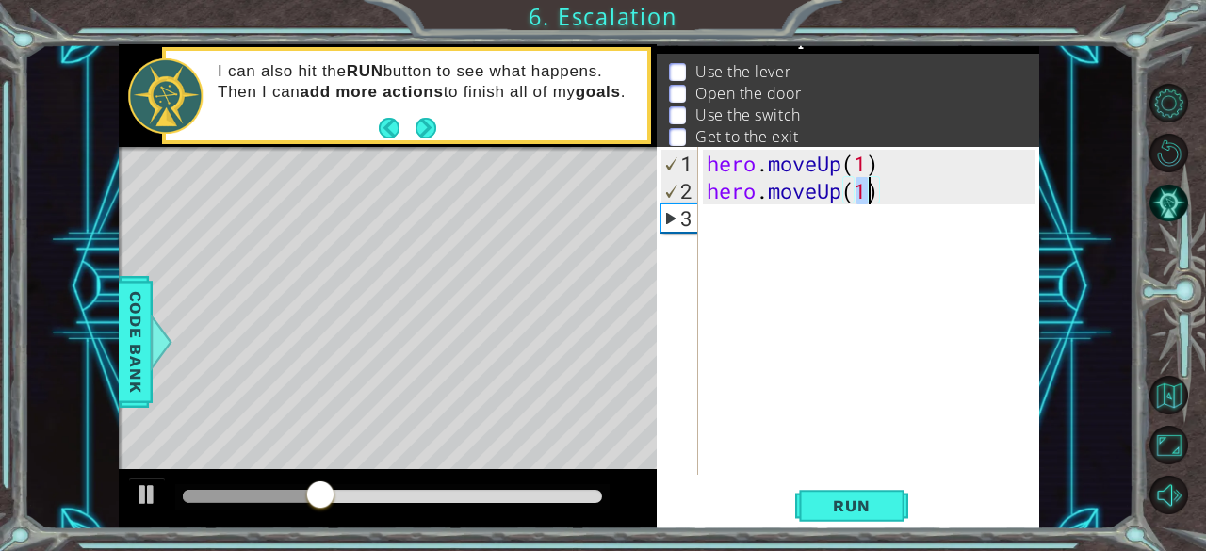
click at [778, 219] on div "hero . moveUp ( 1 ) hero . moveUp ( 1 )" at bounding box center [874, 341] width 342 height 382
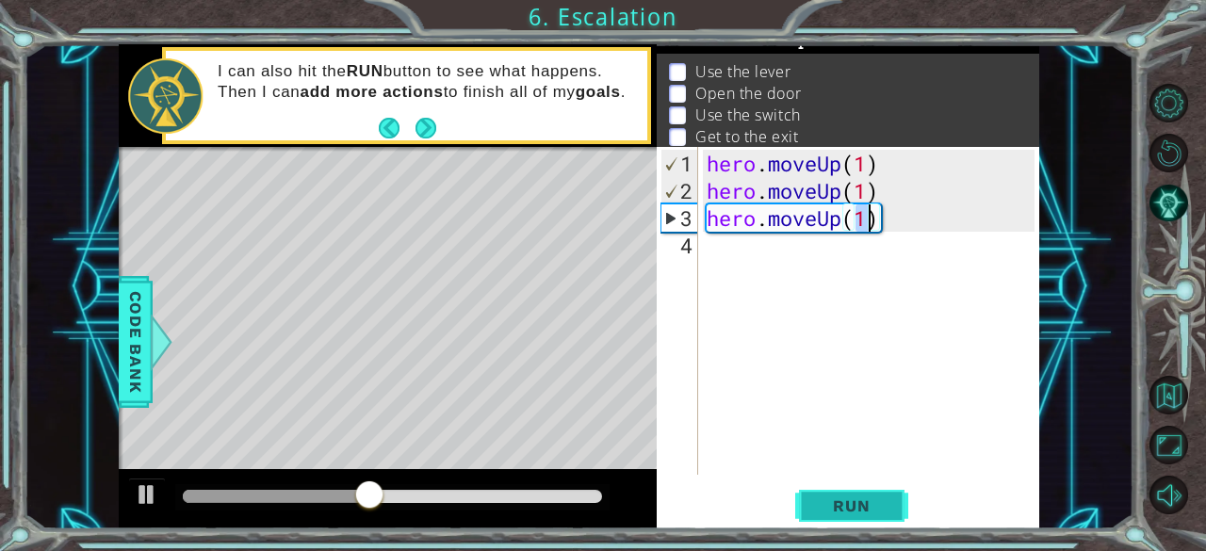
type textarea "hero.moveUp(1)"
click at [853, 520] on button "Run" at bounding box center [851, 506] width 113 height 39
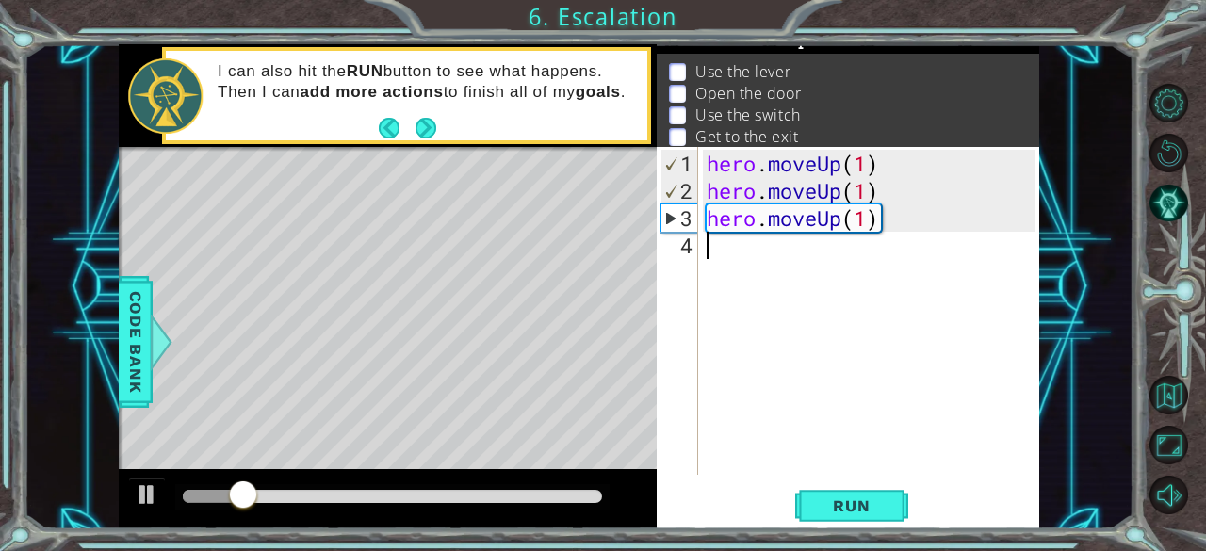
drag, startPoint x: 955, startPoint y: 235, endPoint x: 884, endPoint y: 218, distance: 73.6
click at [884, 218] on div "hero . moveUp ( 1 ) hero . moveUp ( 1 ) hero . moveUp ( 1 )" at bounding box center [874, 341] width 342 height 382
type textarea "hero.moveUp(1)"
click at [896, 234] on div "hero . moveUp ( 1 ) hero . moveUp ( 1 ) hero . moveUp ( 1 )" at bounding box center [874, 341] width 342 height 382
click at [916, 210] on div "hero . moveUp ( 1 ) hero . moveUp ( 1 ) hero . moveUp ( 1 )" at bounding box center [874, 341] width 342 height 382
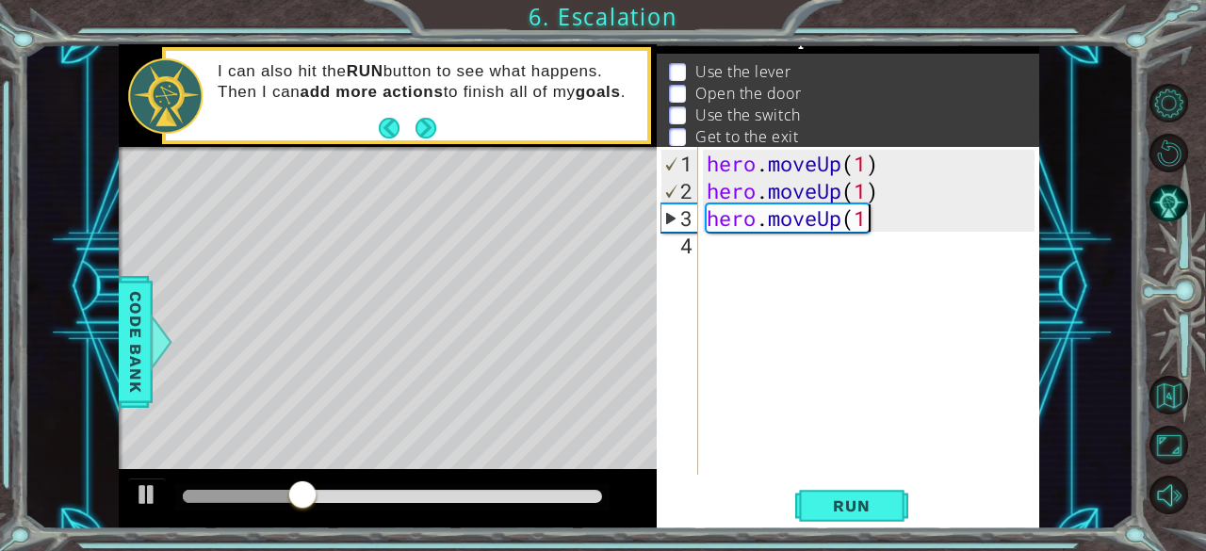
type textarea "h"
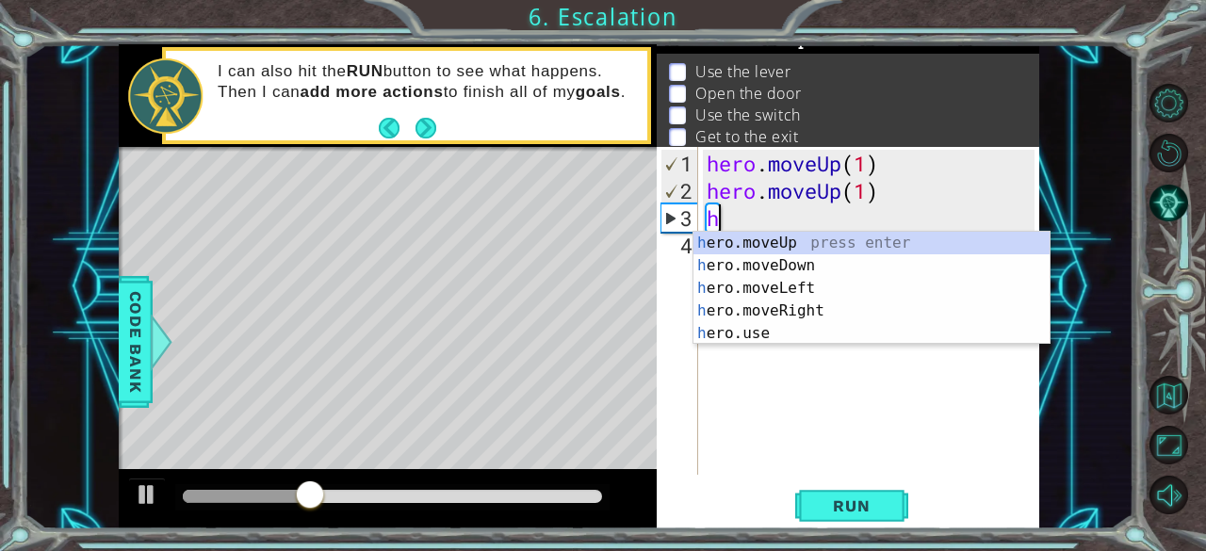
type textarea "h"
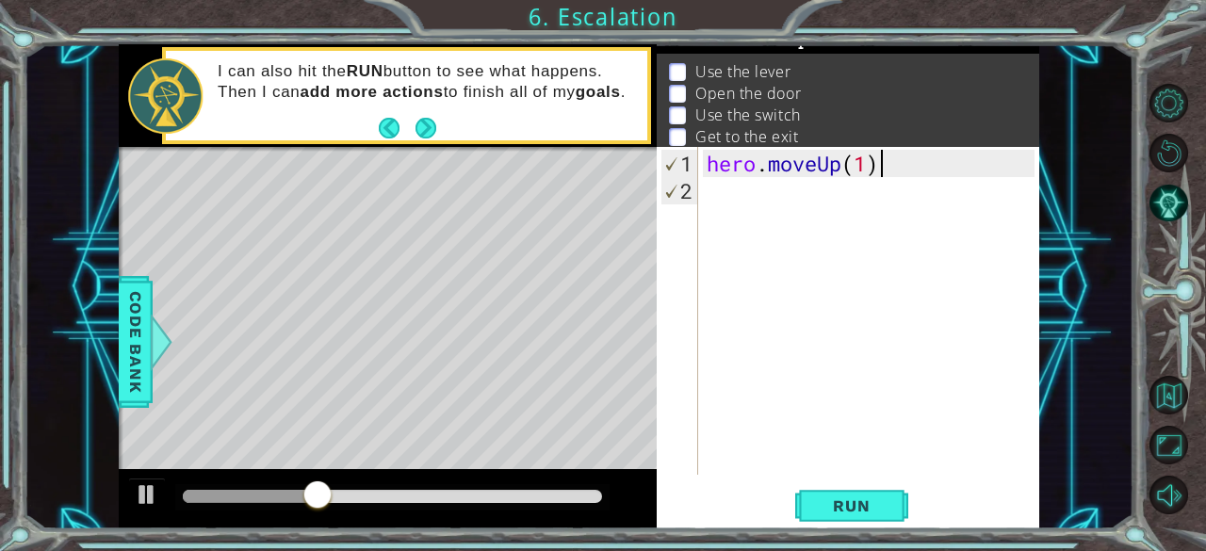
type textarea "h"
